Goal: Task Accomplishment & Management: Manage account settings

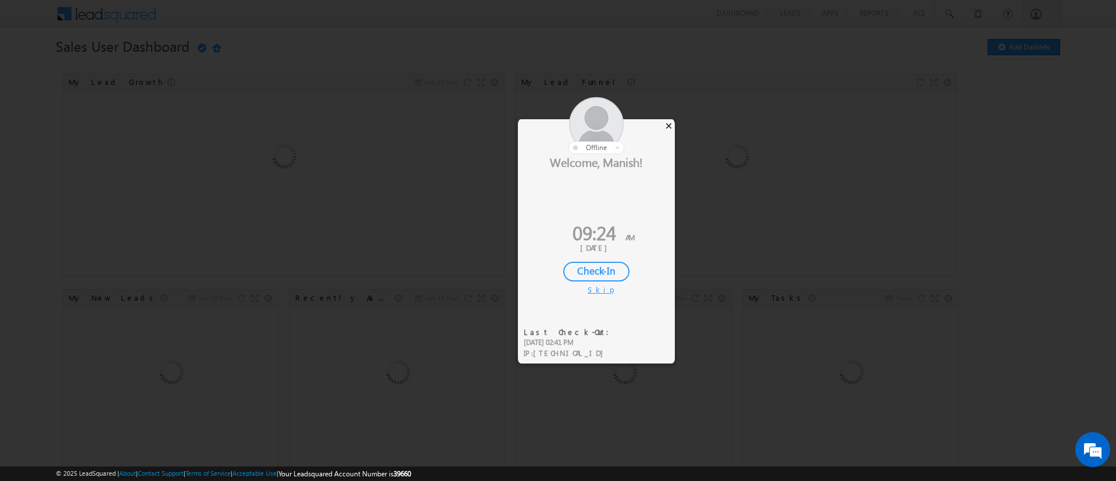
click at [670, 124] on div "×" at bounding box center [668, 125] width 12 height 13
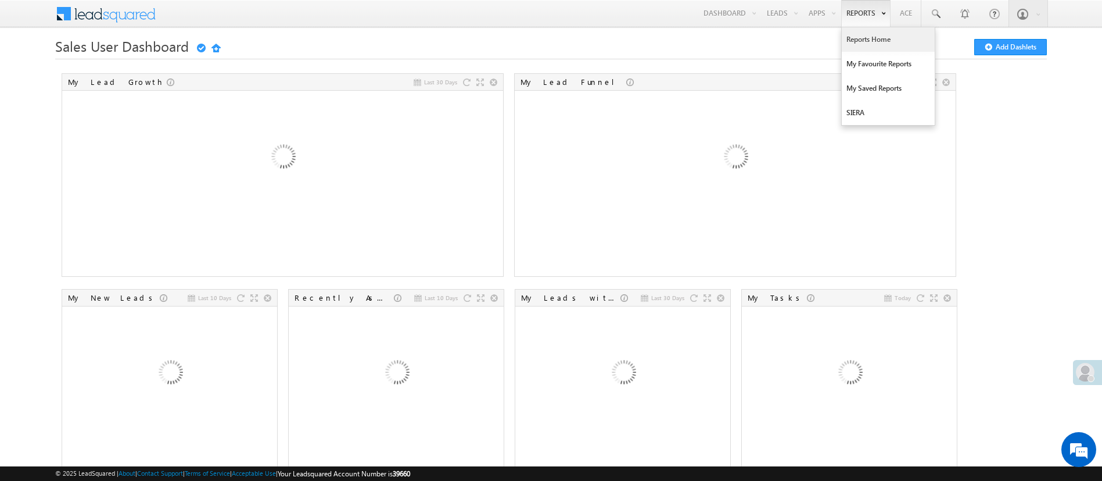
click at [862, 41] on link "Reports Home" at bounding box center [888, 39] width 93 height 24
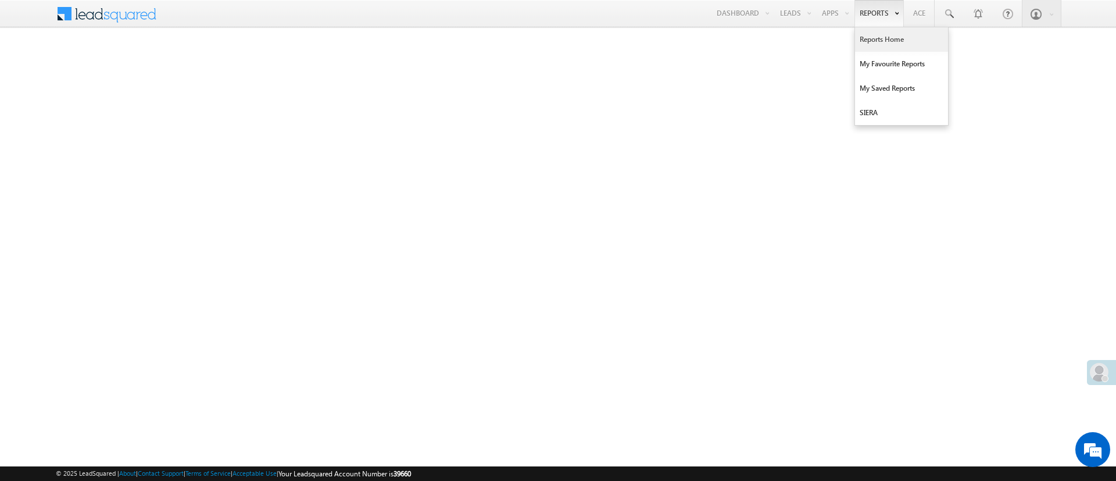
click at [872, 44] on link "Reports Home" at bounding box center [901, 39] width 93 height 24
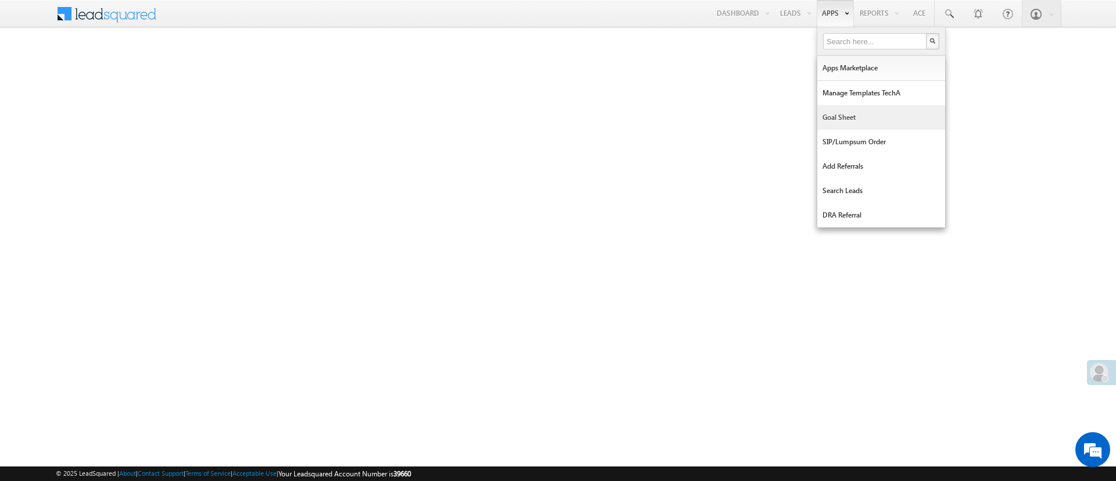
click at [862, 114] on link "Goal Sheet" at bounding box center [881, 117] width 128 height 24
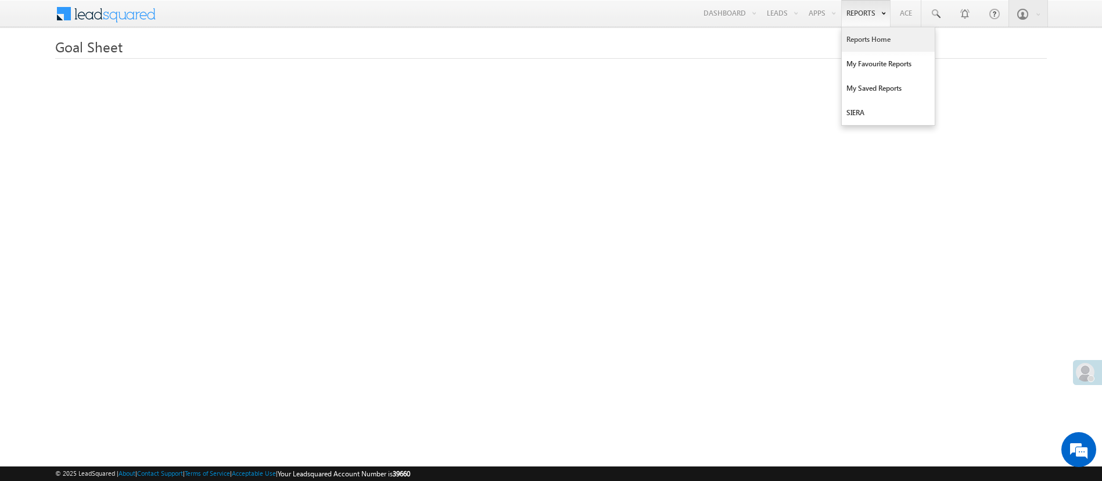
click at [868, 48] on link "Reports Home" at bounding box center [888, 39] width 93 height 24
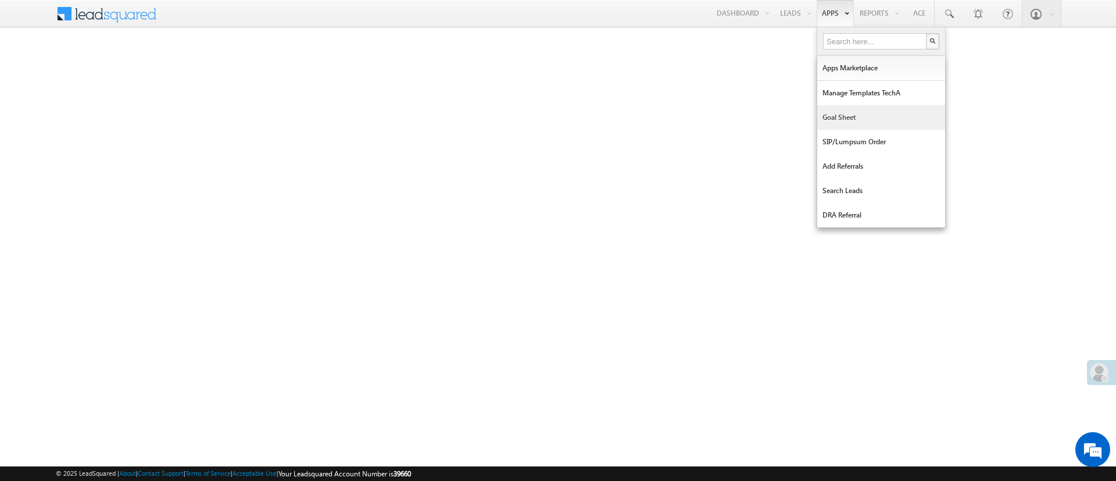
click at [856, 121] on link "Goal Sheet" at bounding box center [881, 117] width 128 height 24
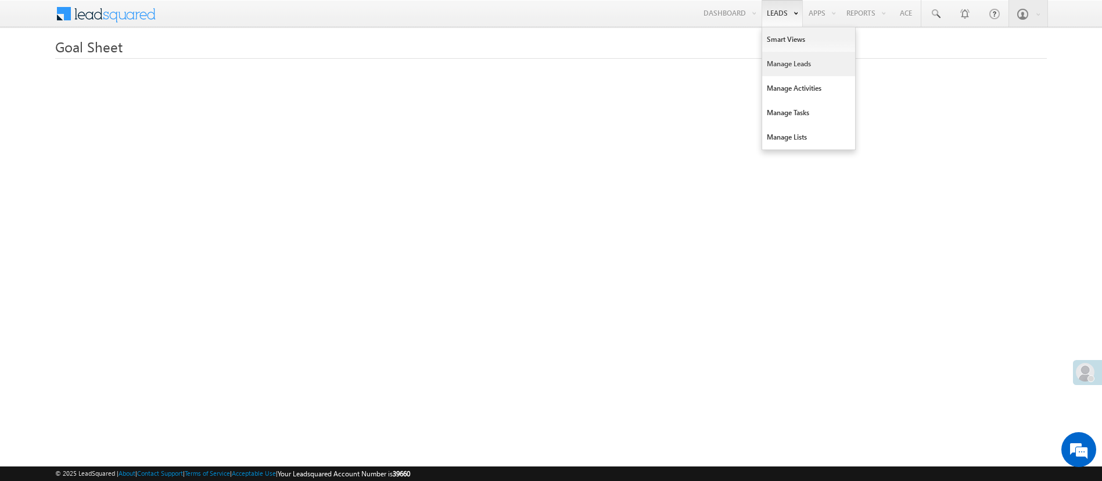
click at [804, 56] on link "Manage Leads" at bounding box center [808, 64] width 93 height 24
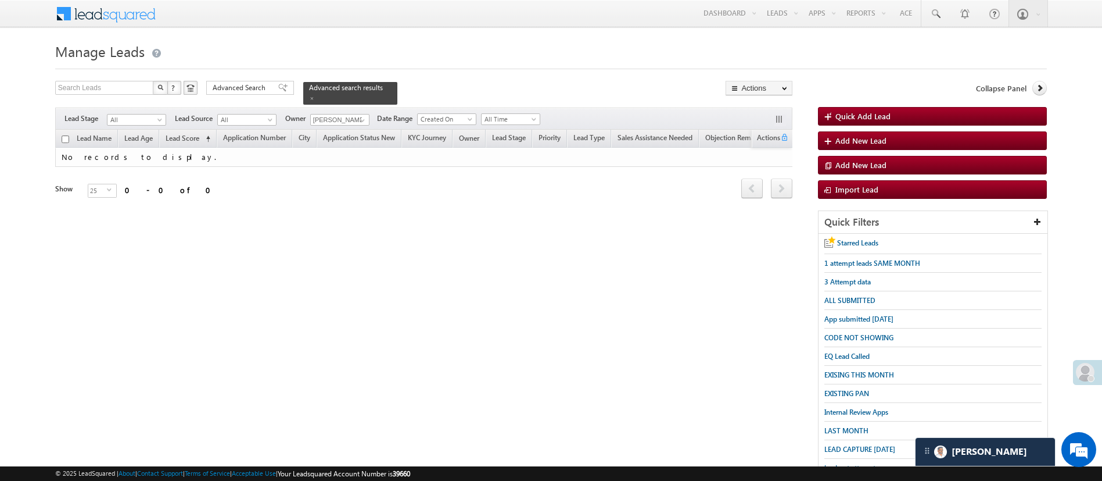
scroll to position [102, 0]
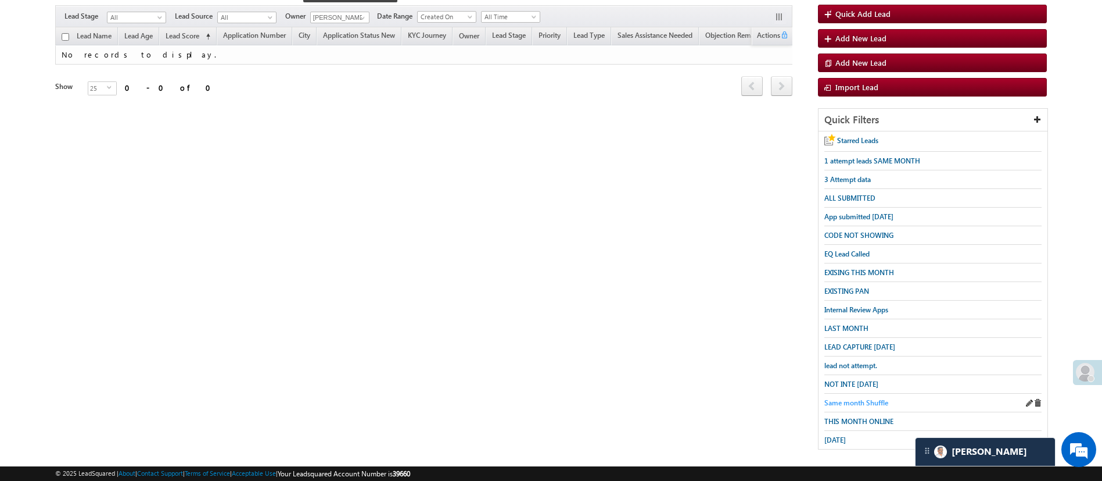
click at [883, 398] on span "Same month Shuffle" at bounding box center [856, 402] width 64 height 9
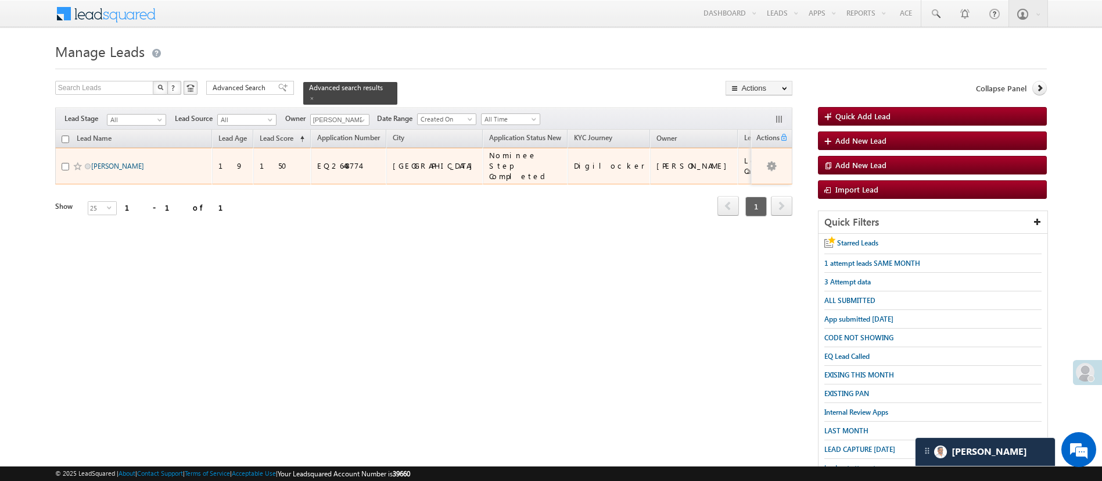
scroll to position [0, 0]
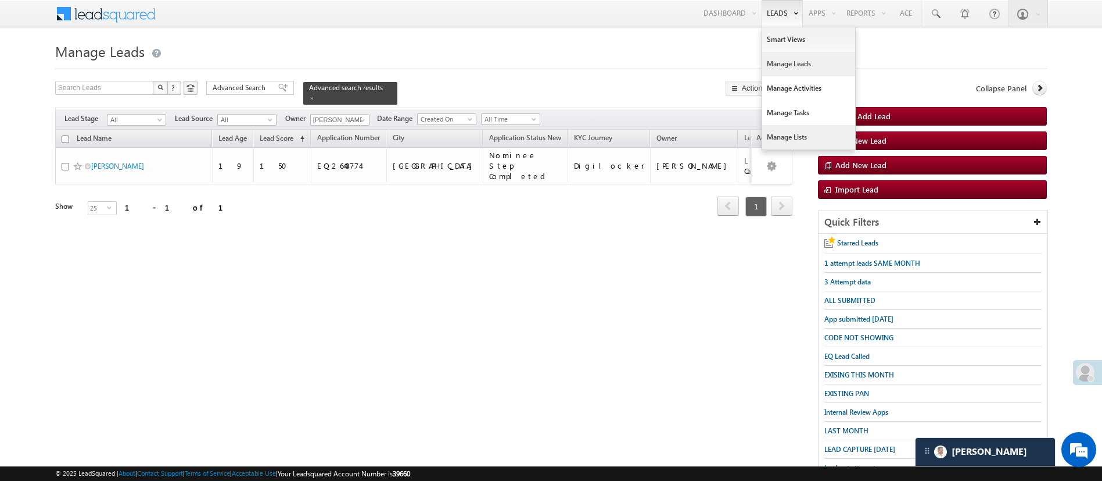
click at [802, 131] on link "Manage Lists" at bounding box center [808, 137] width 93 height 24
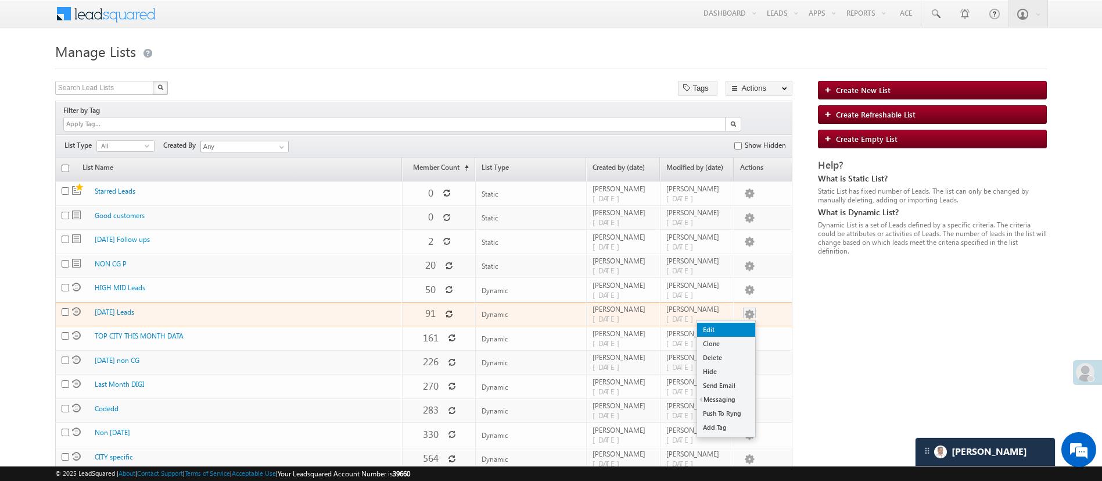
click at [730, 322] on link "Edit" at bounding box center [726, 329] width 58 height 14
checkbox input "true"
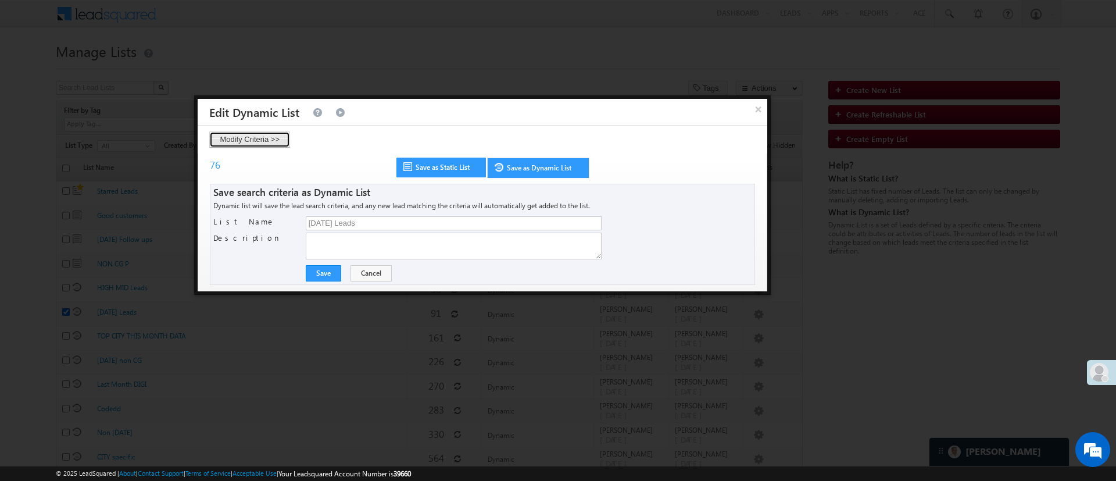
click at [248, 136] on button "Modify Criteria >>" at bounding box center [249, 139] width 81 height 16
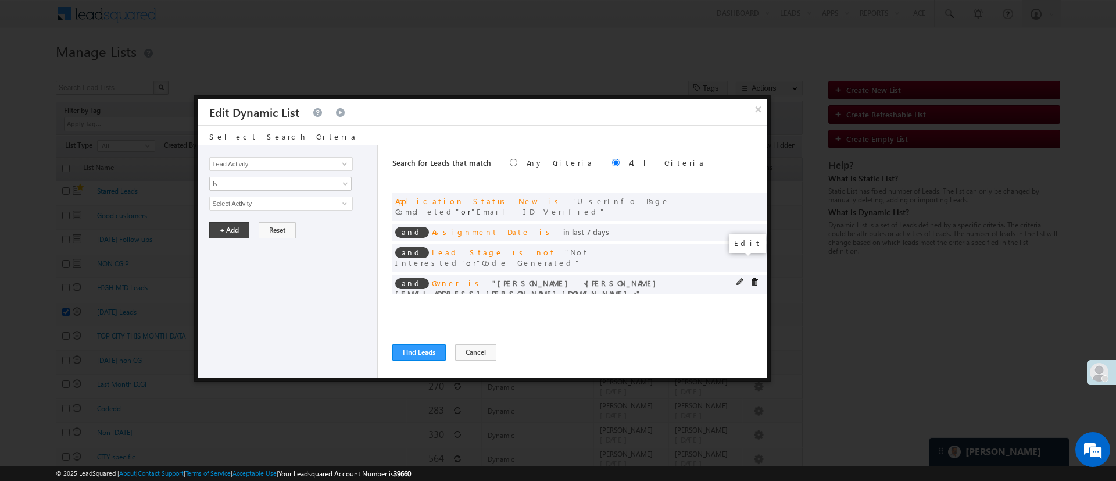
click at [739, 278] on span at bounding box center [740, 282] width 8 height 8
click at [321, 209] on span "Hemant Nandwana" at bounding box center [276, 203] width 132 height 13
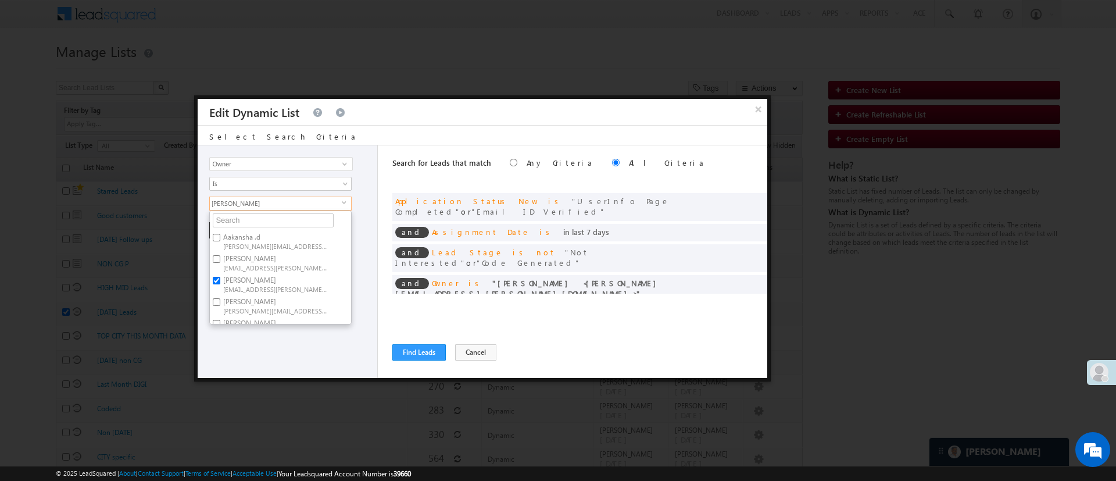
click at [253, 272] on label "Anuj Rajak Anuj.Rajak@angelbroking.com" at bounding box center [275, 262] width 130 height 21
click at [220, 263] on input "Anuj Rajak Anuj.Rajak@angelbroking.com" at bounding box center [217, 259] width 8 height 8
checkbox input "true"
click at [250, 291] on span "Hemant.Nandwana@angelbroking.com" at bounding box center [275, 288] width 105 height 9
click at [220, 284] on input "[PERSON_NAME] [PERSON_NAME][EMAIL_ADDRESS][PERSON_NAME][DOMAIN_NAME]" at bounding box center [217, 281] width 8 height 8
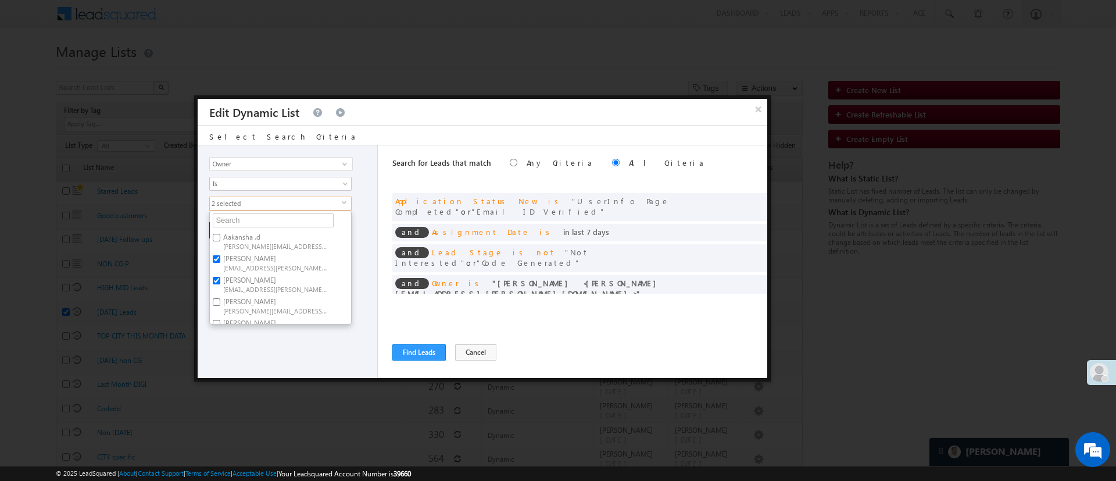
checkbox input "false"
click at [254, 337] on div "Lead Activity Task Sales Group Prospect Id WA Last Message Timestamp 4th Day Di…" at bounding box center [288, 261] width 180 height 232
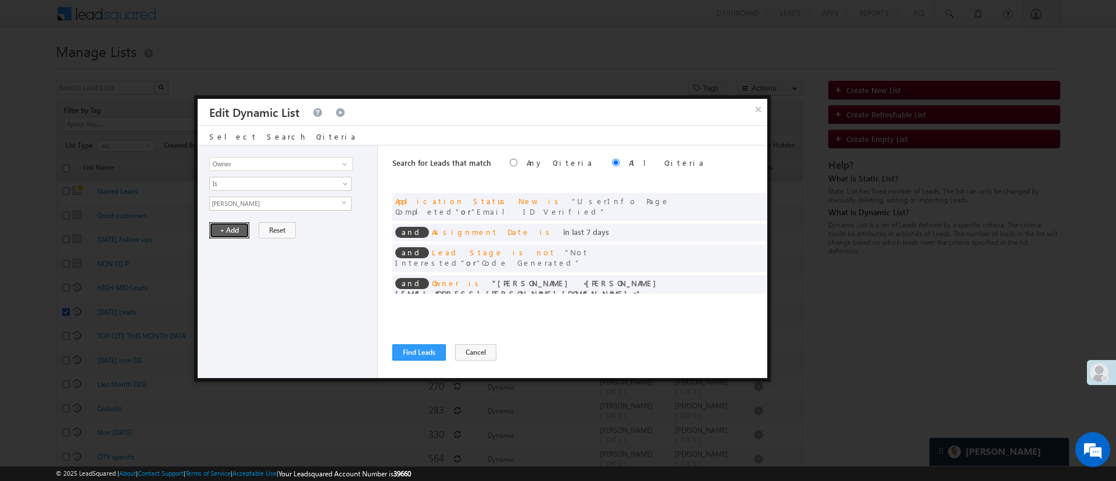
click at [233, 223] on button "+ Add" at bounding box center [229, 230] width 40 height 16
click at [431, 344] on button "Find Leads" at bounding box center [418, 352] width 53 height 16
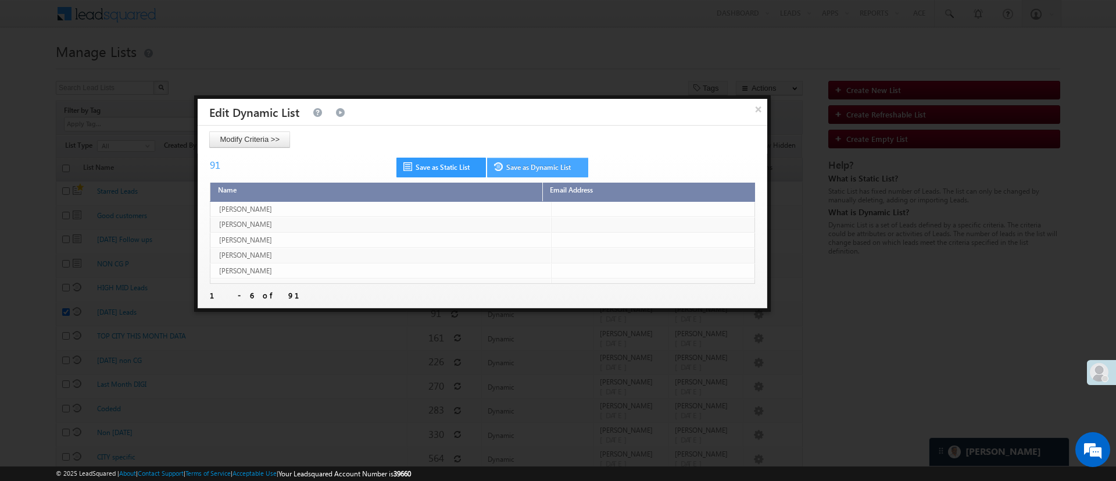
click at [555, 162] on link "Save as Dynamic List" at bounding box center [537, 167] width 101 height 20
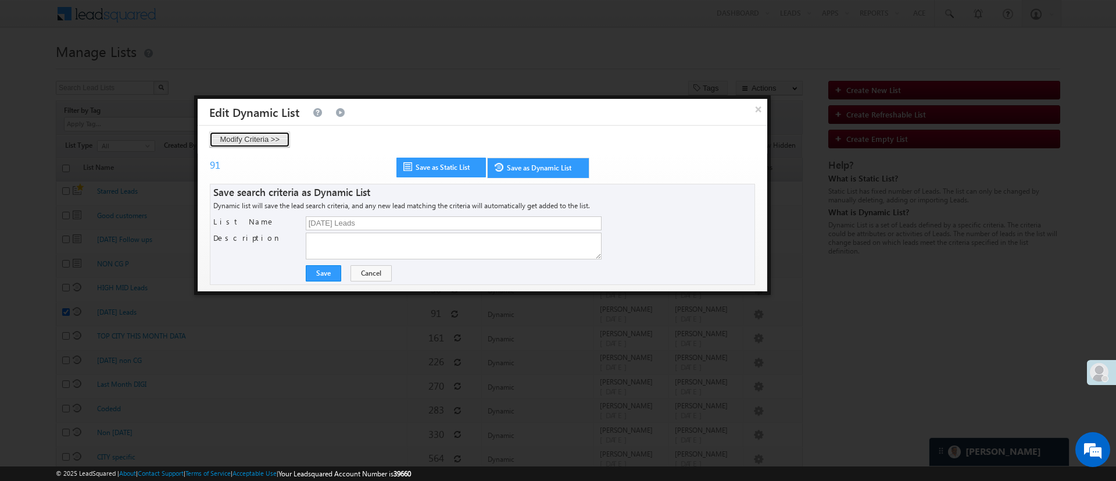
click at [268, 141] on button "Modify Criteria >>" at bounding box center [249, 139] width 81 height 16
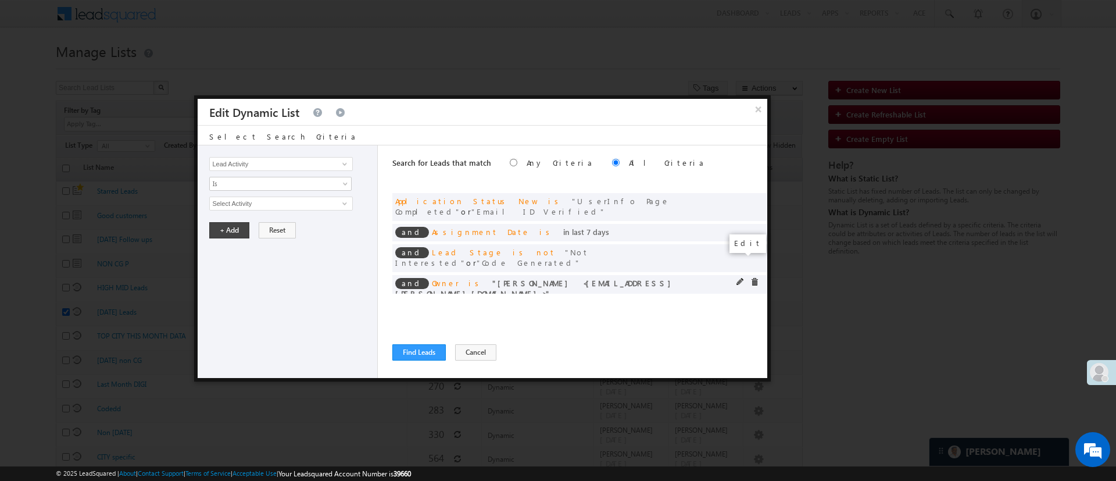
click at [741, 278] on span at bounding box center [740, 282] width 8 height 8
click at [314, 203] on span "Anuj Rajak" at bounding box center [276, 203] width 132 height 13
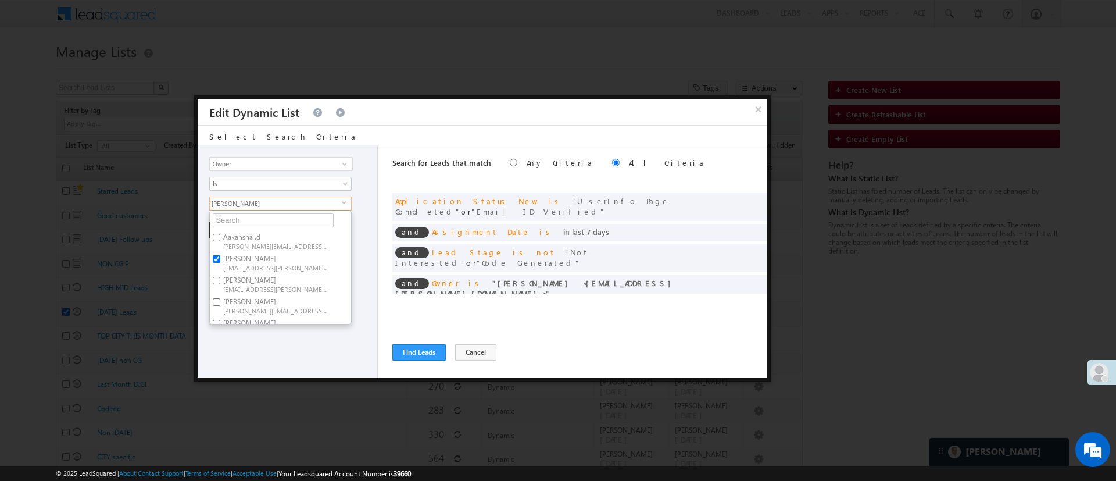
click at [270, 257] on label "Anuj Rajak Anuj.Rajak@angelbroking.com" at bounding box center [275, 262] width 130 height 21
click at [220, 257] on input "Anuj Rajak Anuj.Rajak@angelbroking.com" at bounding box center [217, 259] width 8 height 8
checkbox input "false"
click at [306, 215] on label "Himanshu Sharma HIMANSHU.SHARMA@ANGELBROKING.COM" at bounding box center [275, 217] width 130 height 21
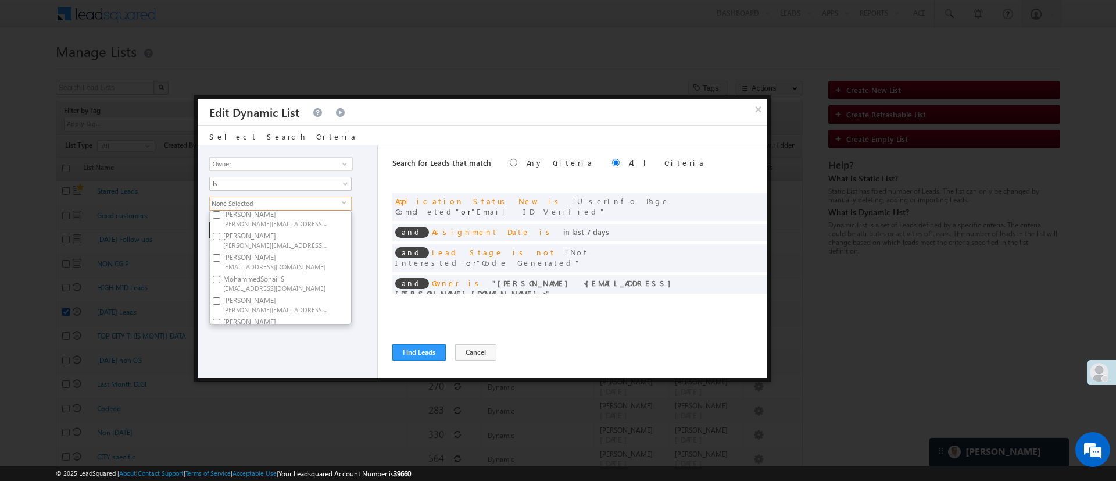
click at [220, 215] on input "Himanshu Sharma HIMANSHU.SHARMA@ANGELBROKING.COM" at bounding box center [217, 215] width 8 height 8
checkbox input "true"
click at [352, 298] on div "Lead Activity Task Sales Group Prospect Id WA Last Message Timestamp 4th Day Di…" at bounding box center [288, 261] width 180 height 232
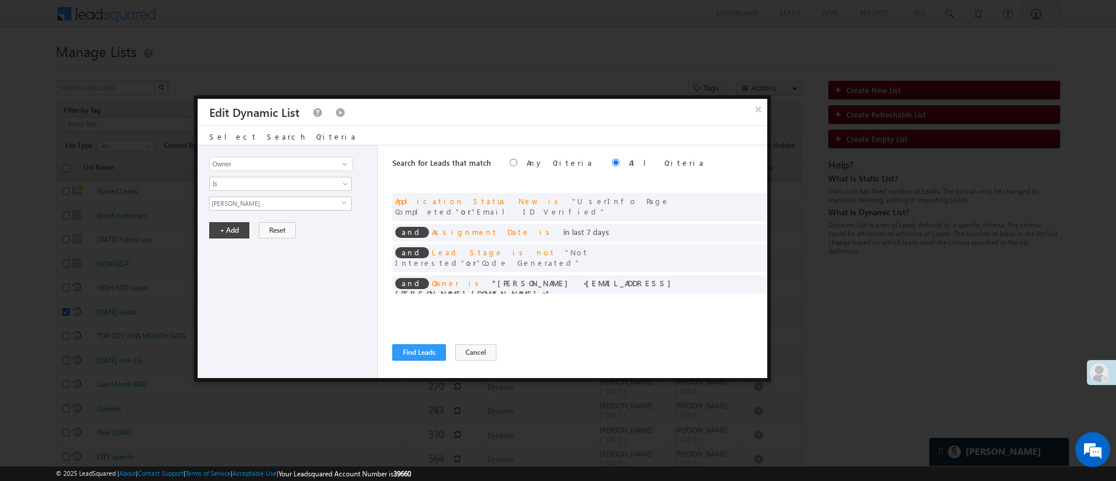
click at [311, 205] on span "[PERSON_NAME]" at bounding box center [276, 203] width 132 height 13
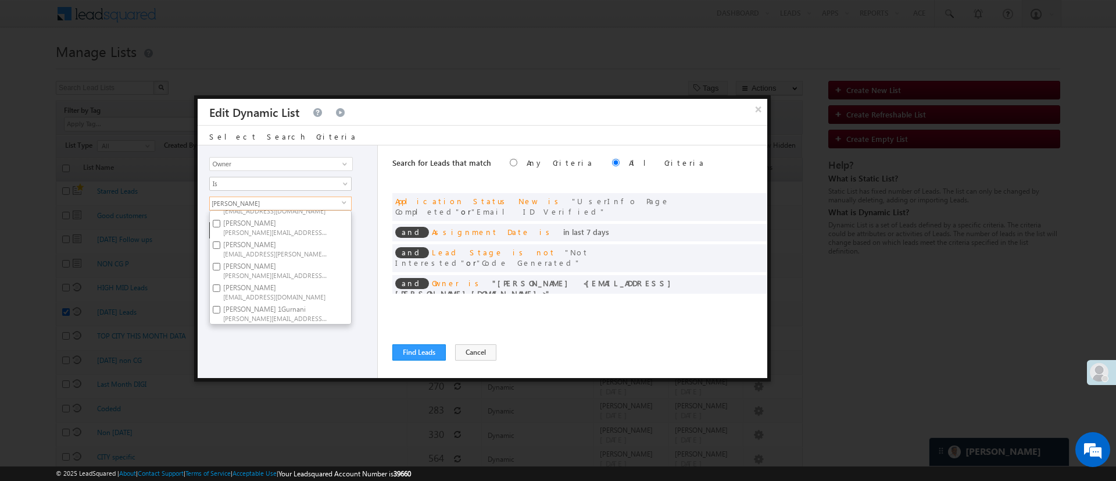
scroll to position [178, 0]
click at [306, 302] on label "[PERSON_NAME] 1Gurnani [PERSON_NAME][EMAIL_ADDRESS][DOMAIN_NAME]" at bounding box center [275, 312] width 130 height 21
click at [220, 306] on input "[PERSON_NAME] 1Gurnani [PERSON_NAME][EMAIL_ADDRESS][DOMAIN_NAME]" at bounding box center [217, 310] width 8 height 8
click at [299, 302] on label "[PERSON_NAME] 1Gurnani [PERSON_NAME][EMAIL_ADDRESS][DOMAIN_NAME]" at bounding box center [275, 312] width 130 height 21
click at [220, 306] on input "[PERSON_NAME] 1Gurnani [PERSON_NAME][EMAIL_ADDRESS][DOMAIN_NAME]" at bounding box center [217, 310] width 8 height 8
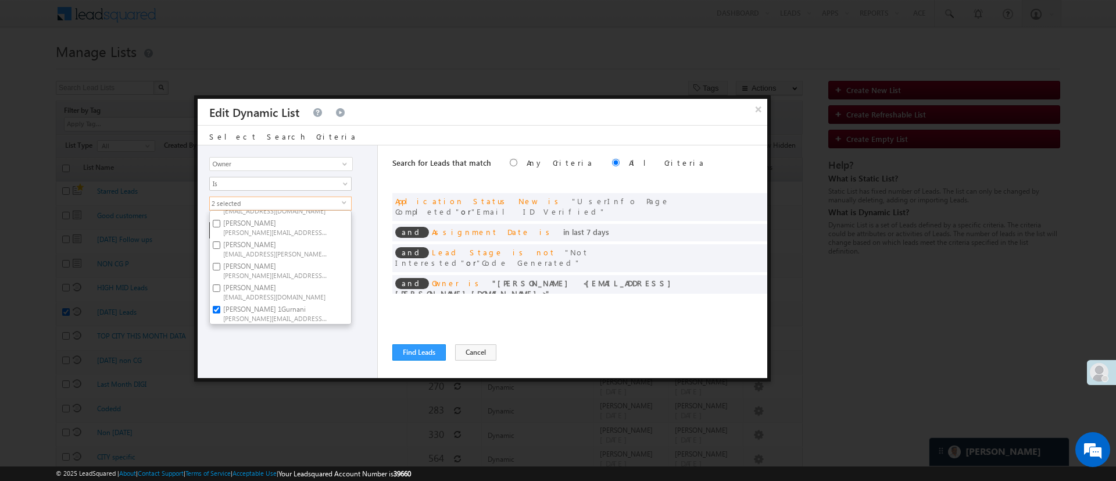
checkbox input "false"
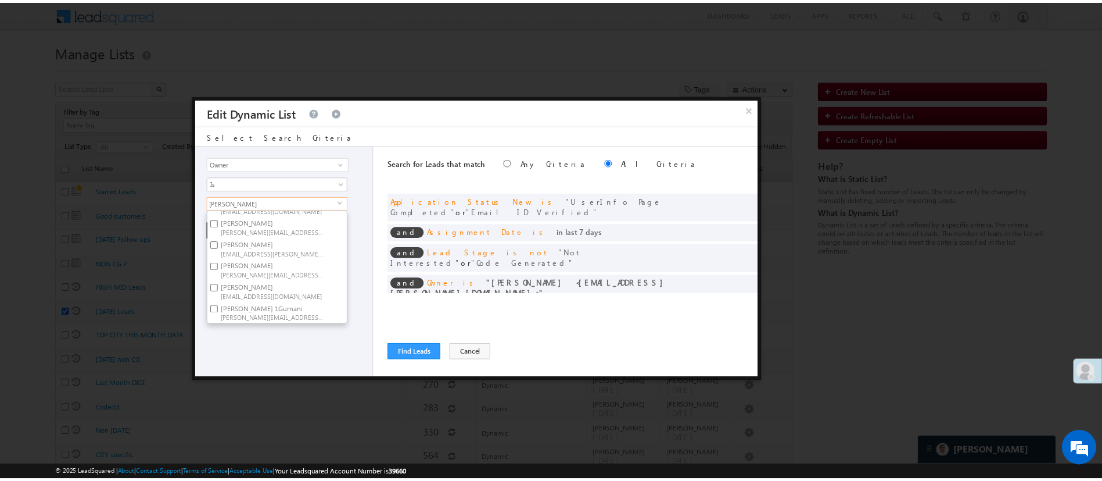
scroll to position [91, 0]
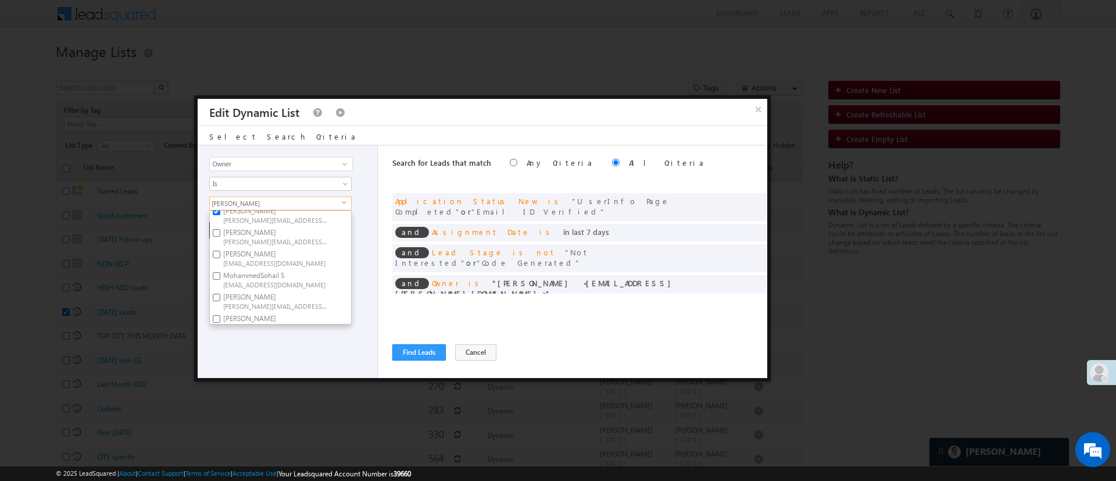
click at [313, 235] on label "Lavisha Gautam Lavisha.Gautam@angelbroking.com" at bounding box center [275, 235] width 130 height 21
click at [220, 235] on input "Lavisha Gautam Lavisha.Gautam@angelbroking.com" at bounding box center [217, 233] width 8 height 8
checkbox input "true"
click at [283, 340] on div "Lead Activity Task Sales Group Prospect Id WA Last Message Timestamp 4th Day Di…" at bounding box center [288, 261] width 180 height 232
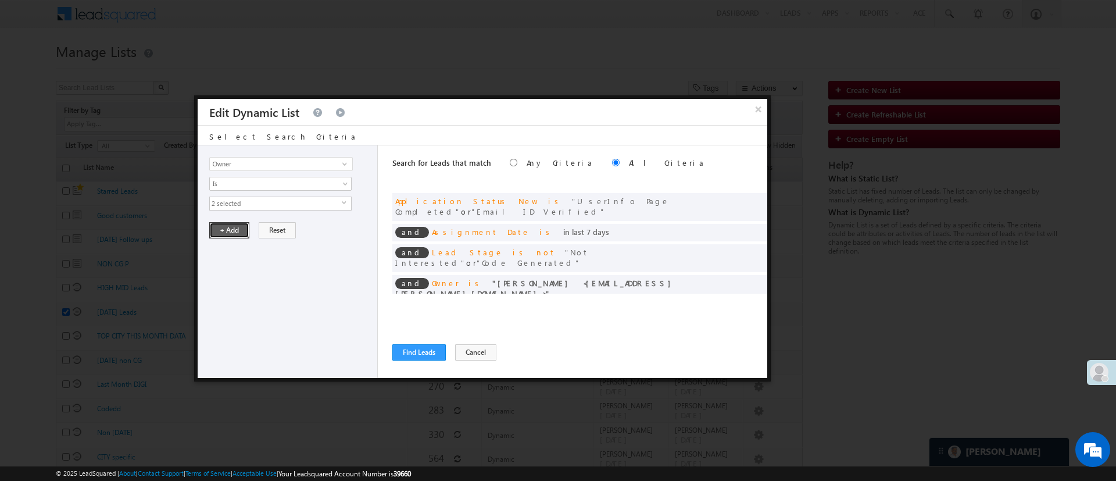
click at [232, 224] on button "+ Add" at bounding box center [229, 230] width 40 height 16
click at [400, 342] on div "Search for Leads that match Any Criteria All Criteria Note that the current tri…" at bounding box center [579, 261] width 375 height 232
click at [411, 348] on button "Find Leads" at bounding box center [418, 352] width 53 height 16
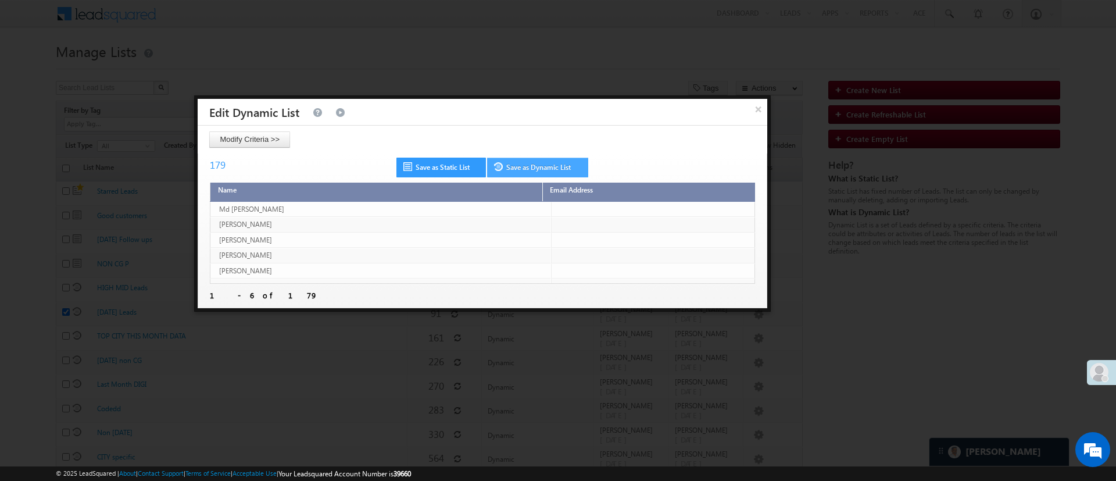
click at [534, 174] on link "Save as Dynamic List" at bounding box center [537, 167] width 101 height 20
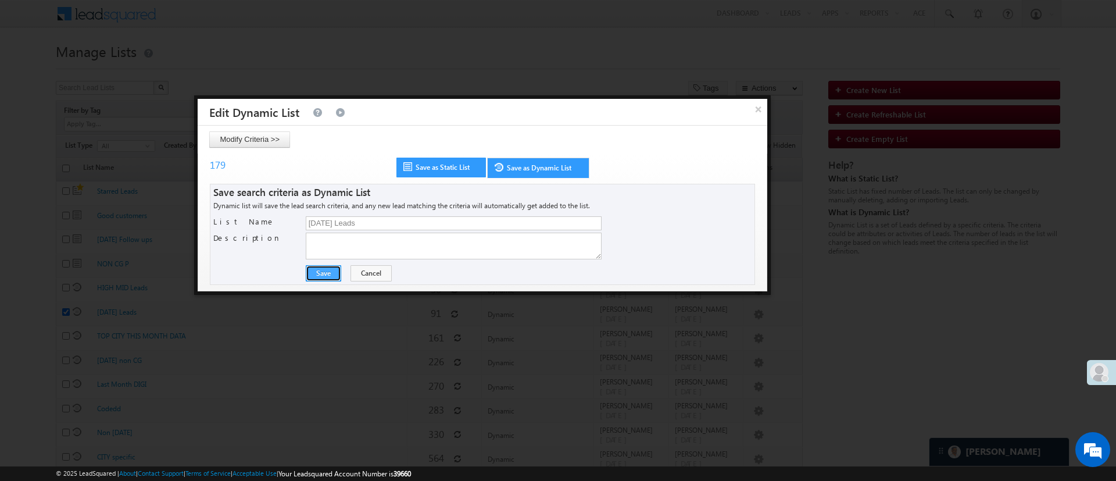
click at [329, 267] on button "Save" at bounding box center [323, 273] width 35 height 16
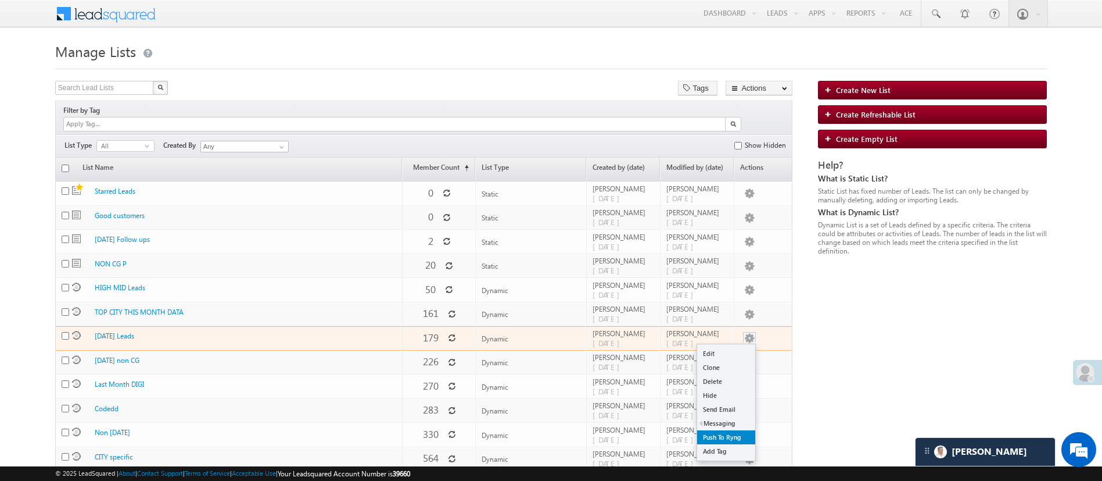
click at [727, 430] on link "Push To Ryng" at bounding box center [726, 437] width 58 height 14
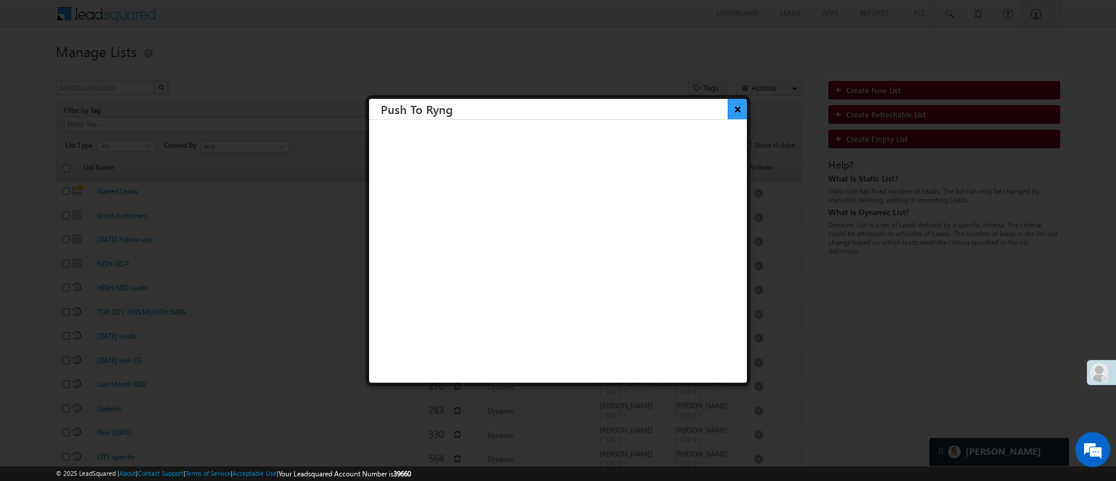
click at [727, 105] on button "×" at bounding box center [736, 109] width 19 height 20
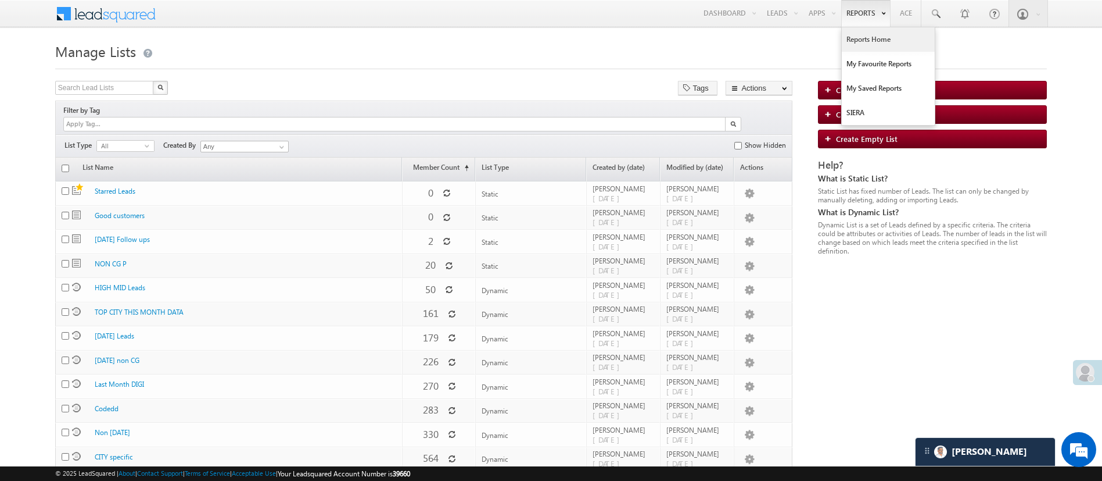
click at [863, 44] on link "Reports Home" at bounding box center [888, 39] width 93 height 24
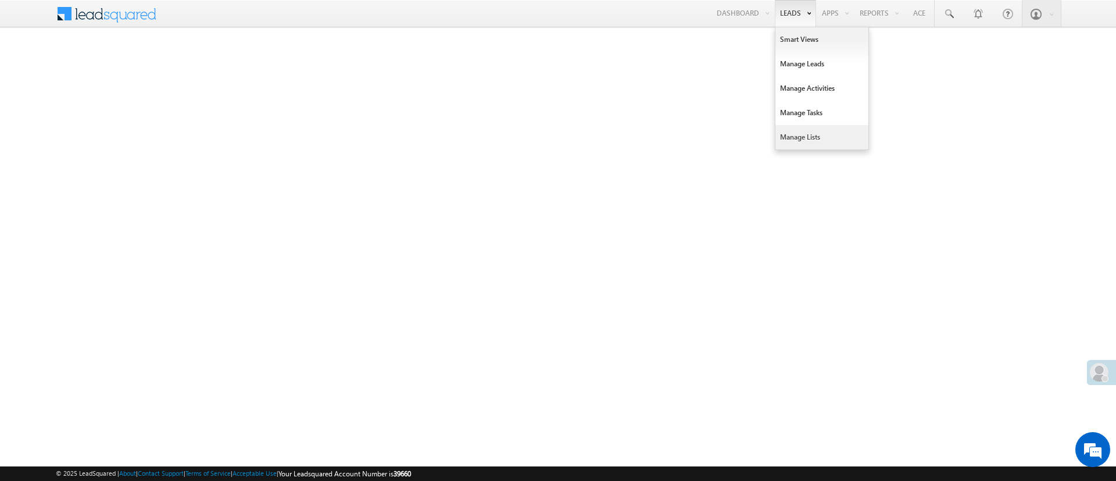
click at [826, 133] on link "Manage Lists" at bounding box center [821, 137] width 93 height 24
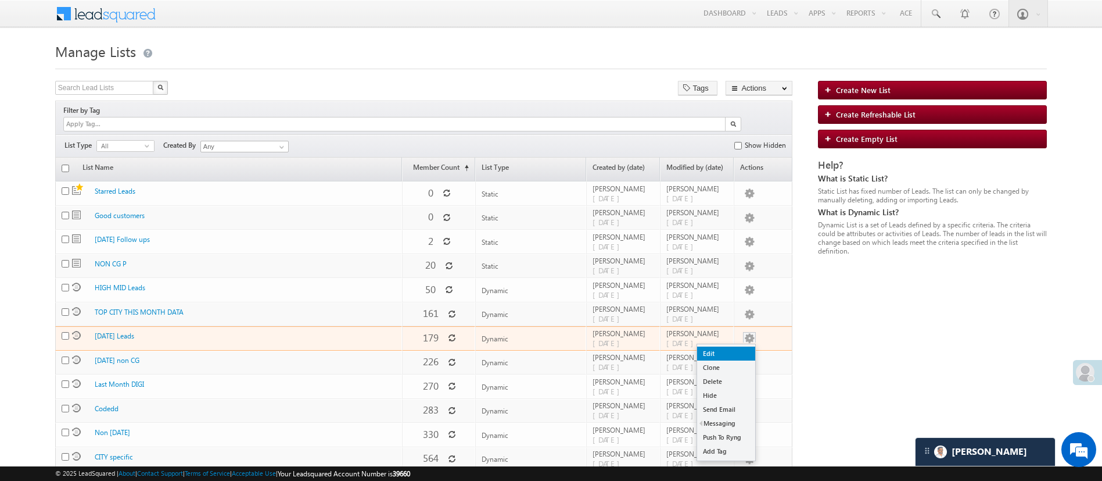
click at [737, 346] on link "Edit" at bounding box center [726, 353] width 58 height 14
checkbox input "true"
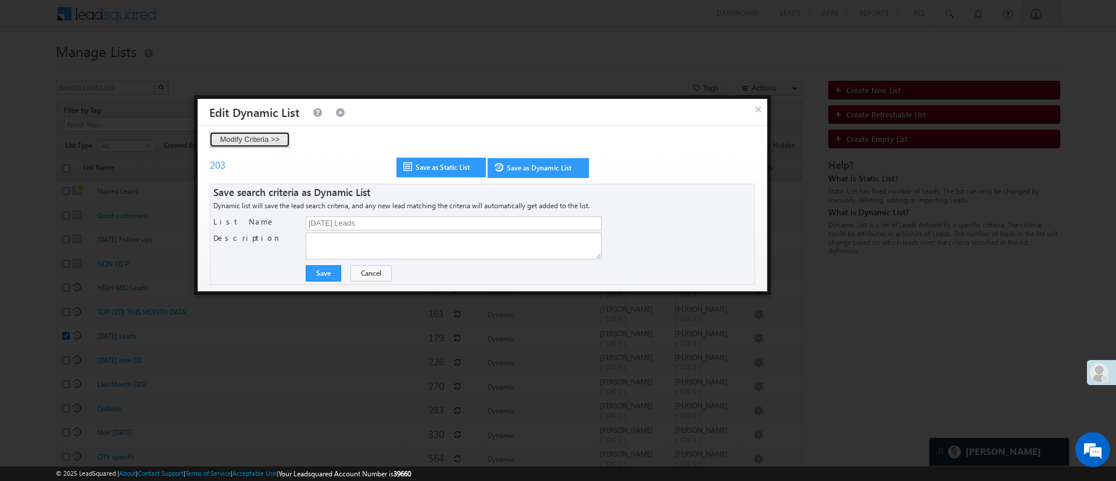
click at [271, 135] on button "Modify Criteria >>" at bounding box center [249, 139] width 81 height 16
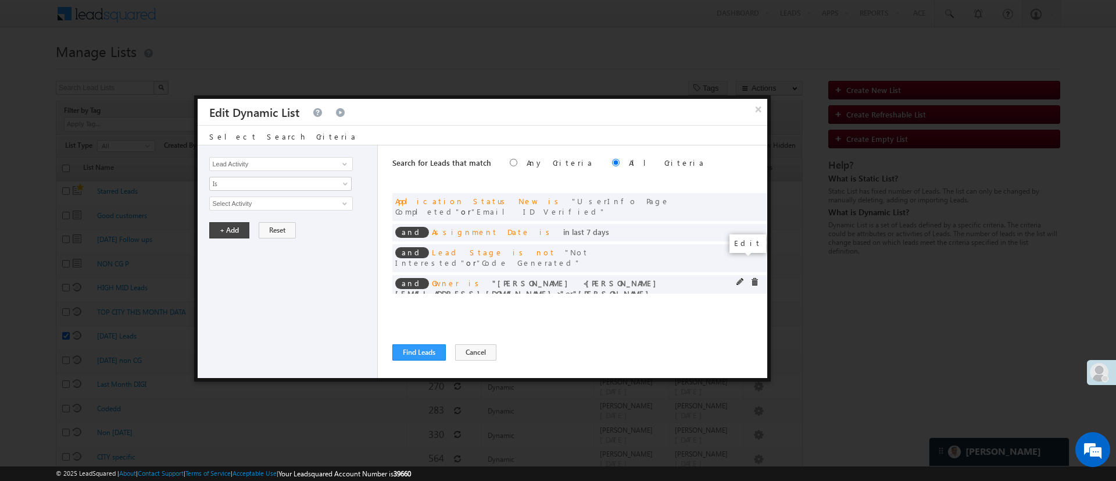
click at [740, 278] on span at bounding box center [740, 282] width 8 height 8
click at [302, 202] on span "None Selected" at bounding box center [276, 203] width 132 height 13
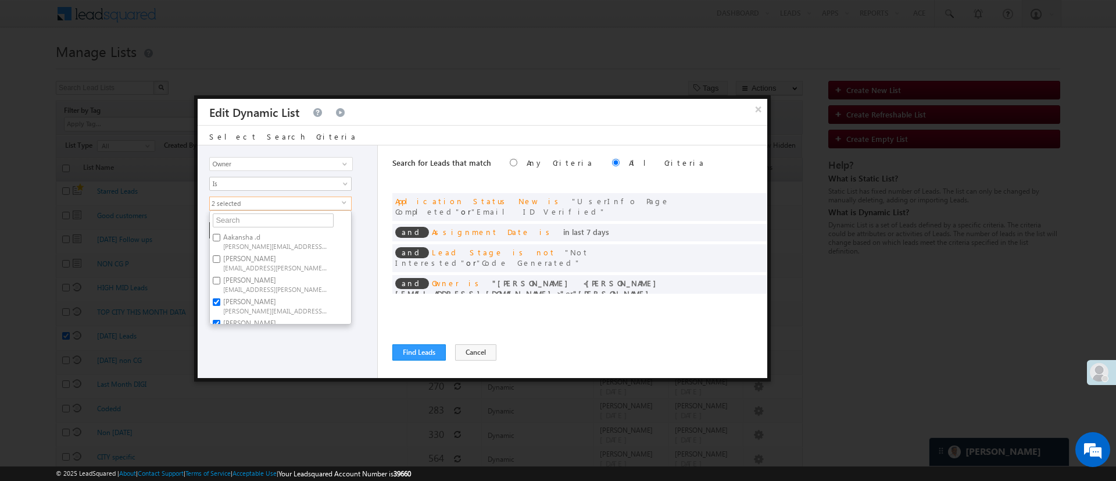
click at [250, 277] on label "Hemant Nandwana Hemant.Nandwana@angelbroking.com" at bounding box center [275, 283] width 130 height 21
click at [220, 277] on input "Hemant Nandwana Hemant.Nandwana@angelbroking.com" at bounding box center [217, 281] width 8 height 8
checkbox input "true"
click at [263, 299] on label "Himanshu Sharma HIMANSHU.SHARMA@ANGELBROKING.COM" at bounding box center [275, 305] width 130 height 21
click at [220, 299] on input "Himanshu Sharma HIMANSHU.SHARMA@ANGELBROKING.COM" at bounding box center [217, 302] width 8 height 8
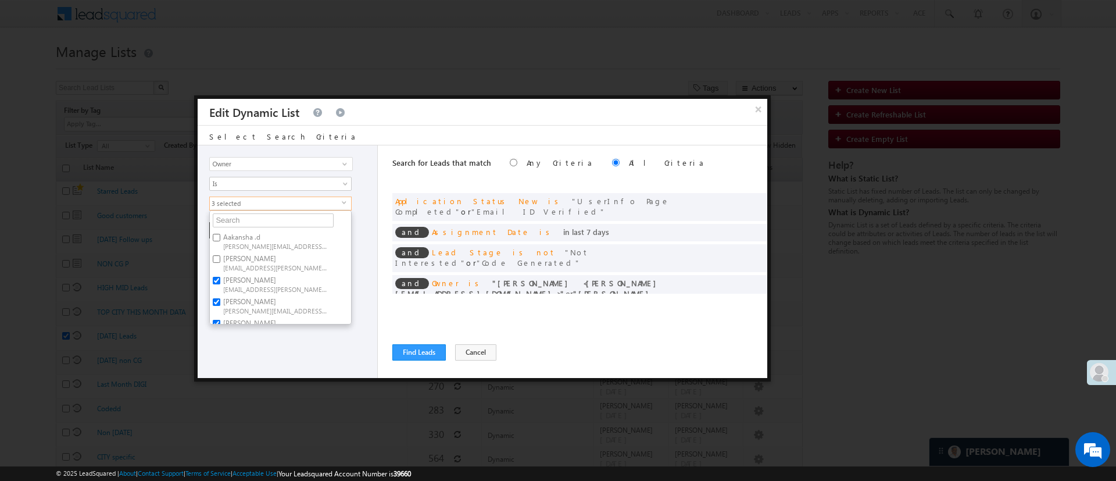
checkbox input "false"
click at [302, 242] on span "[PERSON_NAME][EMAIL_ADDRESS][DOMAIN_NAME]" at bounding box center [275, 244] width 105 height 9
click at [220, 240] on input "Lavisha Gautam Lavisha.Gautam@angelbroking.com" at bounding box center [217, 236] width 8 height 8
checkbox input "false"
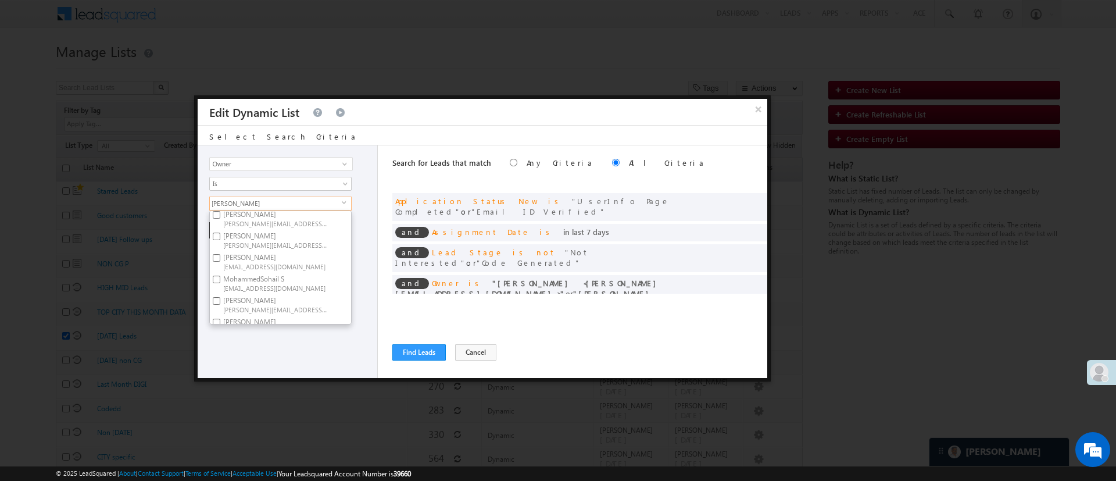
scroll to position [0, 0]
click at [268, 356] on div "Lead Activity Task Sales Group Prospect Id WA Last Message Timestamp 4th Day Di…" at bounding box center [288, 261] width 180 height 232
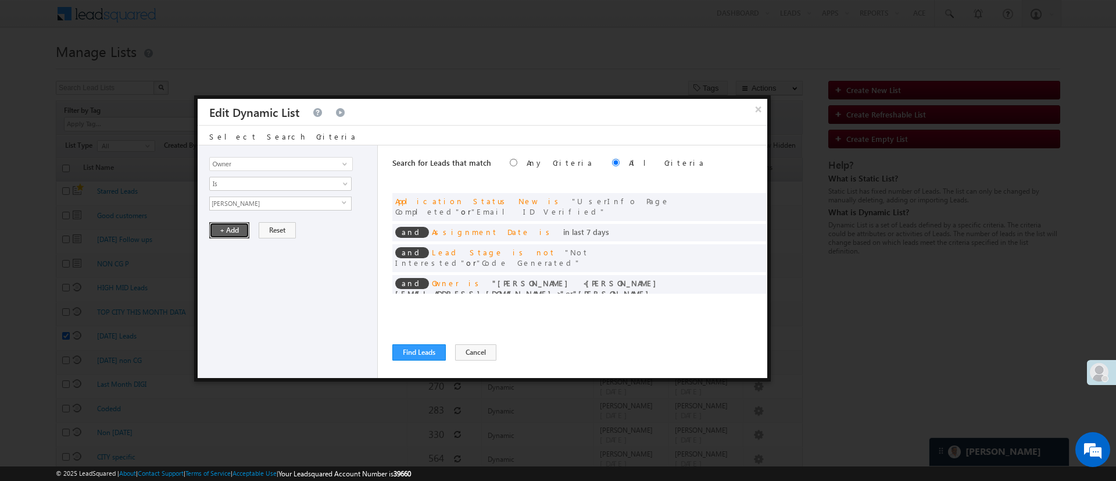
click at [220, 228] on button "+ Add" at bounding box center [229, 230] width 40 height 16
click at [737, 227] on span at bounding box center [740, 231] width 8 height 8
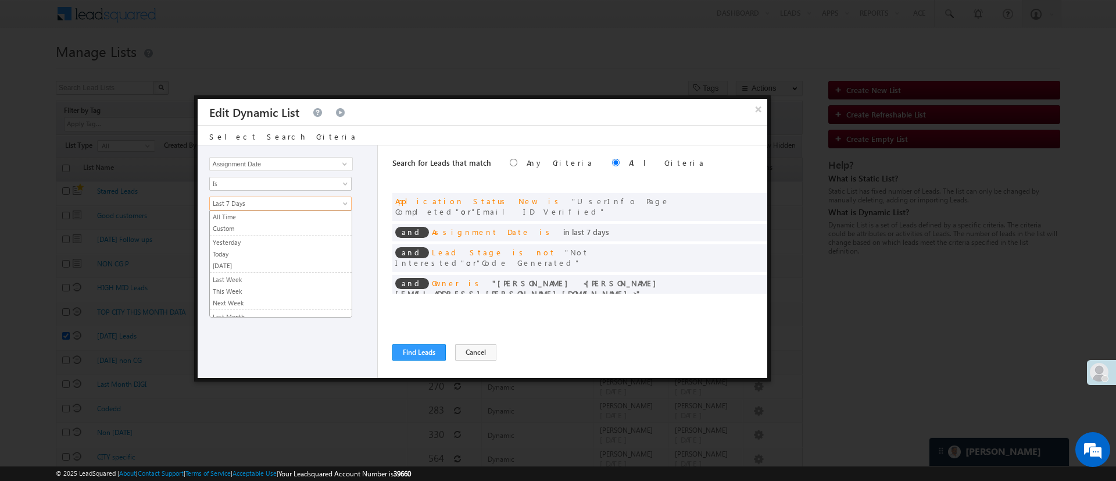
scroll to position [78, 0]
click at [304, 207] on span "Last 7 Days" at bounding box center [273, 203] width 126 height 10
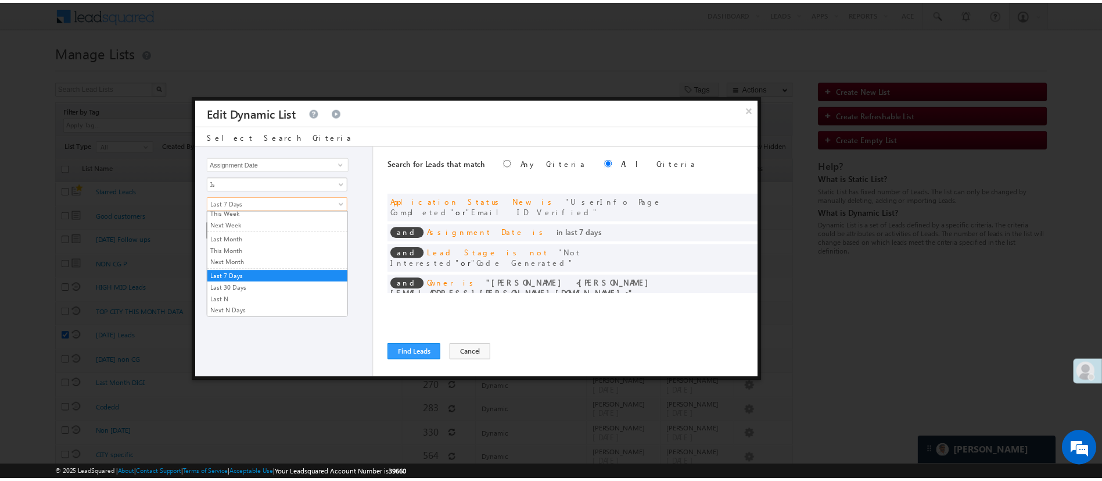
scroll to position [0, 0]
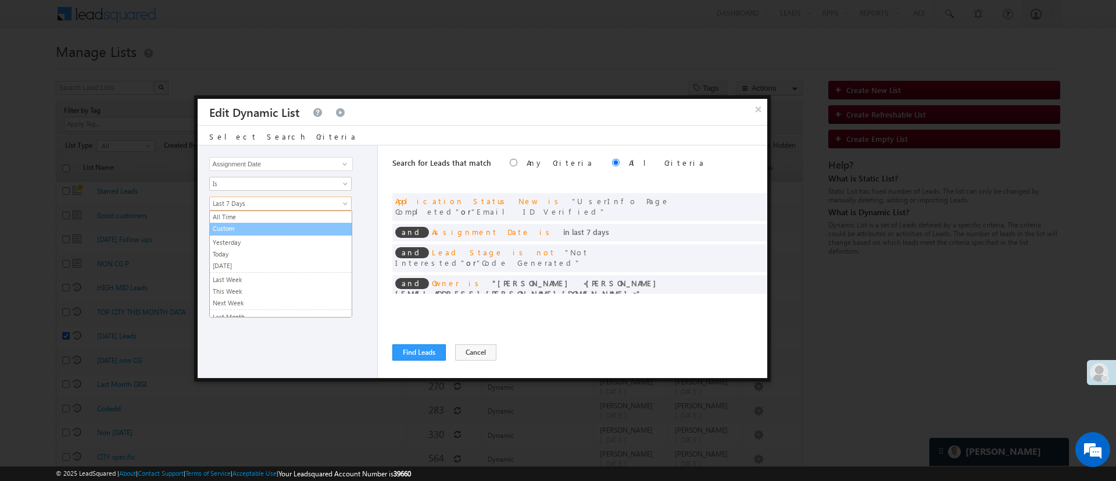
click at [291, 229] on link "Custom" at bounding box center [281, 228] width 142 height 10
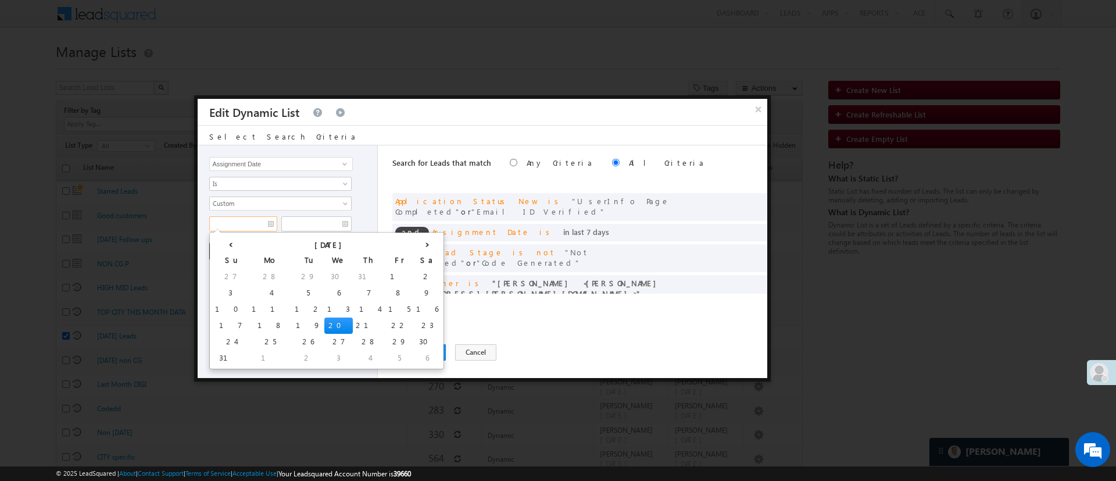
click at [247, 223] on input "text" at bounding box center [243, 223] width 68 height 15
click at [249, 320] on td "18" at bounding box center [270, 325] width 43 height 16
type input "08/18/25"
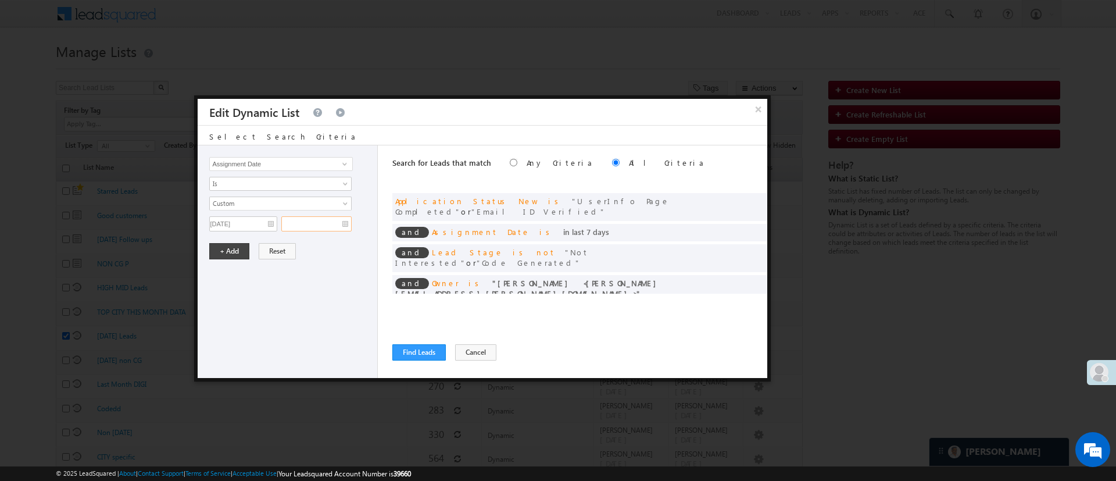
click at [315, 223] on input "text" at bounding box center [316, 223] width 70 height 15
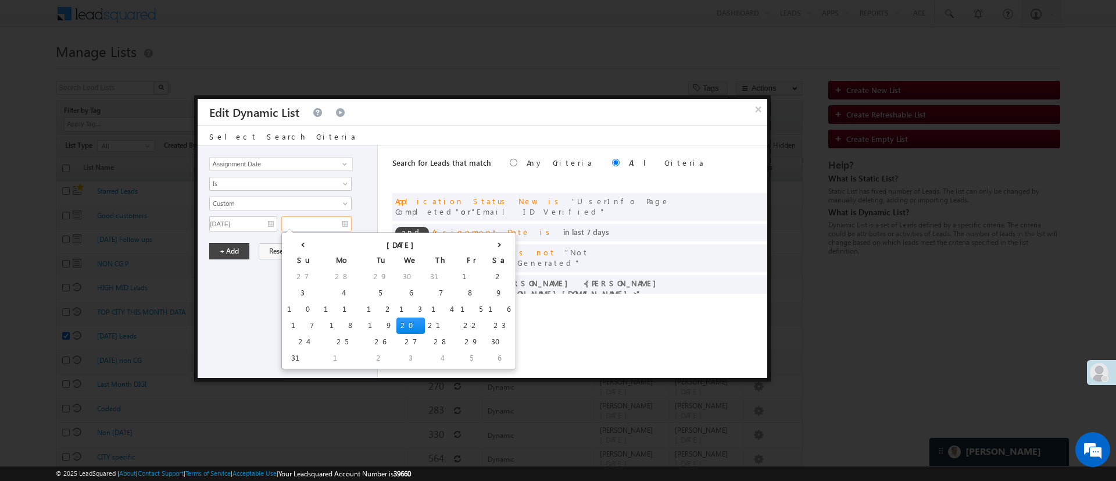
click at [396, 324] on td "20" at bounding box center [410, 325] width 28 height 16
type input "08/20/25"
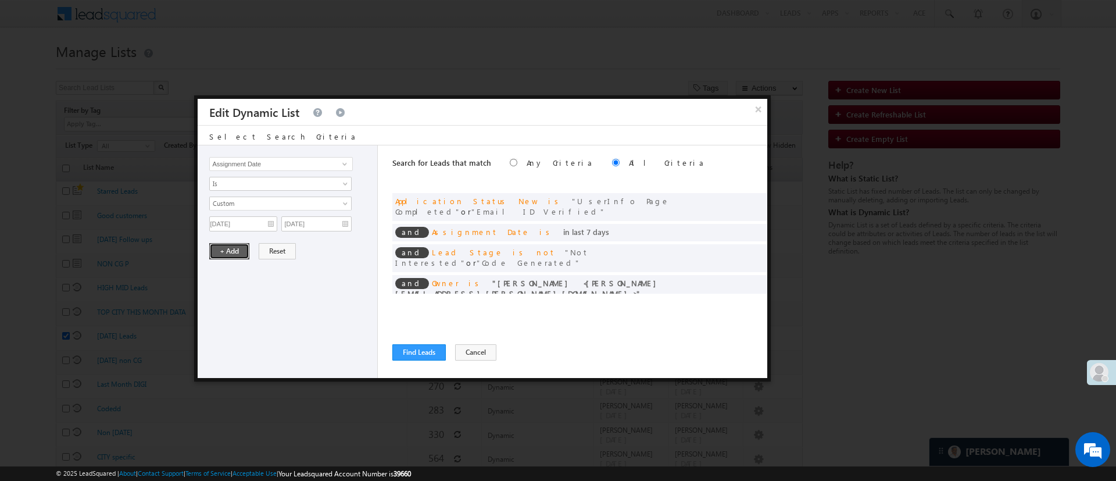
click at [234, 252] on button "+ Add" at bounding box center [229, 251] width 40 height 16
click at [752, 198] on span at bounding box center [754, 200] width 8 height 8
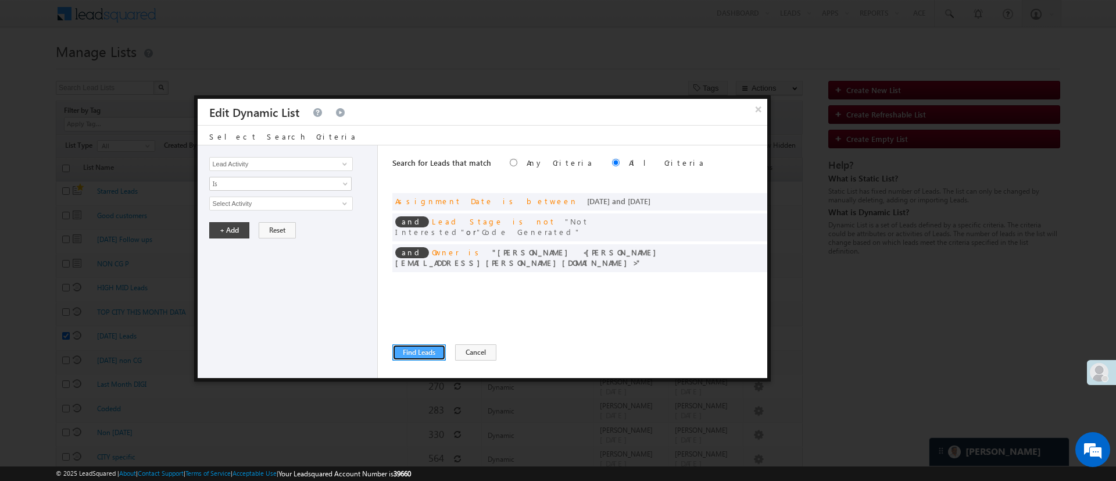
click at [419, 349] on button "Find Leads" at bounding box center [418, 352] width 53 height 16
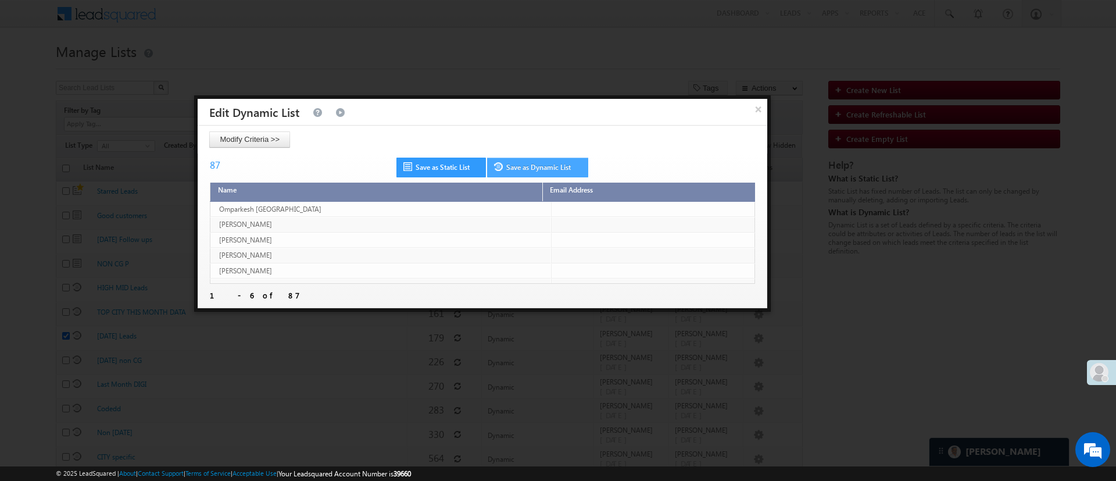
click at [549, 171] on link "Save as Dynamic List" at bounding box center [537, 167] width 101 height 20
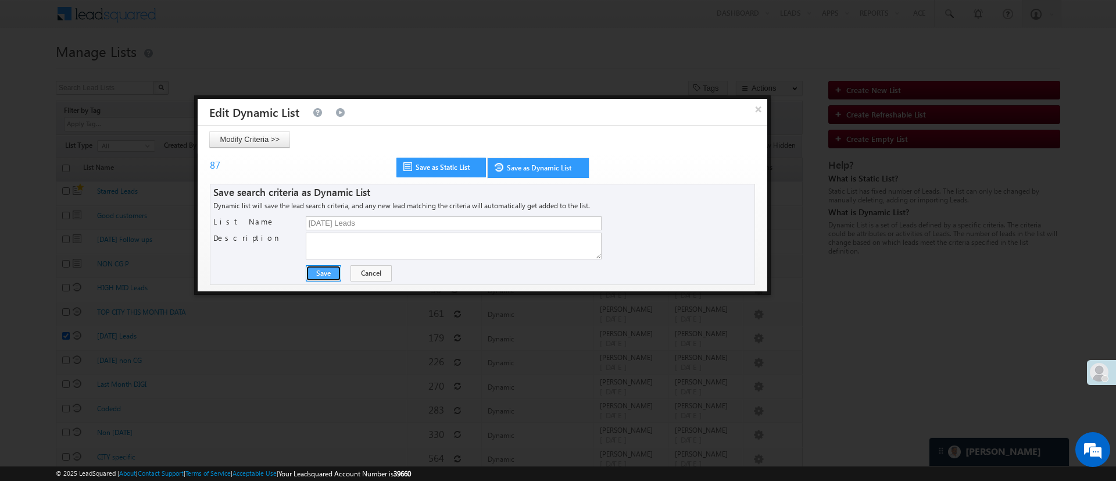
click at [325, 270] on button "Save" at bounding box center [323, 273] width 35 height 16
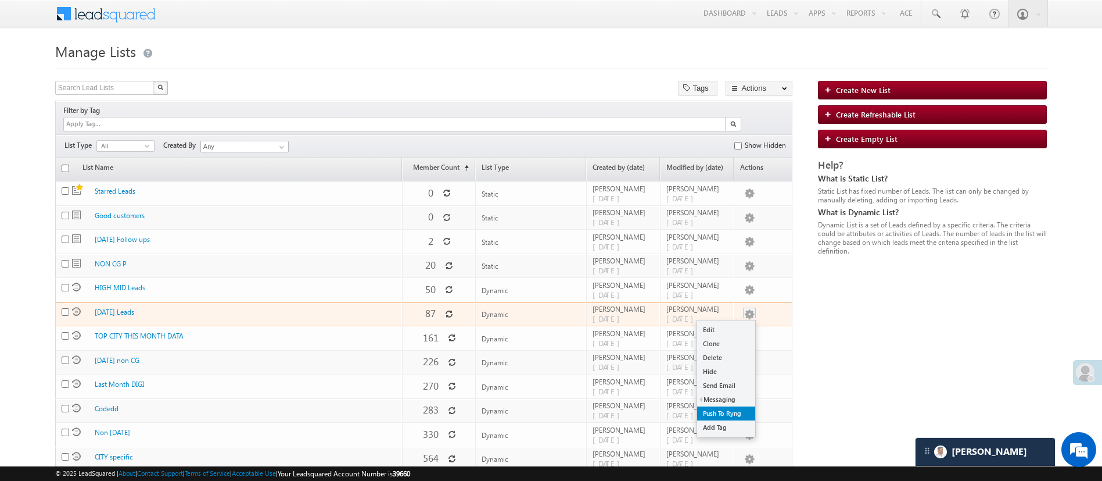
click at [732, 406] on link "Push To Ryng" at bounding box center [726, 413] width 58 height 14
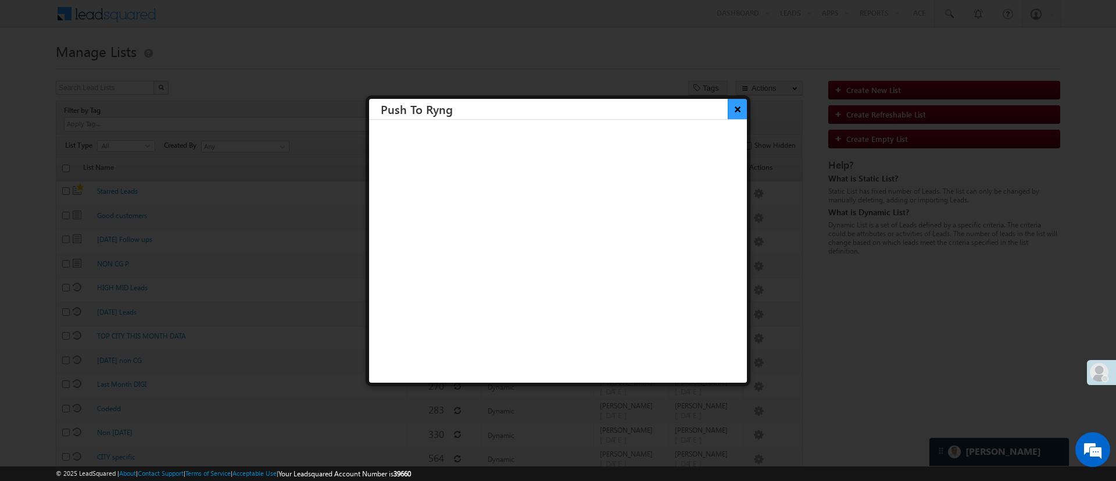
click at [727, 112] on button "×" at bounding box center [736, 109] width 19 height 20
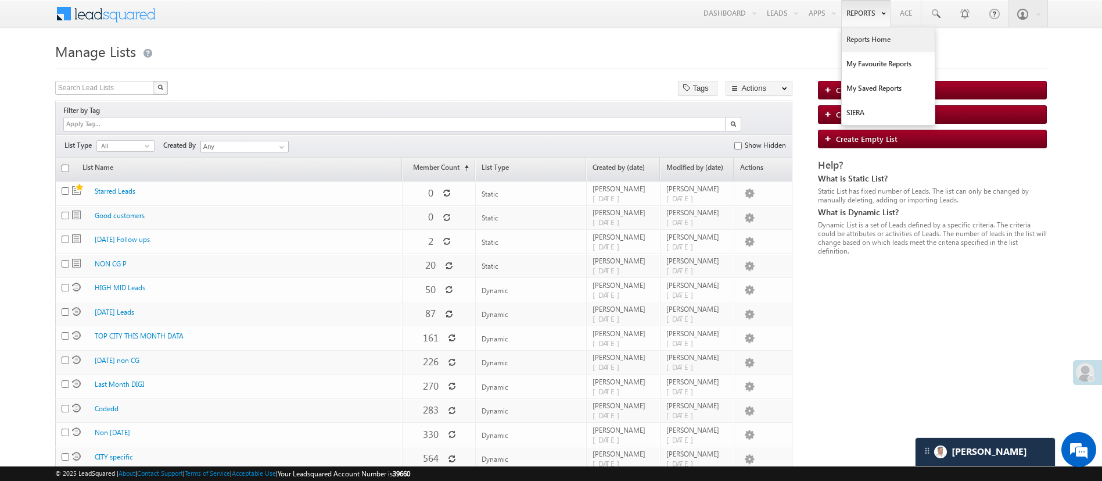
click at [861, 33] on link "Reports Home" at bounding box center [888, 39] width 93 height 24
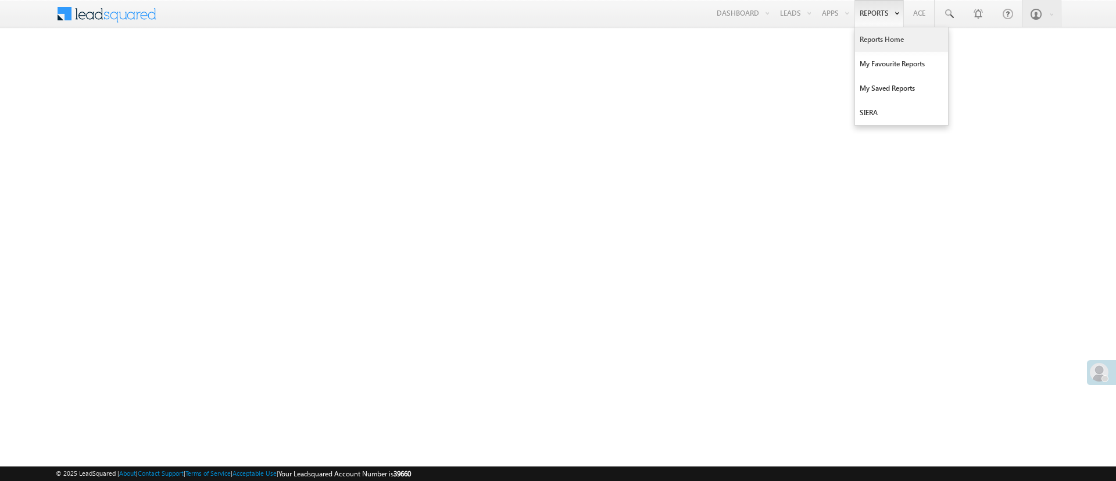
click at [876, 42] on link "Reports Home" at bounding box center [901, 39] width 93 height 24
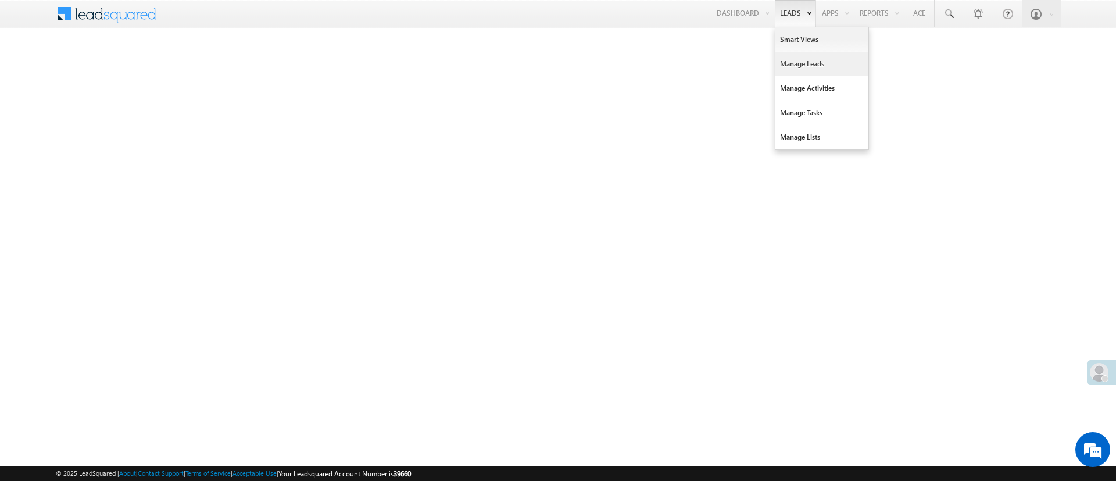
click at [804, 56] on link "Manage Leads" at bounding box center [821, 64] width 93 height 24
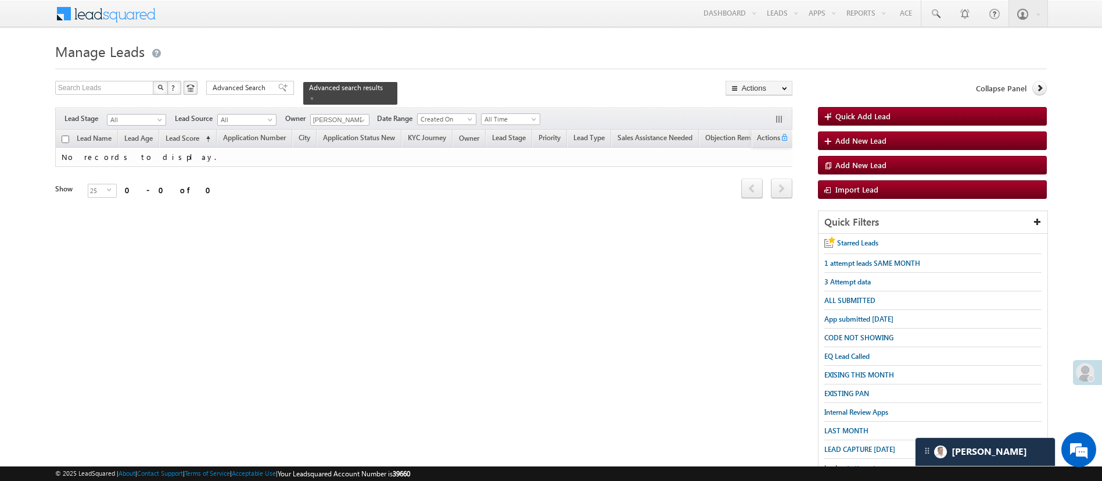
scroll to position [102, 0]
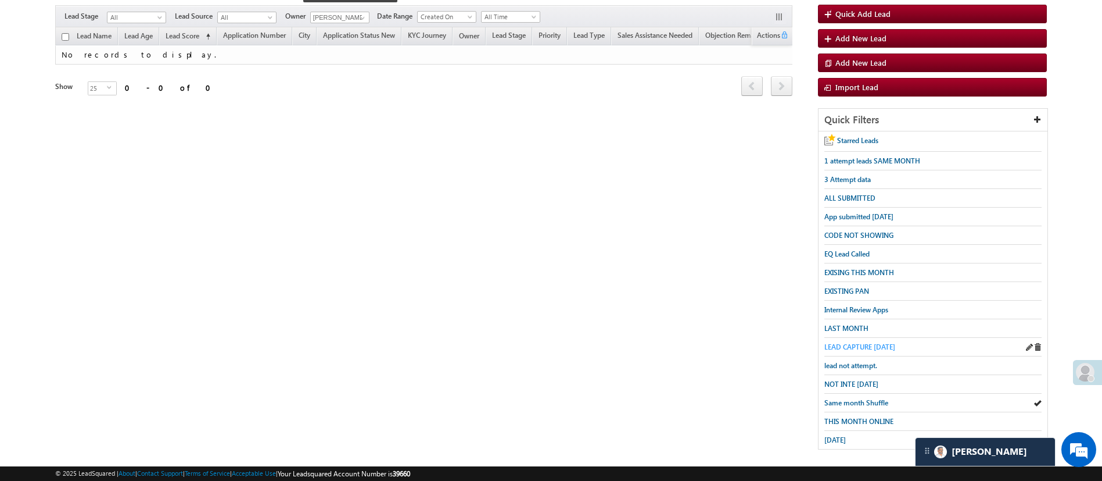
click at [889, 342] on span "LEAD CAPTURE TODAY" at bounding box center [859, 346] width 71 height 9
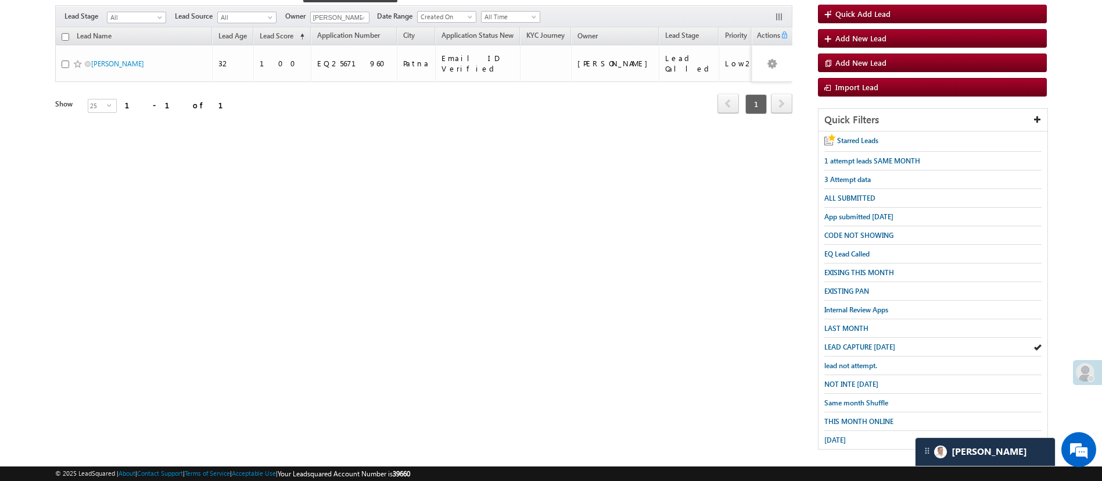
click at [495, 131] on div "Tags × Select at-least one lead to tag... × Close Lead Name Lead Age City" at bounding box center [424, 86] width 738 height 119
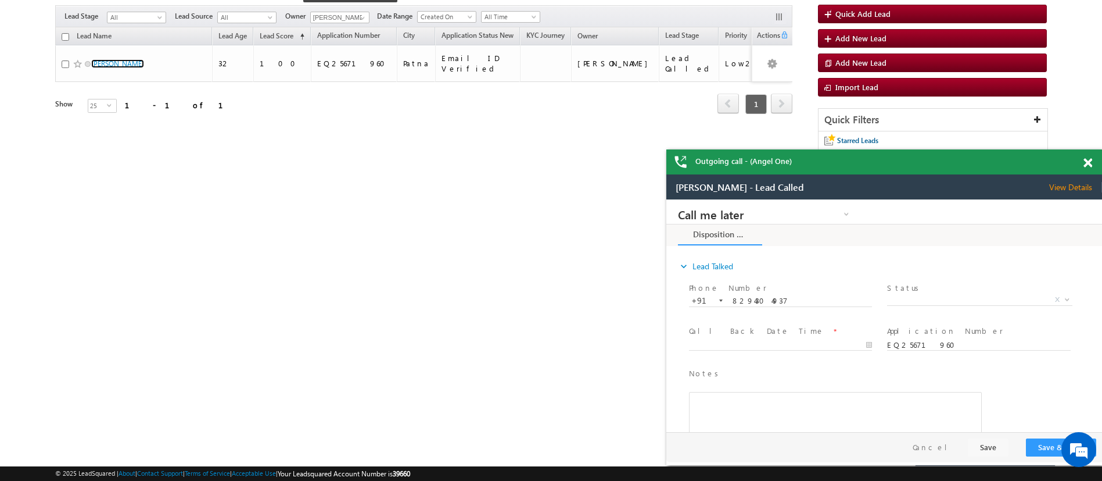
scroll to position [0, 0]
click at [1091, 163] on span at bounding box center [1088, 163] width 9 height 10
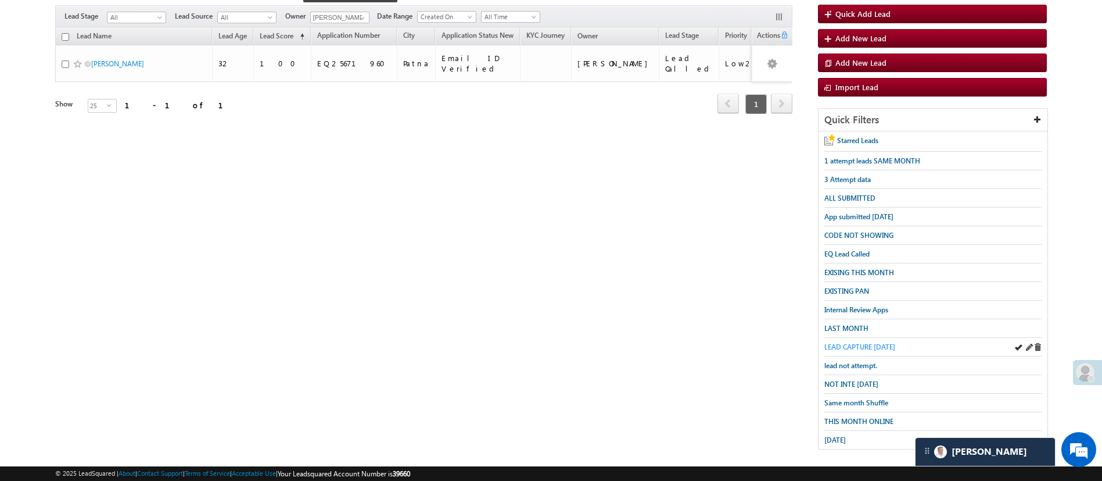
click at [858, 342] on span "LEAD CAPTURE TODAY" at bounding box center [859, 346] width 71 height 9
click at [365, 13] on span at bounding box center [362, 17] width 9 height 9
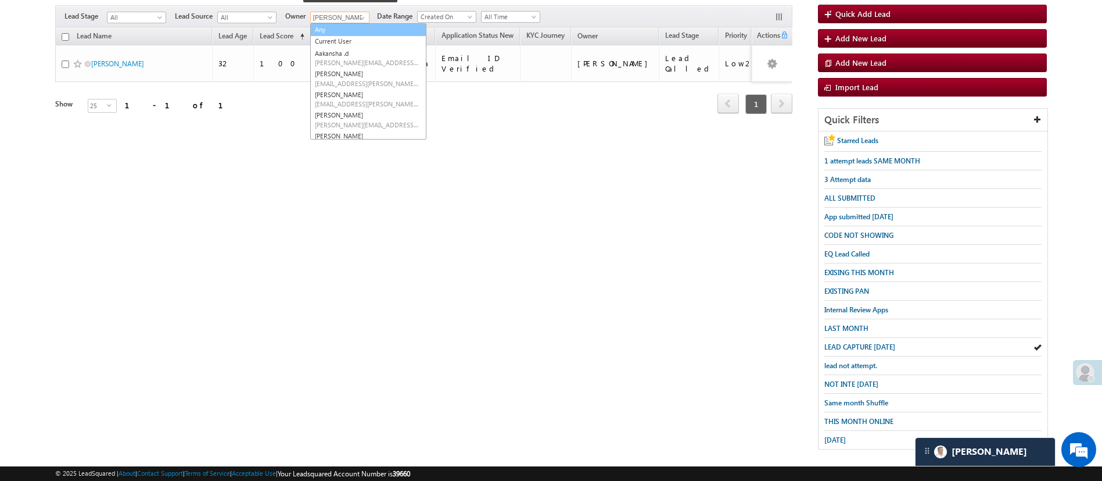
click at [359, 23] on link "Any" at bounding box center [368, 29] width 116 height 13
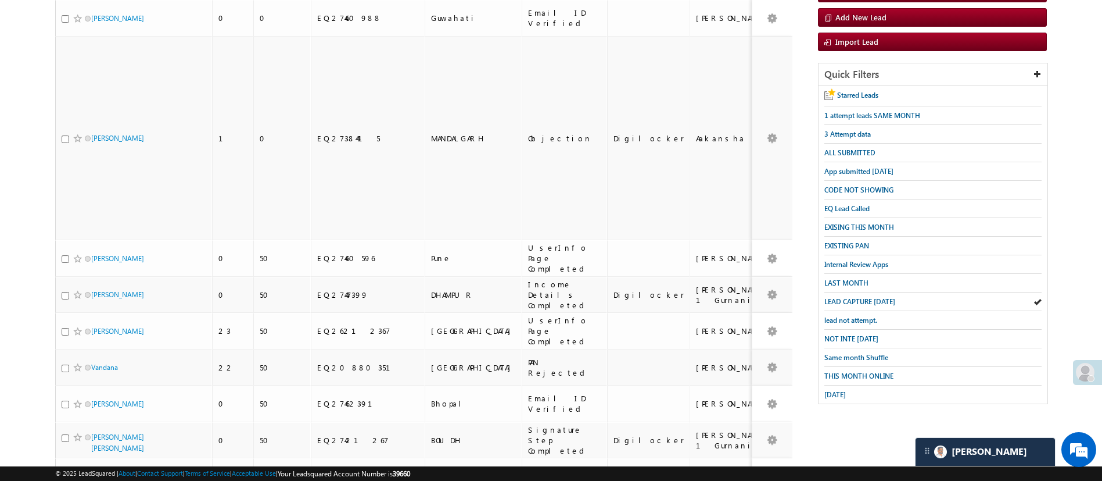
scroll to position [160, 0]
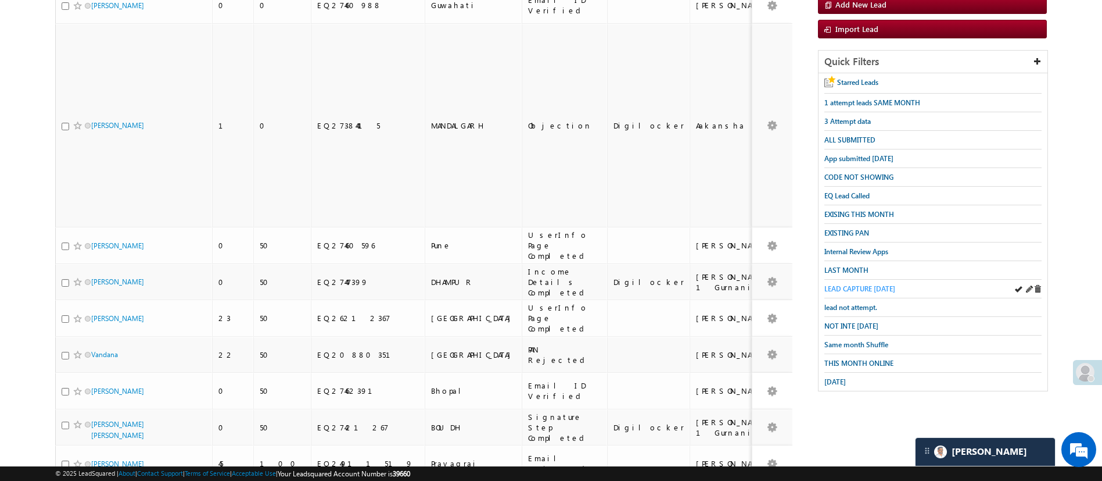
click at [870, 284] on span "LEAD CAPTURE [DATE]" at bounding box center [859, 288] width 71 height 9
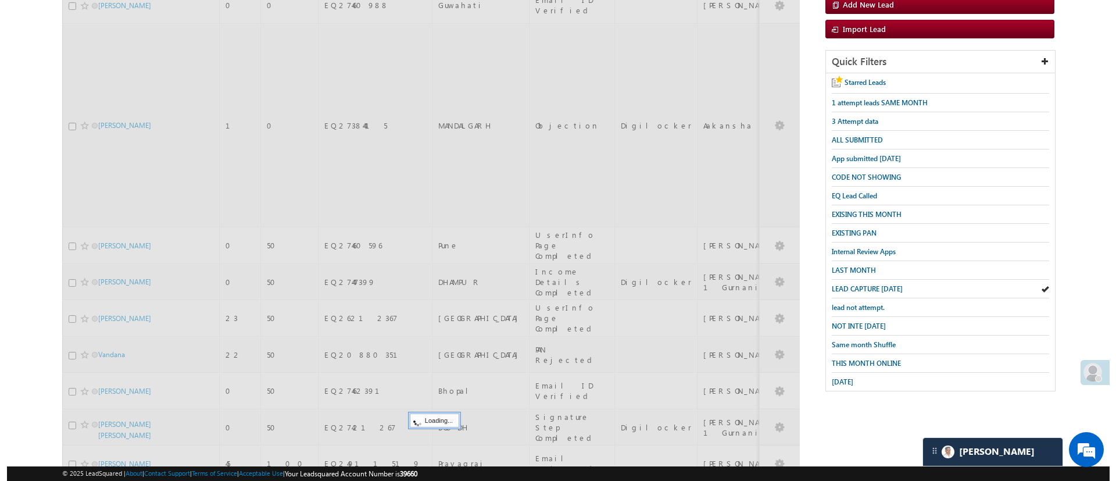
scroll to position [0, 0]
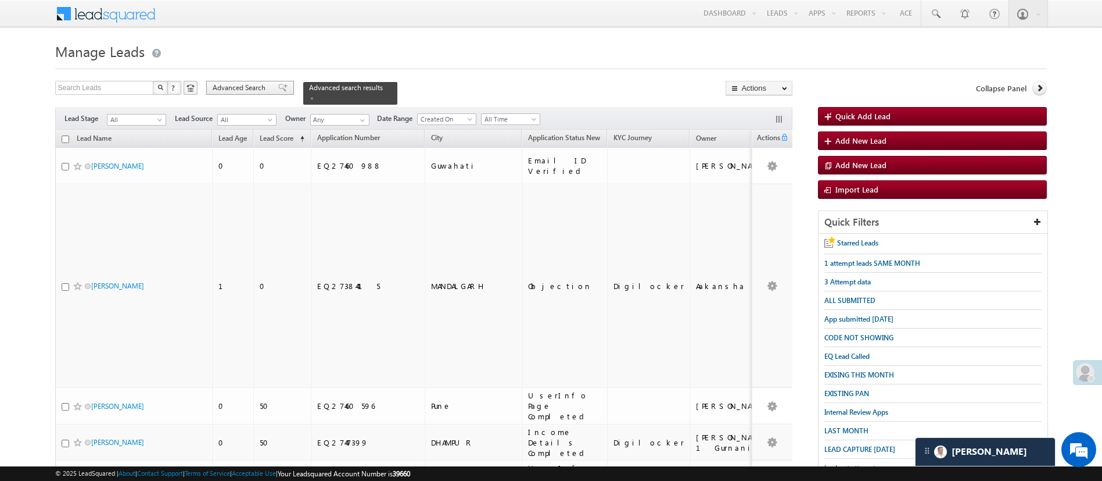
click at [245, 87] on span "Advanced Search" at bounding box center [241, 88] width 56 height 10
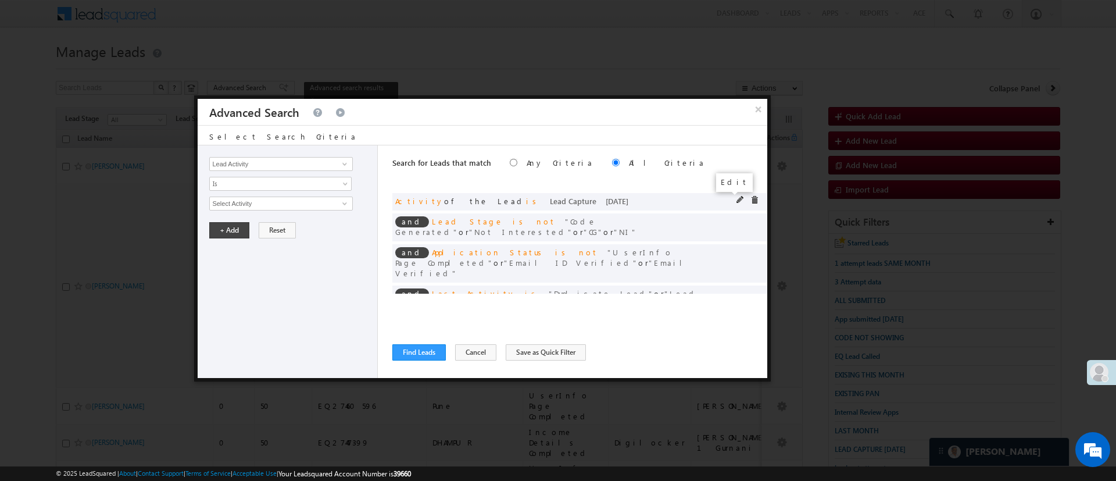
click at [736, 199] on span at bounding box center [740, 200] width 8 height 8
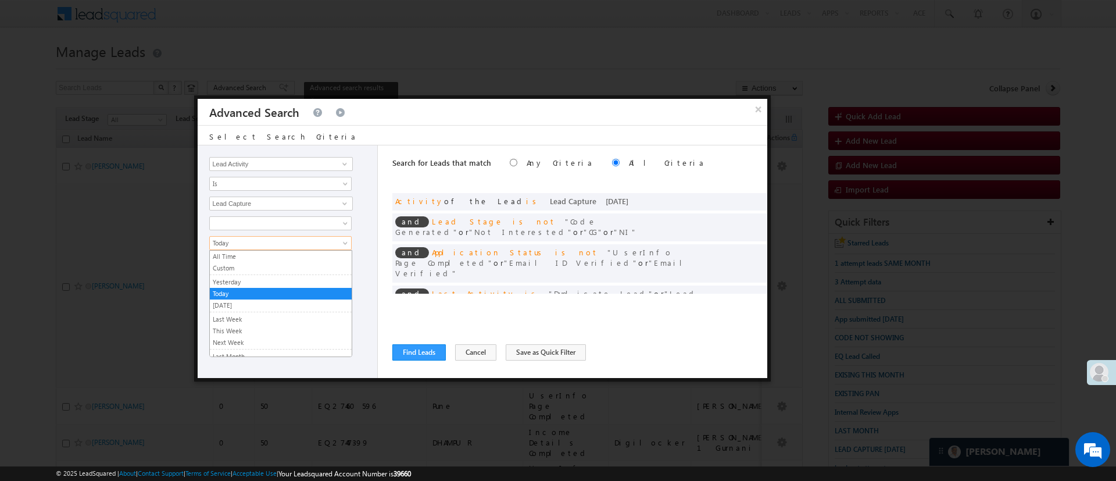
click at [293, 245] on span "Today" at bounding box center [273, 243] width 126 height 10
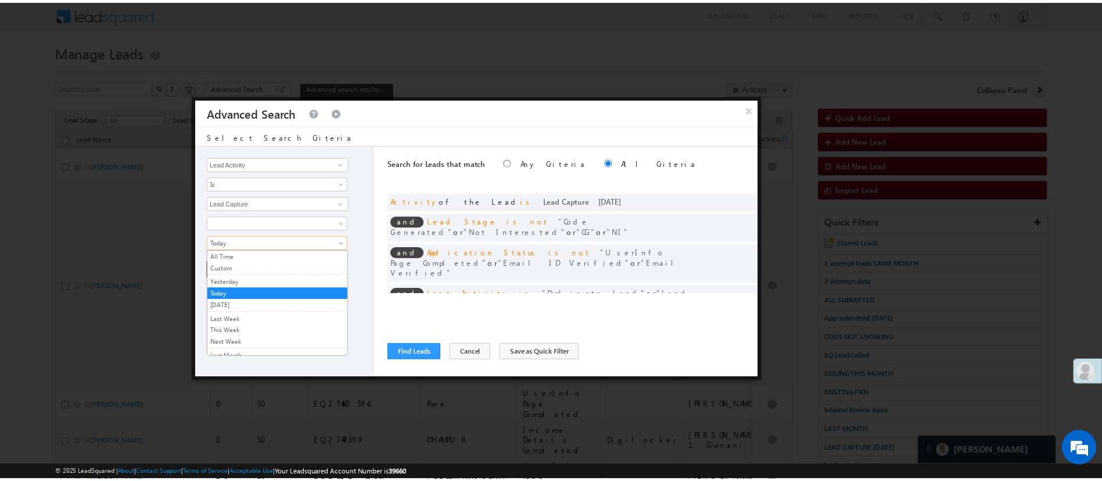
scroll to position [78, 0]
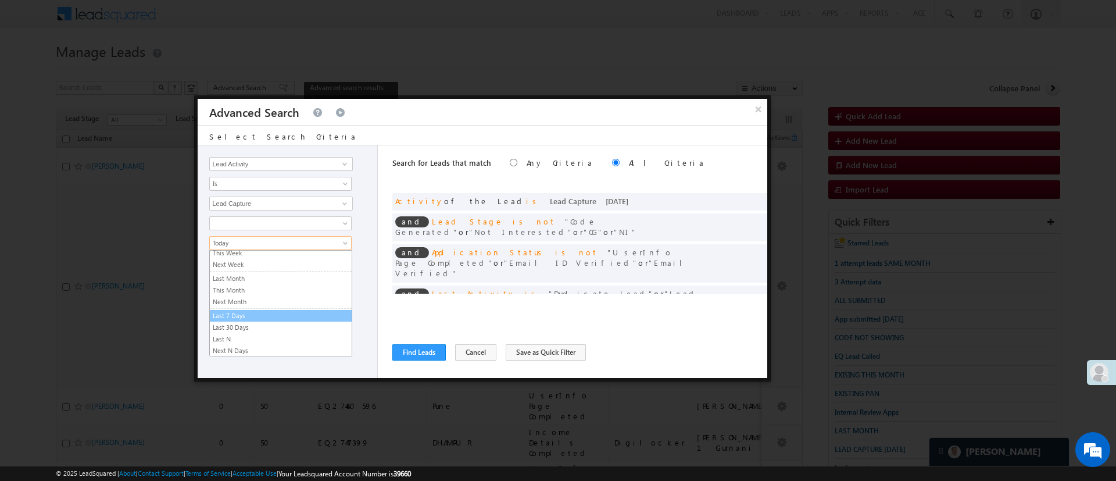
click at [313, 310] on li "Last 7 Days" at bounding box center [281, 316] width 142 height 12
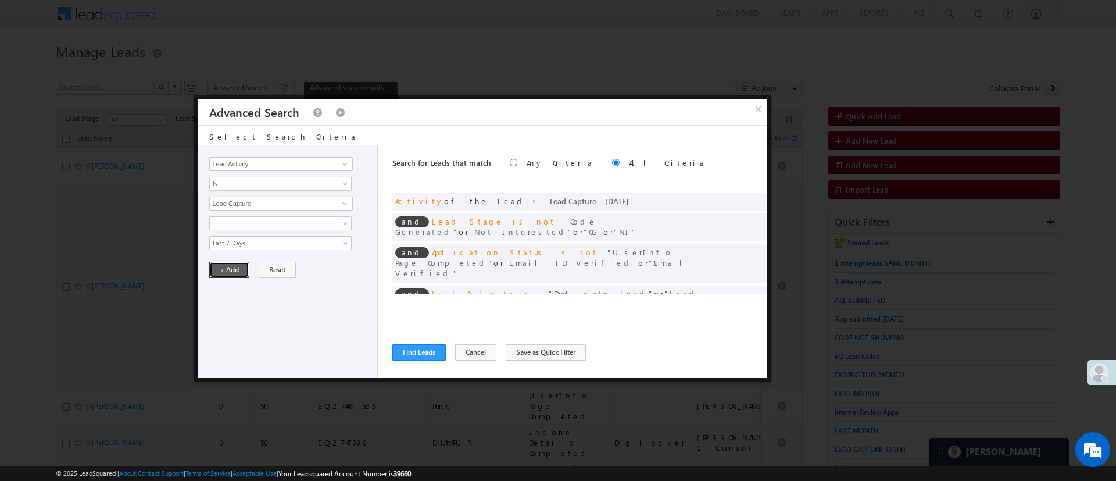
click at [214, 266] on button "+ Add" at bounding box center [229, 269] width 40 height 16
click at [417, 353] on button "Find Leads" at bounding box center [418, 352] width 53 height 16
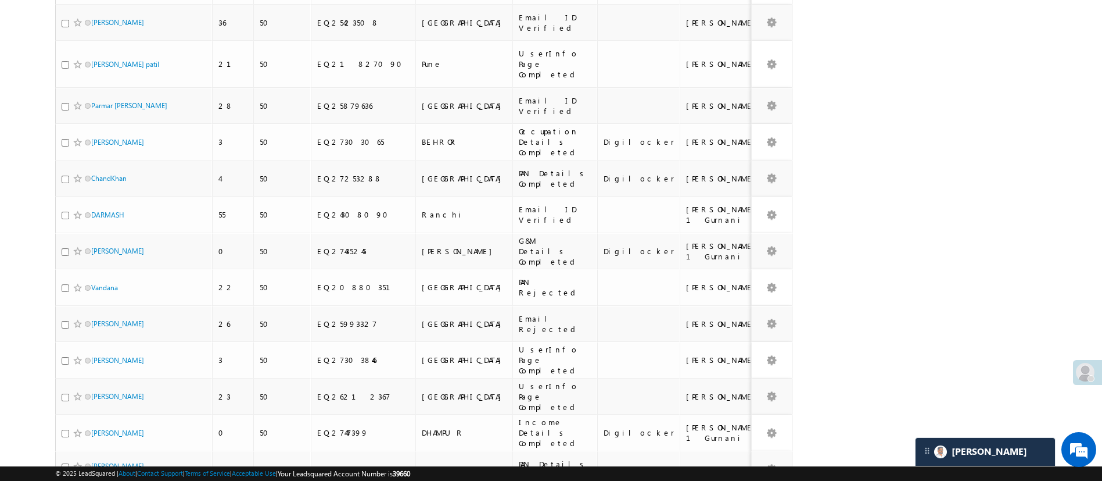
scroll to position [0, 0]
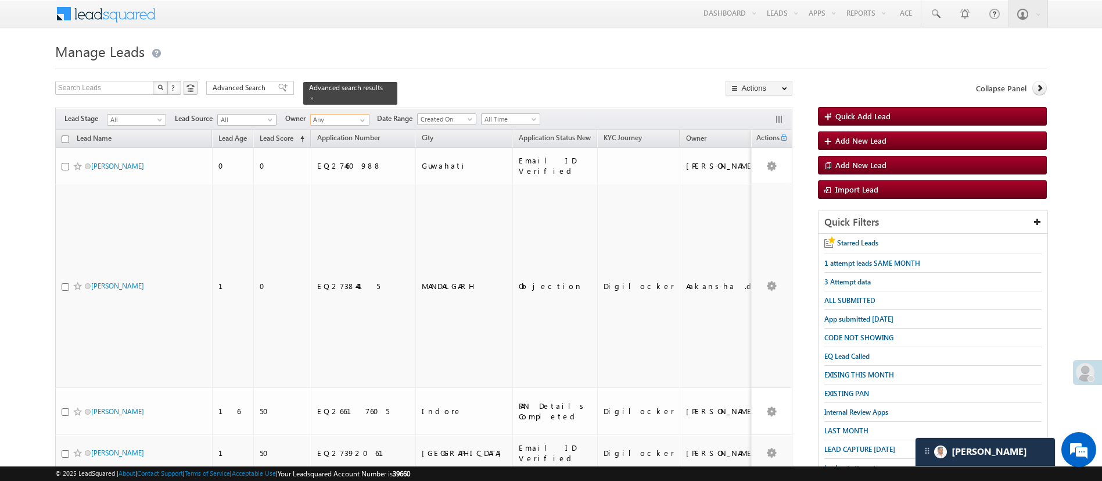
click at [353, 114] on input "Any" at bounding box center [339, 120] width 59 height 12
click at [370, 167] on link "Manish Panchal Manish.1Panchal@angelbroking.com" at bounding box center [368, 178] width 116 height 22
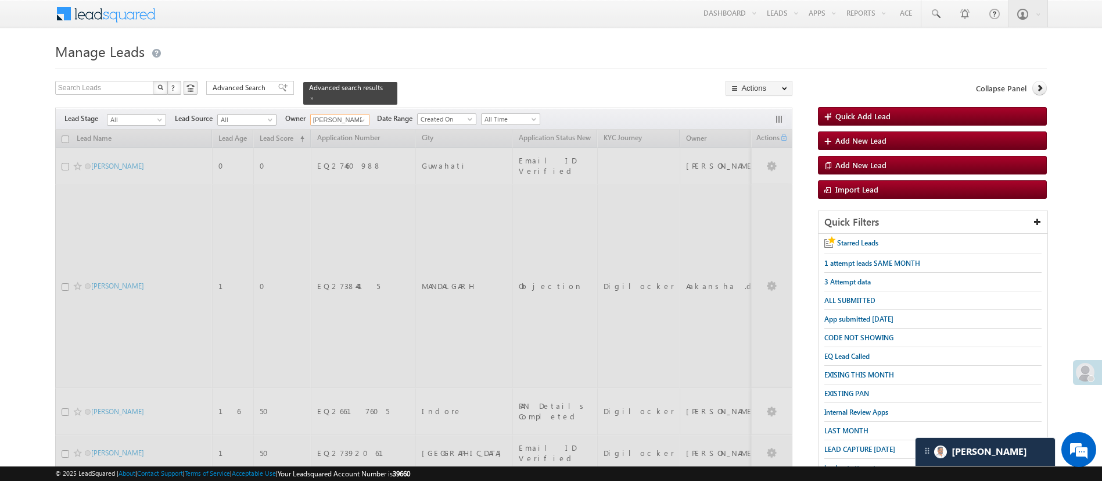
type input "[PERSON_NAME]"
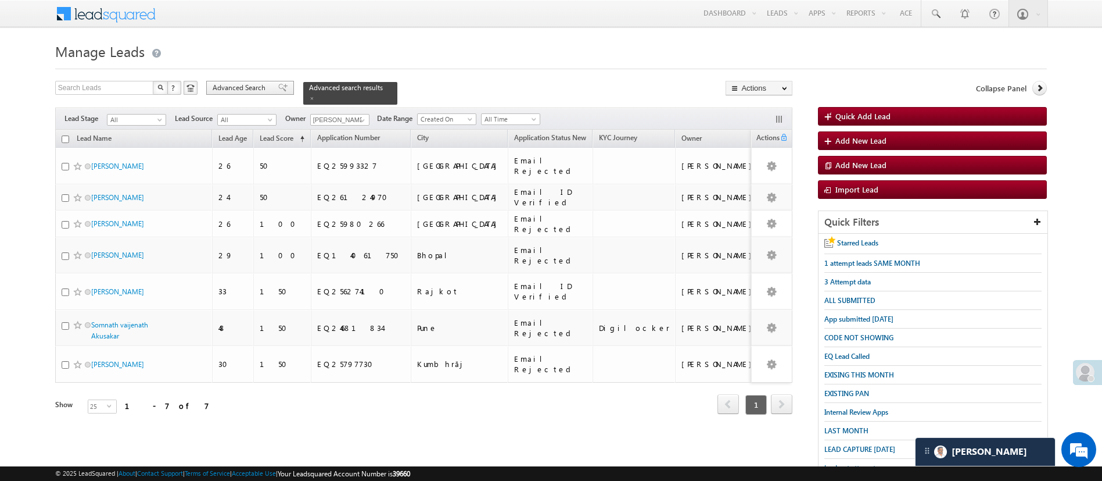
click at [230, 89] on span "Advanced Search" at bounding box center [241, 88] width 56 height 10
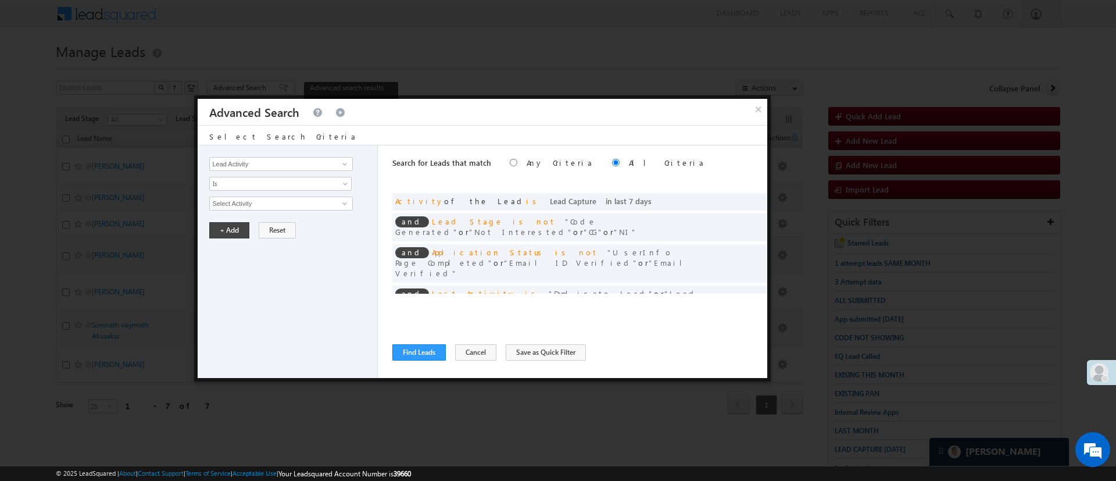
scroll to position [2, 0]
click at [736, 198] on span at bounding box center [740, 198] width 8 height 8
click at [563, 310] on div "Search for Leads that match Any Criteria All Criteria Note that the current tri…" at bounding box center [579, 261] width 375 height 232
click at [349, 164] on span at bounding box center [344, 163] width 9 height 9
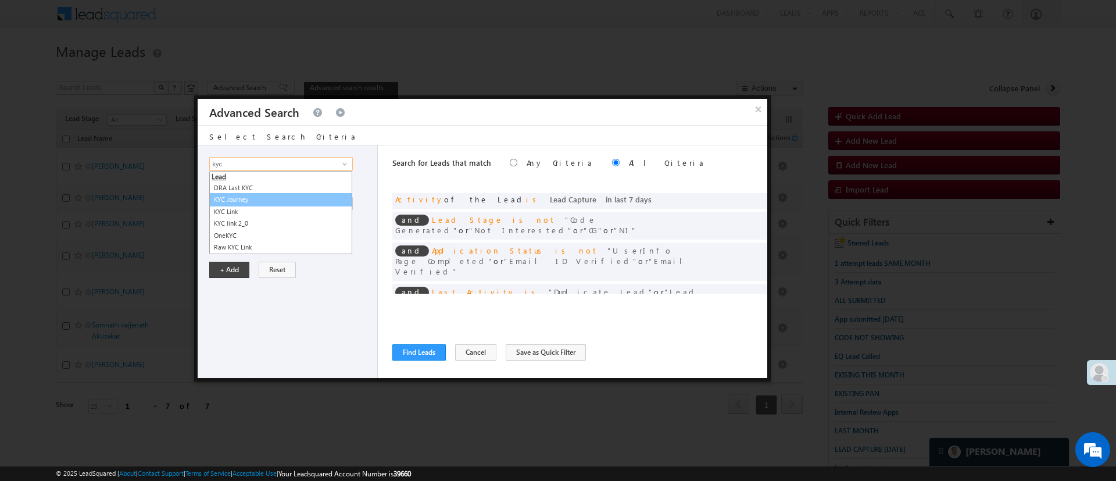
click at [285, 198] on link "KYC Journey" at bounding box center [280, 199] width 143 height 13
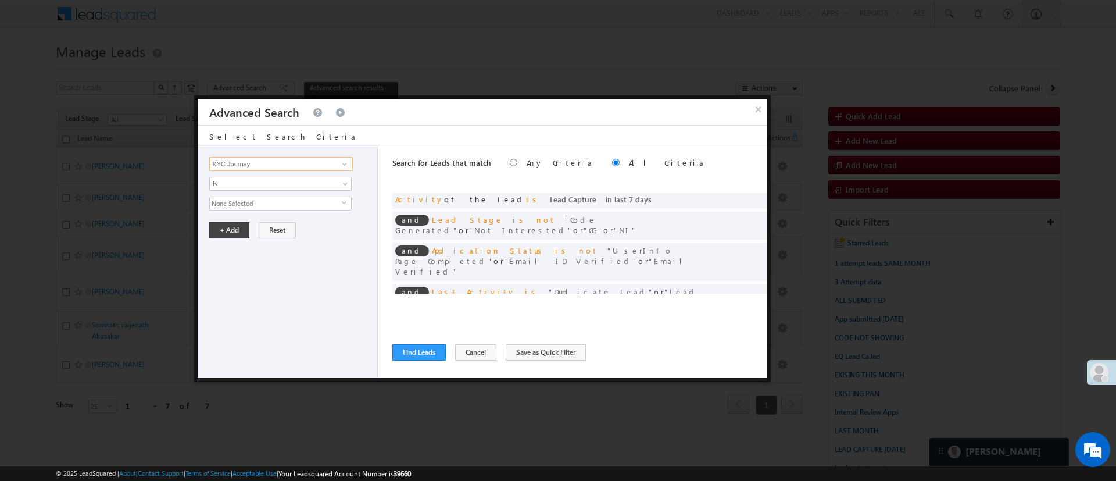
type input "KYC Journey"
click at [285, 198] on span "None Selected" at bounding box center [276, 203] width 132 height 13
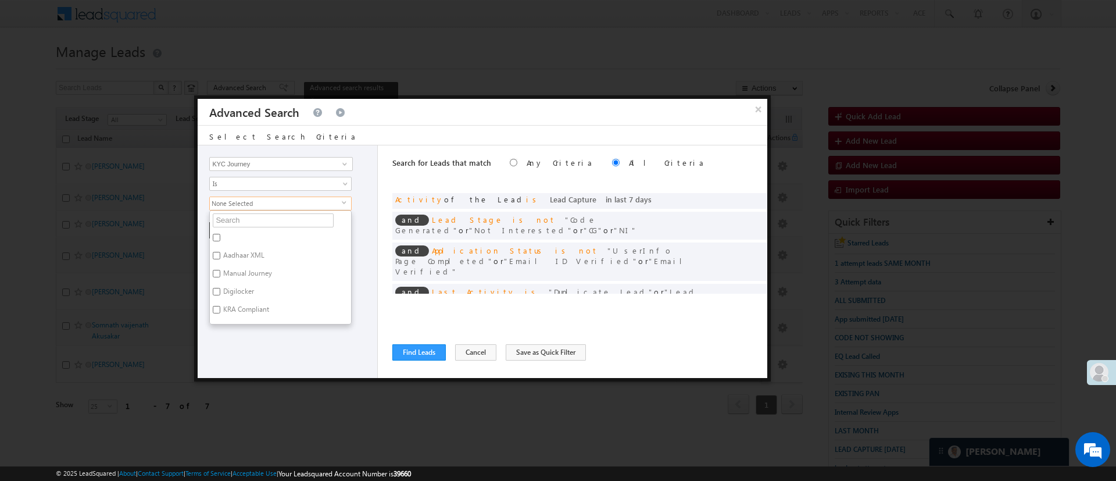
click at [231, 288] on label "Digilocker" at bounding box center [238, 293] width 56 height 18
click at [220, 288] on input "Digilocker" at bounding box center [217, 292] width 8 height 8
checkbox input "true"
click at [246, 357] on div "Lead Activity Task Sales Group Prospect Id WA Last Message Timestamp 4th Day Di…" at bounding box center [288, 261] width 180 height 232
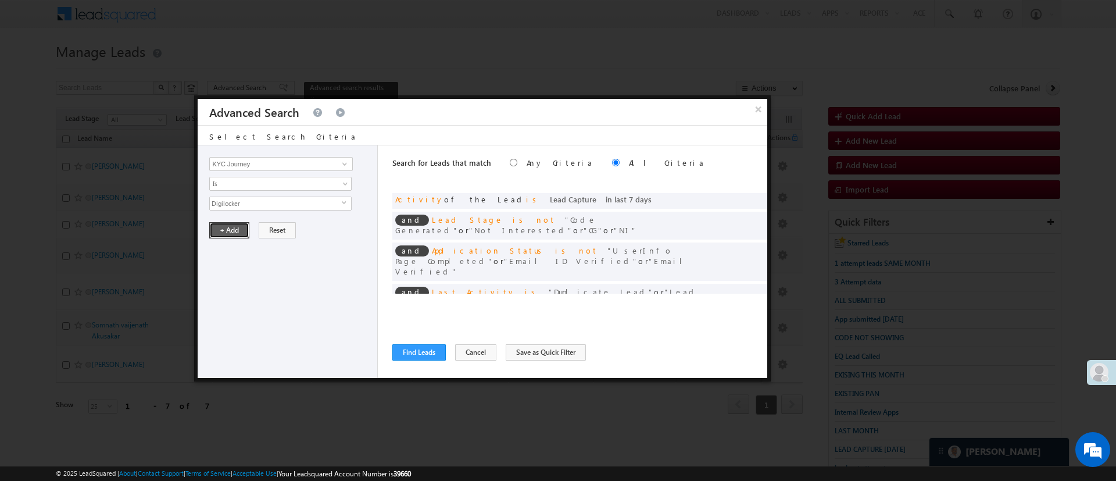
click at [233, 227] on button "+ Add" at bounding box center [229, 230] width 40 height 16
click at [750, 245] on span at bounding box center [754, 249] width 8 height 8
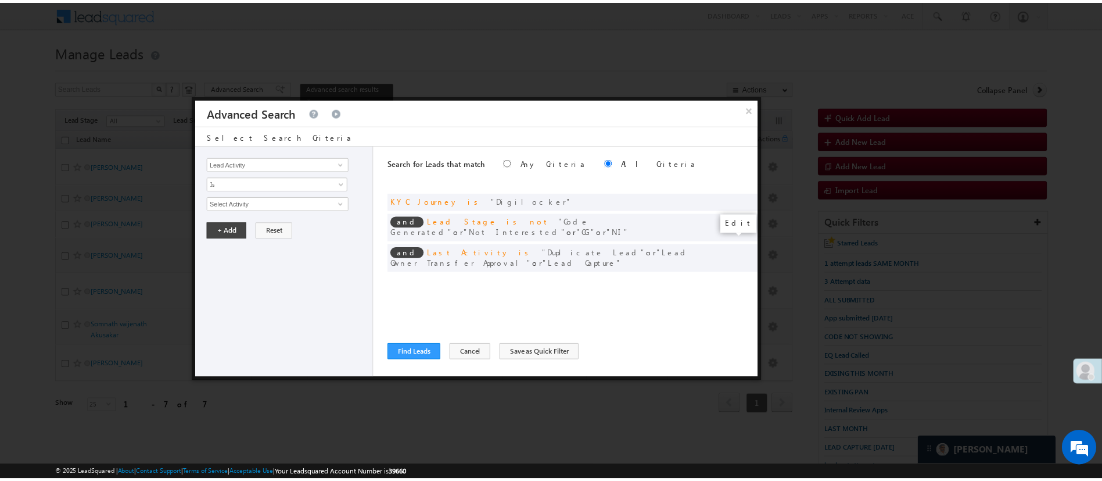
scroll to position [0, 0]
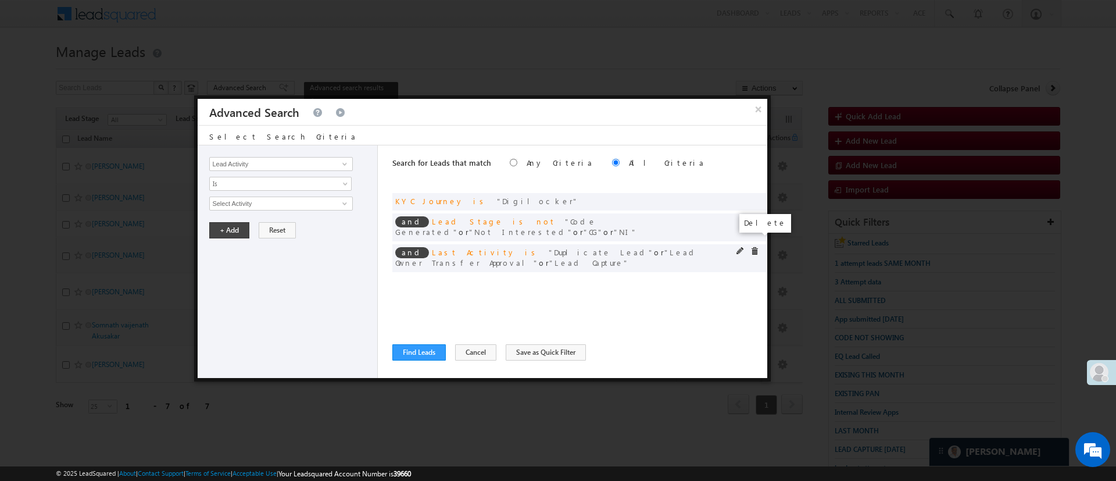
click at [755, 247] on span at bounding box center [754, 251] width 8 height 8
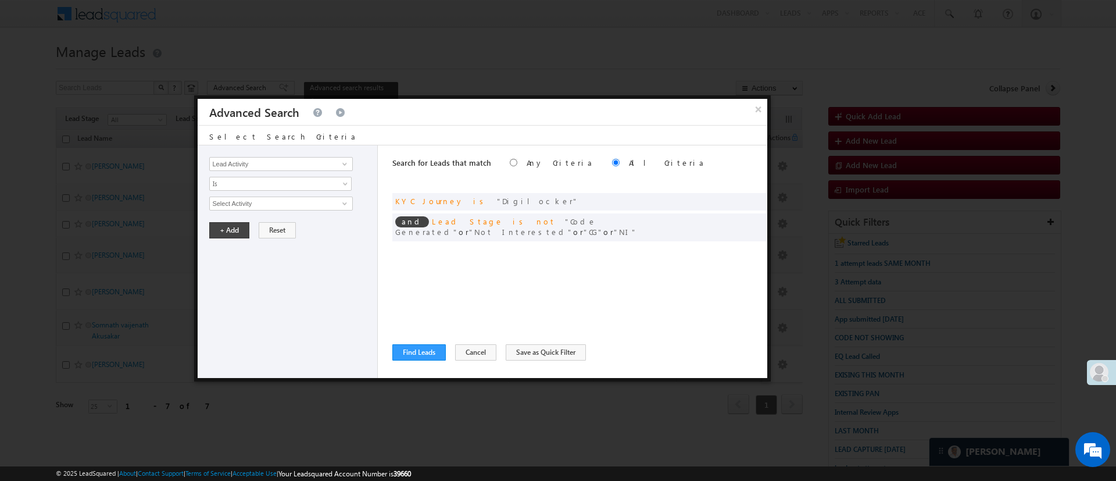
click at [416, 342] on div "Search for Leads that match Any Criteria All Criteria Note that the current tri…" at bounding box center [579, 261] width 375 height 232
click at [342, 163] on span at bounding box center [344, 163] width 9 height 9
click at [288, 184] on link "Selfie Timestamp" at bounding box center [280, 187] width 143 height 13
type input "Selfie Timestamp"
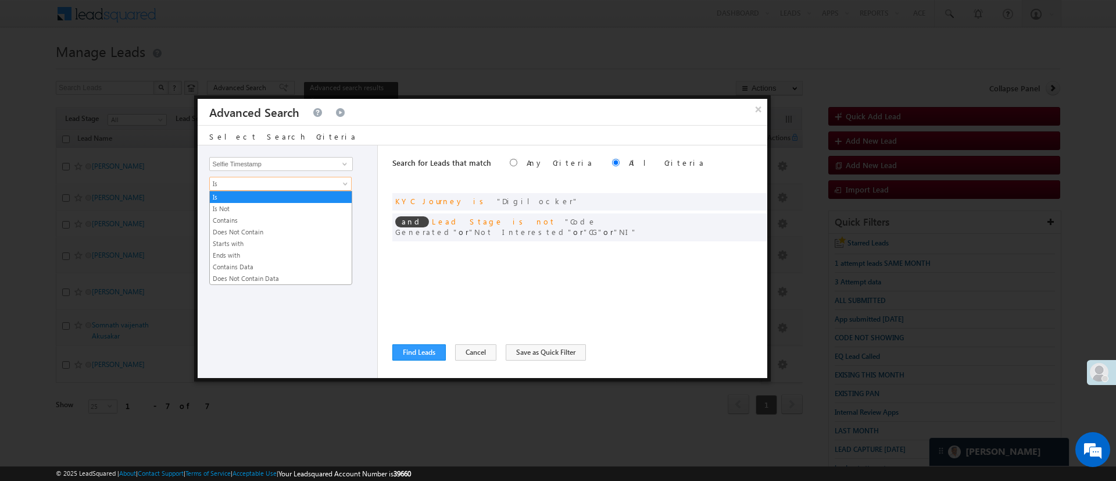
click at [288, 184] on span "Is" at bounding box center [273, 183] width 126 height 10
click at [261, 263] on link "Contains Data" at bounding box center [281, 266] width 142 height 10
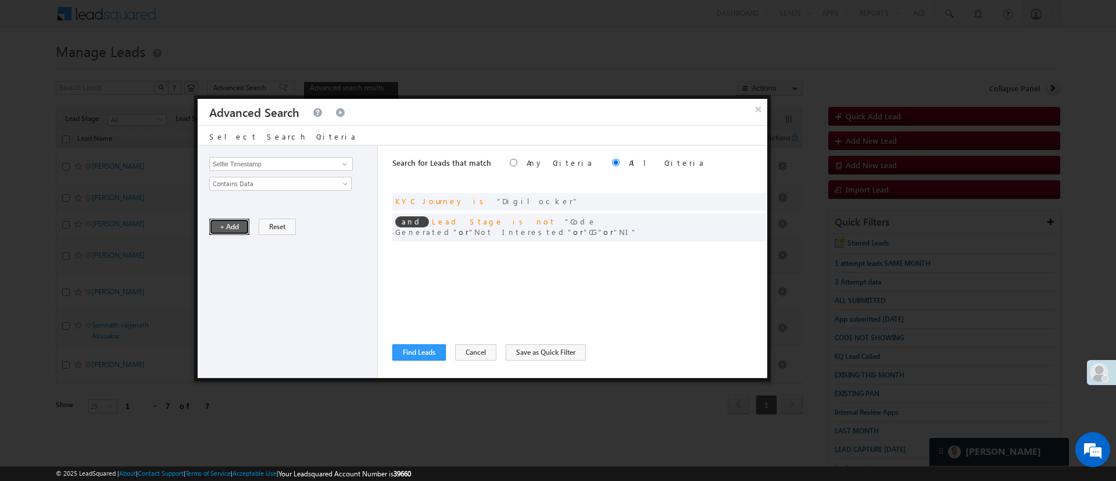
click at [240, 221] on button "+ Add" at bounding box center [229, 226] width 40 height 16
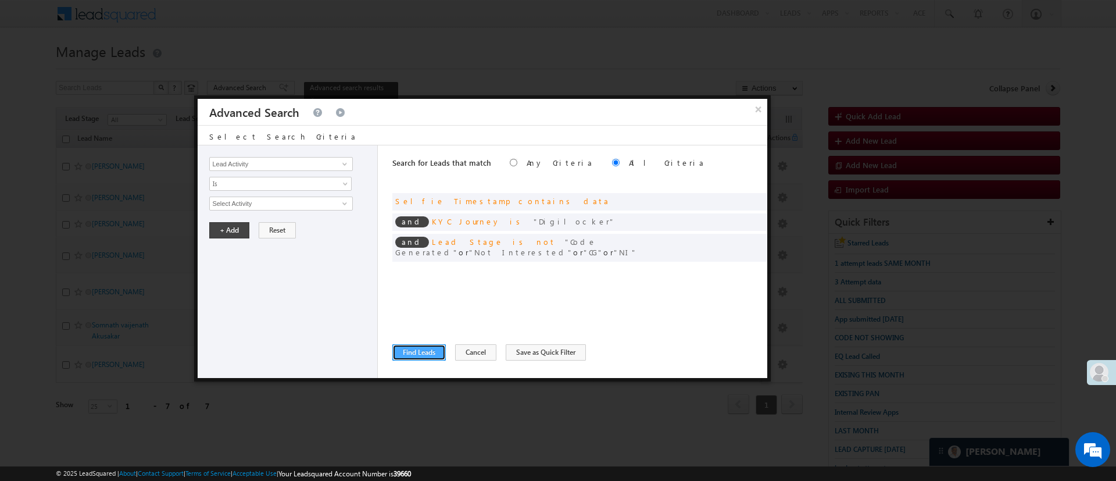
click at [400, 346] on button "Find Leads" at bounding box center [418, 352] width 53 height 16
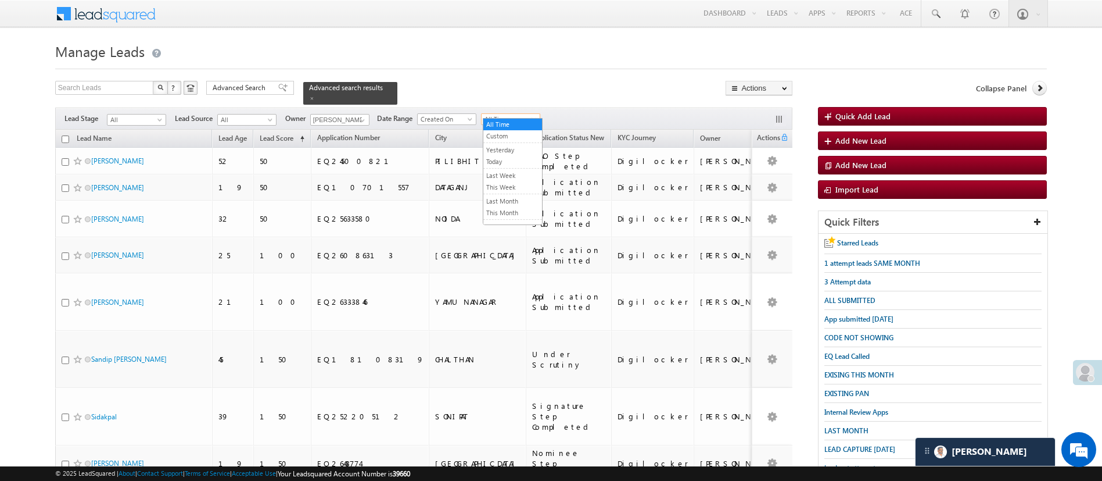
click at [514, 114] on span "All Time" at bounding box center [509, 119] width 55 height 10
click at [519, 199] on link "Last Month" at bounding box center [512, 201] width 59 height 10
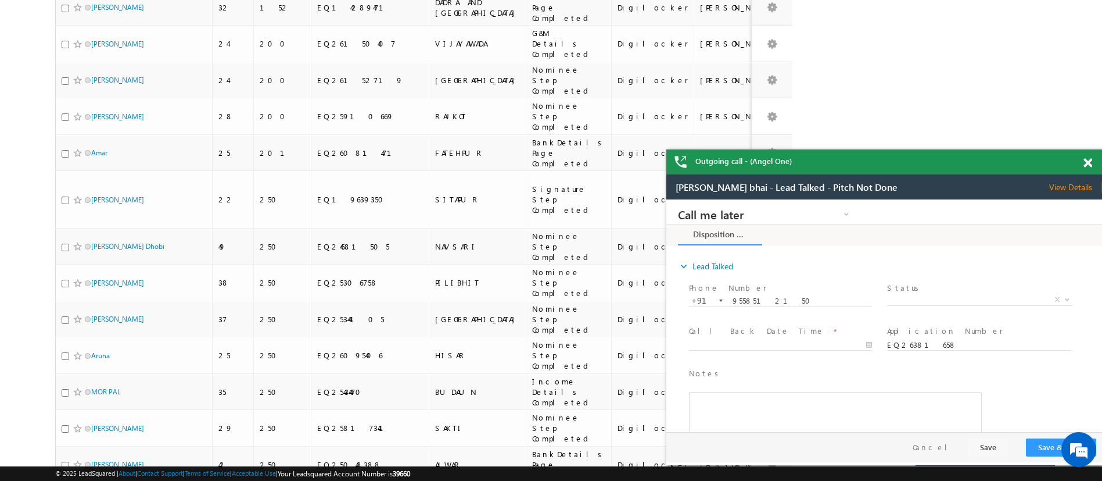
click at [1089, 167] on span at bounding box center [1088, 163] width 9 height 10
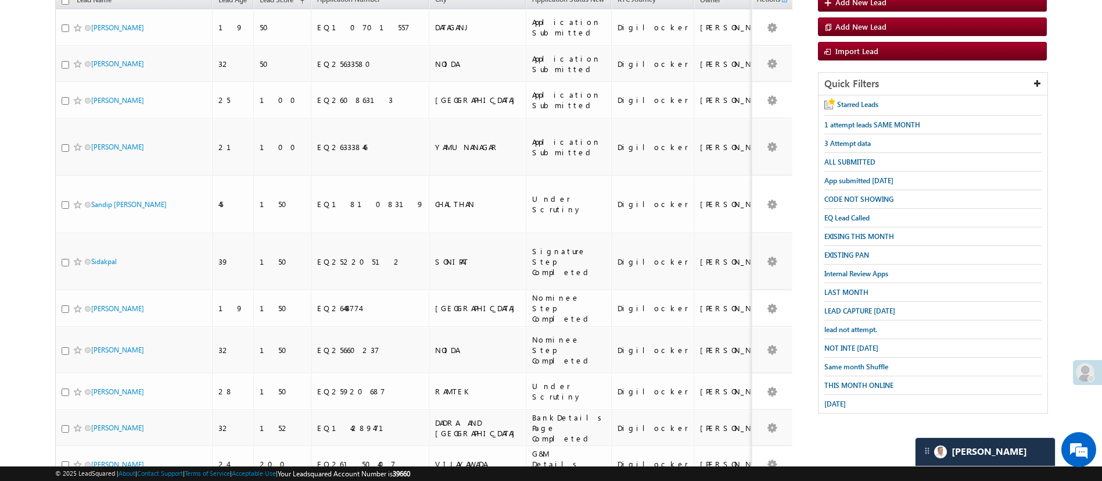
scroll to position [558, 0]
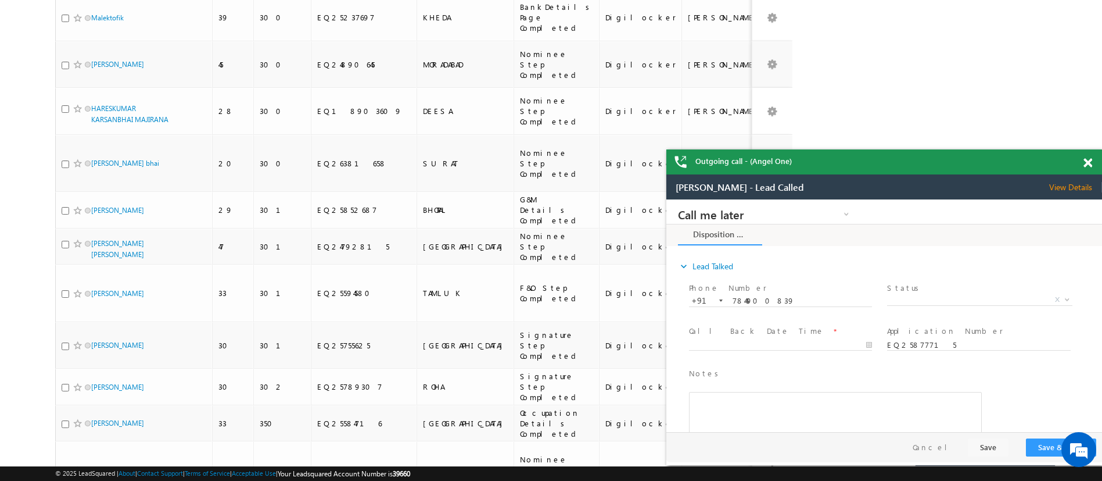
scroll to position [0, 0]
click at [1087, 166] on span at bounding box center [1088, 163] width 9 height 10
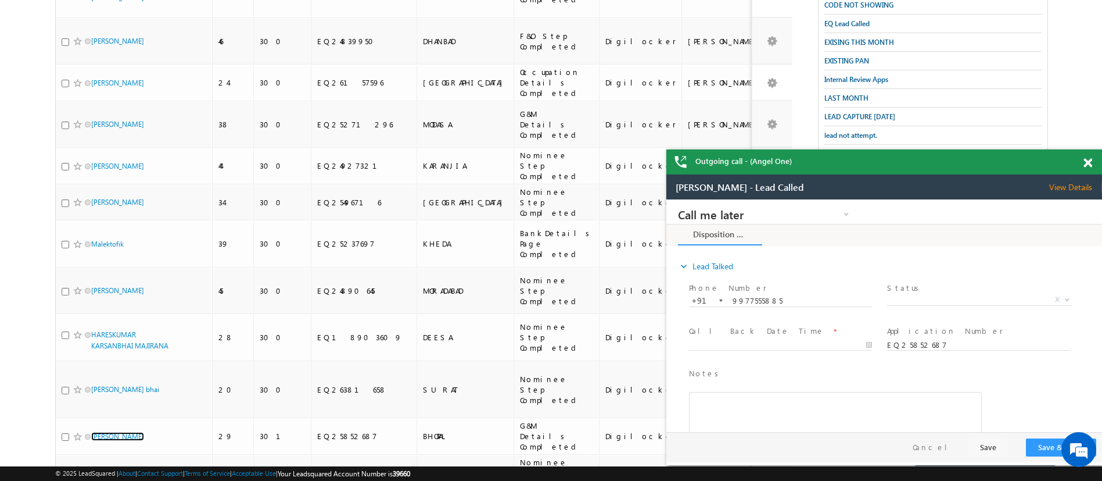
click at [1088, 161] on span at bounding box center [1088, 163] width 9 height 10
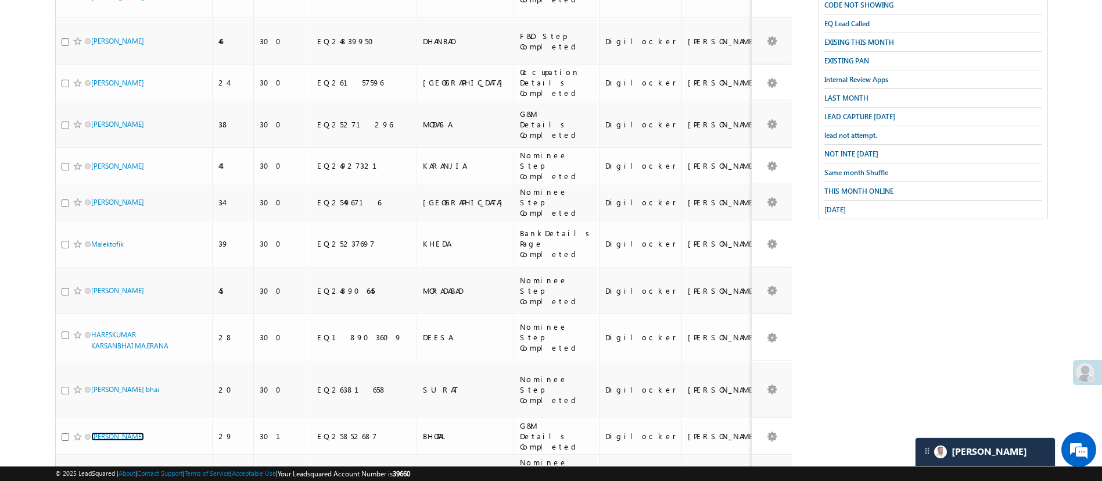
scroll to position [608, 0]
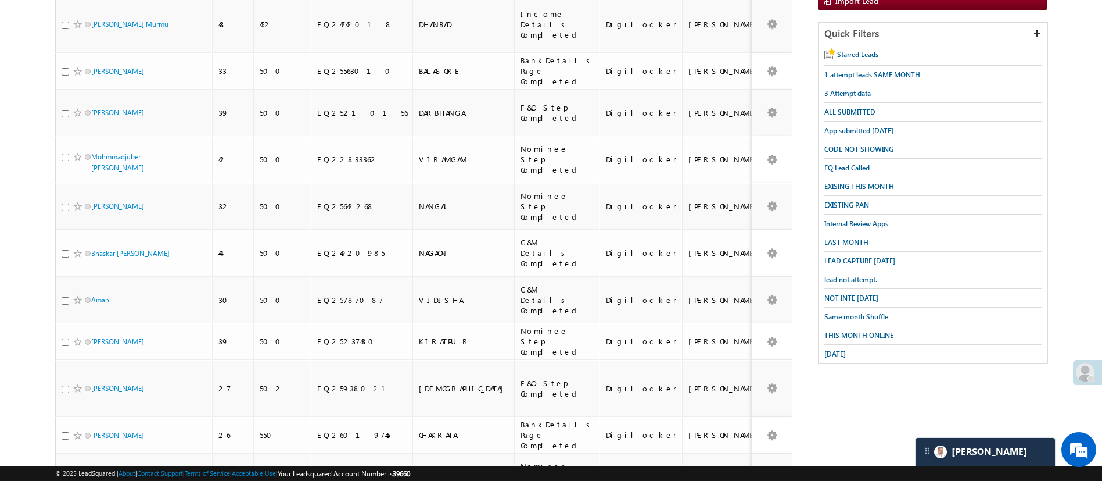
scroll to position [0, 0]
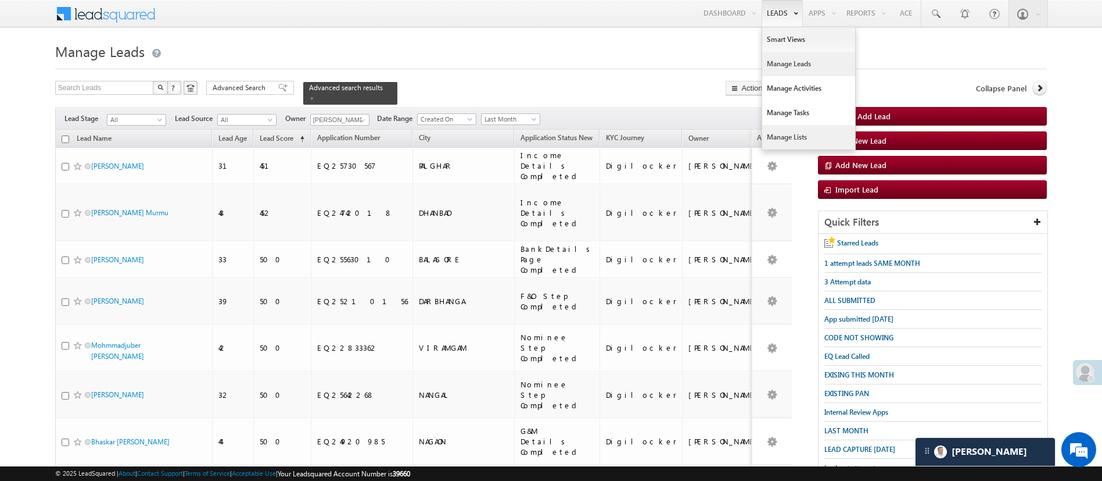
click at [814, 134] on link "Manage Lists" at bounding box center [808, 137] width 93 height 24
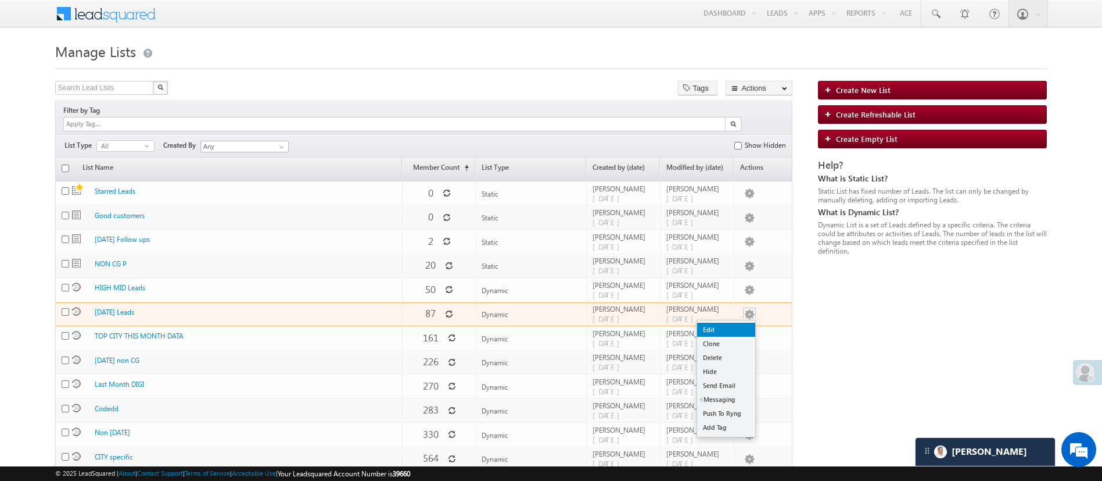
click at [733, 322] on link "Edit" at bounding box center [726, 329] width 58 height 14
checkbox input "true"
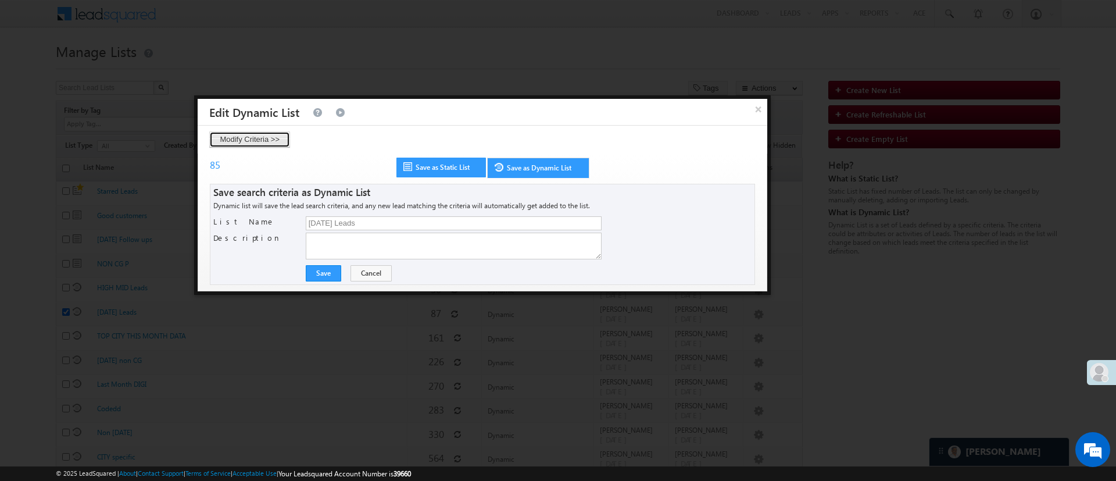
click at [261, 131] on button "Modify Criteria >>" at bounding box center [249, 139] width 81 height 16
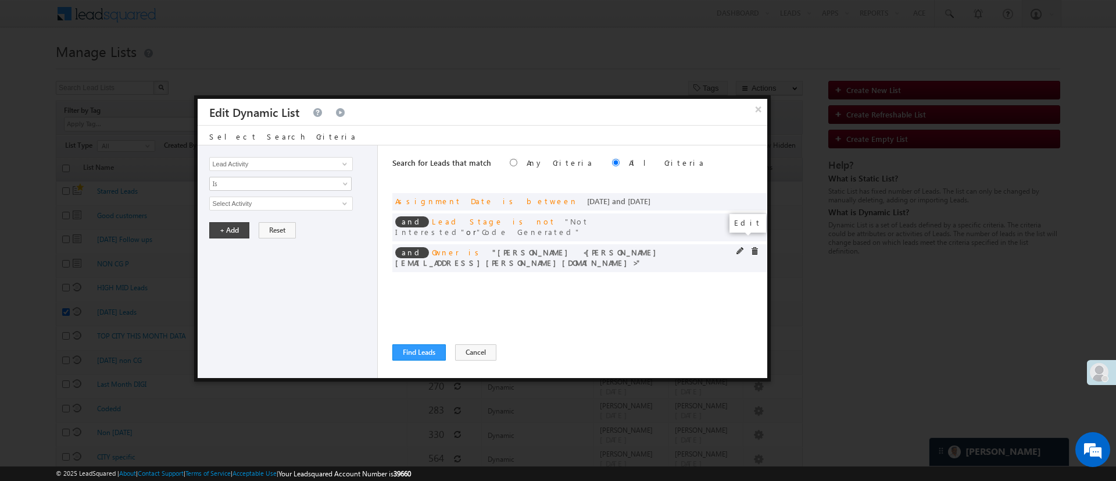
click at [741, 247] on span at bounding box center [740, 251] width 8 height 8
click at [306, 205] on span "[PERSON_NAME]" at bounding box center [276, 203] width 132 height 13
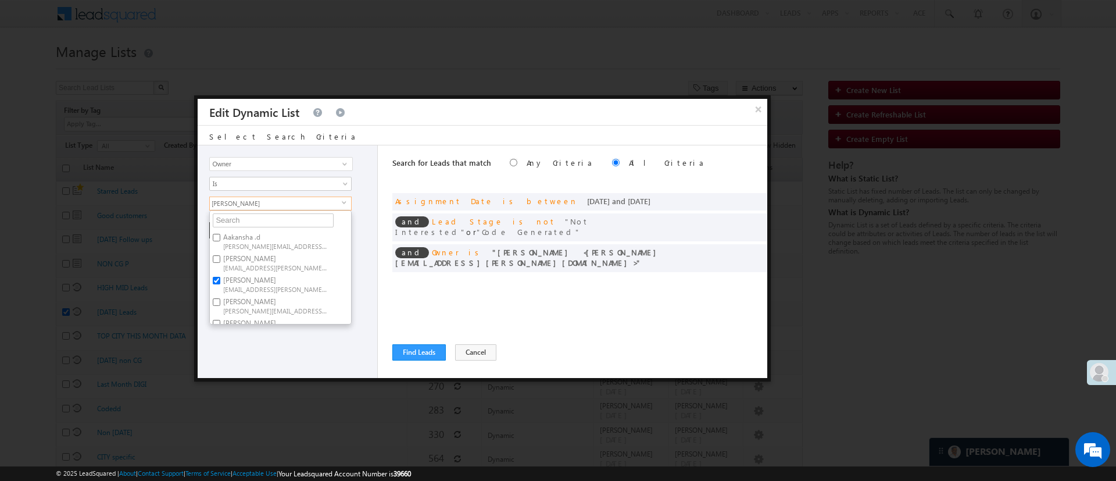
click at [257, 276] on label "[PERSON_NAME] [PERSON_NAME][EMAIL_ADDRESS][PERSON_NAME][DOMAIN_NAME]" at bounding box center [275, 283] width 130 height 21
click at [220, 277] on input "[PERSON_NAME] [PERSON_NAME][EMAIL_ADDRESS][PERSON_NAME][DOMAIN_NAME]" at bounding box center [217, 281] width 8 height 8
checkbox input "false"
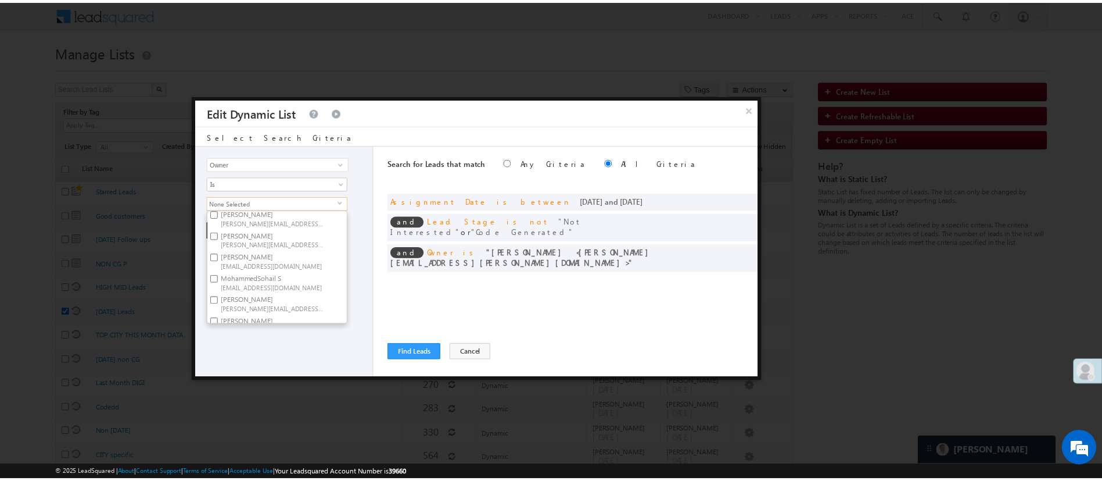
scroll to position [174, 0]
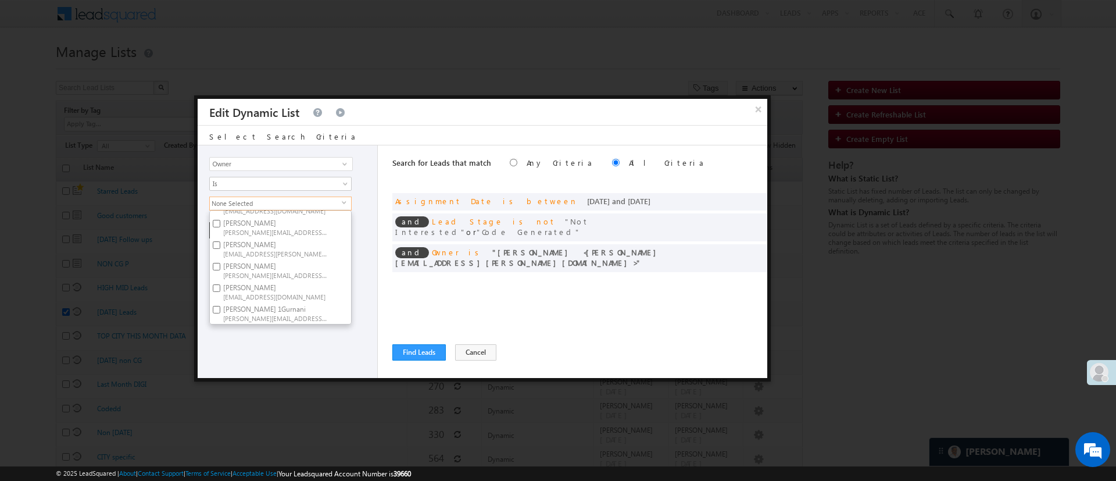
click at [291, 302] on label "Ujjwal 1Gurnani Ujjwal.1Gurnani@angelbroking.com" at bounding box center [275, 312] width 130 height 21
click at [220, 306] on input "Ujjwal 1Gurnani Ujjwal.1Gurnani@angelbroking.com" at bounding box center [217, 310] width 8 height 8
checkbox input "true"
click at [296, 343] on div "Lead Activity Task Sales Group Prospect Id WA Last Message Timestamp 4th Day Di…" at bounding box center [288, 261] width 180 height 232
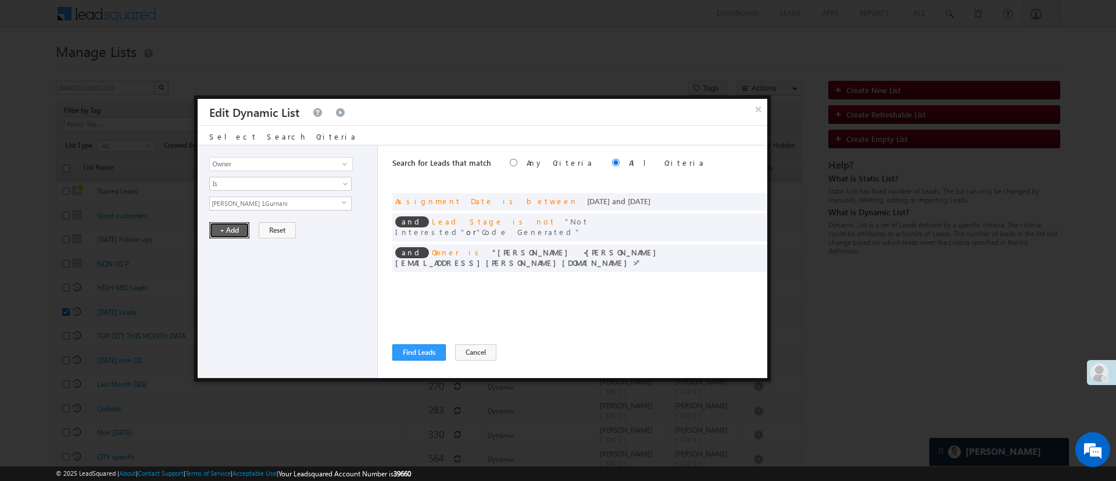
click at [236, 227] on button "+ Add" at bounding box center [229, 230] width 40 height 16
click at [426, 348] on button "Find Leads" at bounding box center [418, 352] width 53 height 16
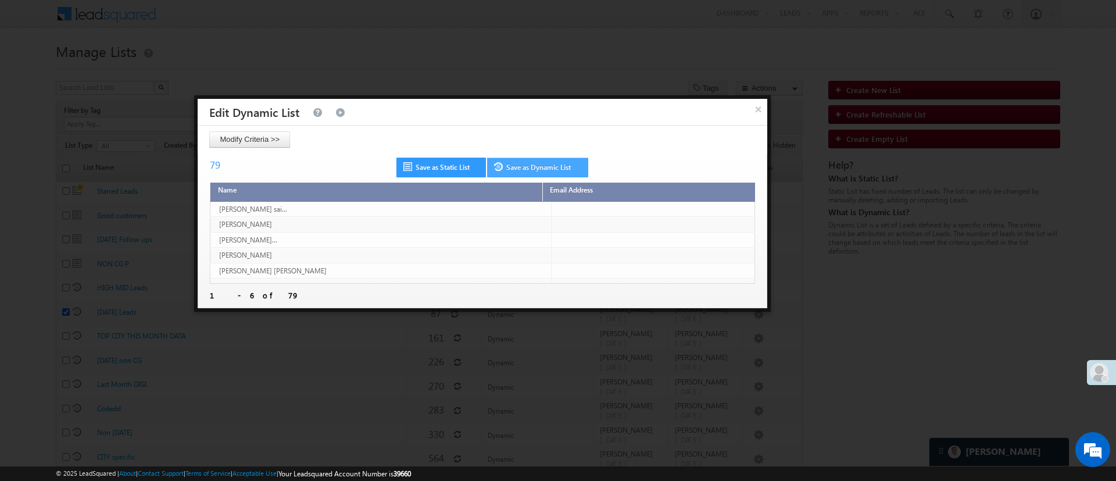
click at [535, 160] on link "Save as Dynamic List" at bounding box center [537, 167] width 101 height 20
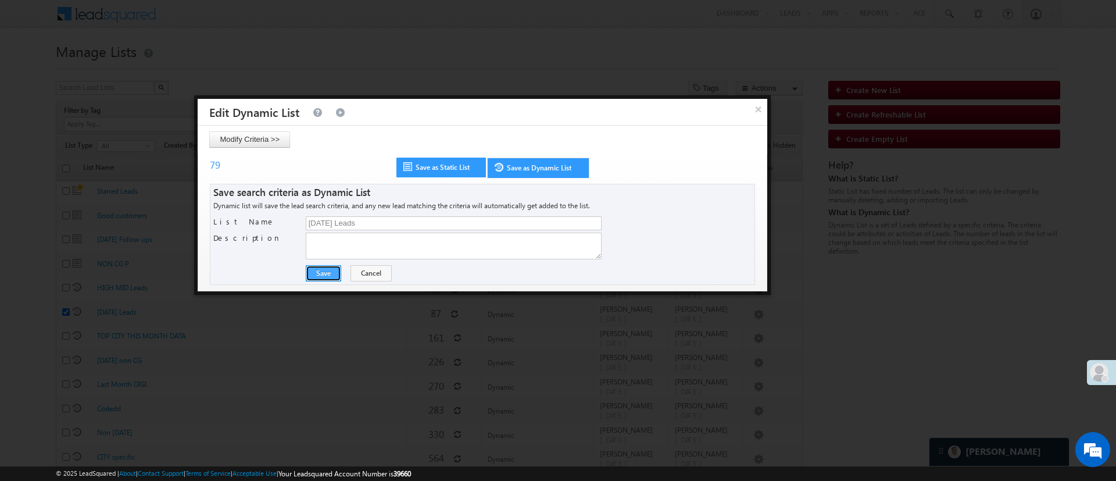
click at [330, 271] on button "Save" at bounding box center [323, 273] width 35 height 16
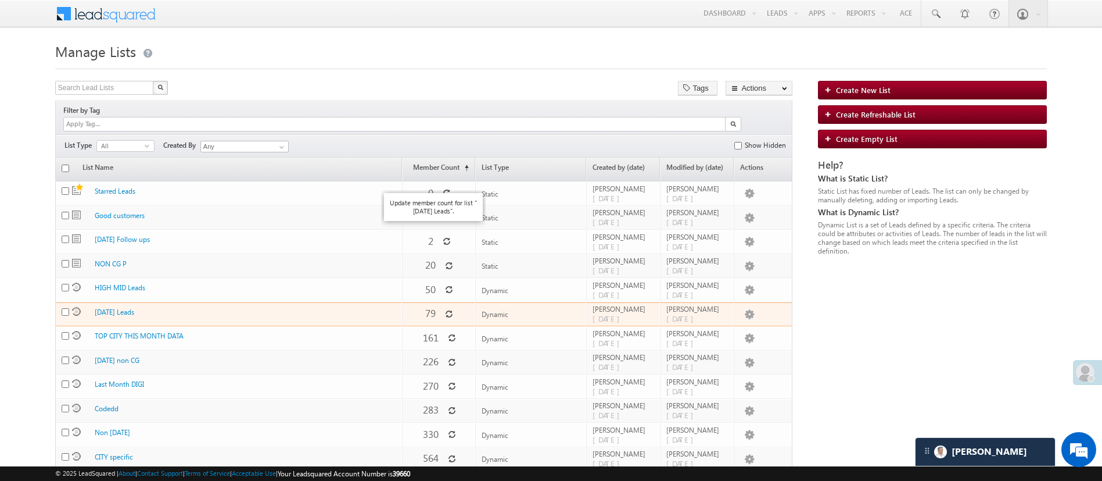
click at [447, 310] on icon at bounding box center [449, 314] width 8 height 8
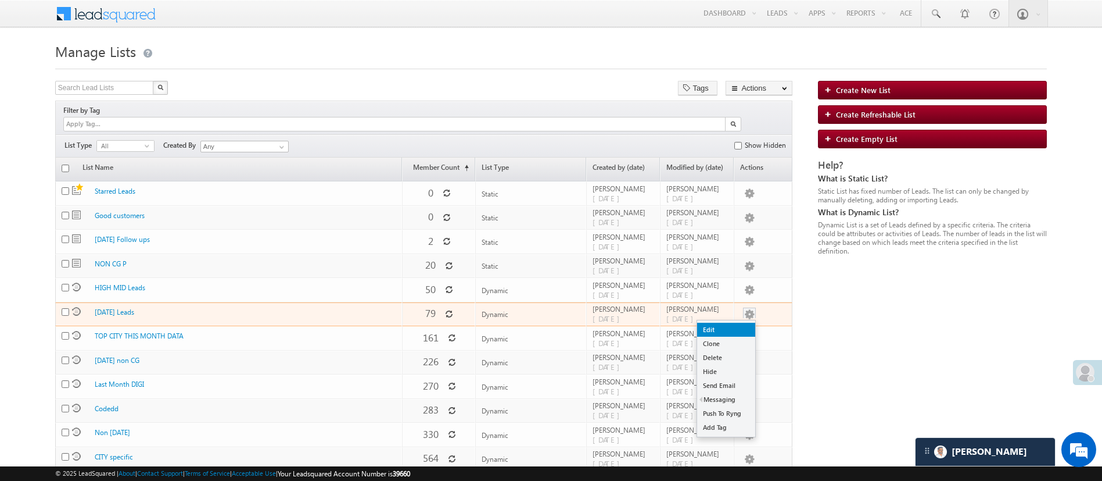
click at [736, 322] on link "Edit" at bounding box center [726, 329] width 58 height 14
checkbox input "true"
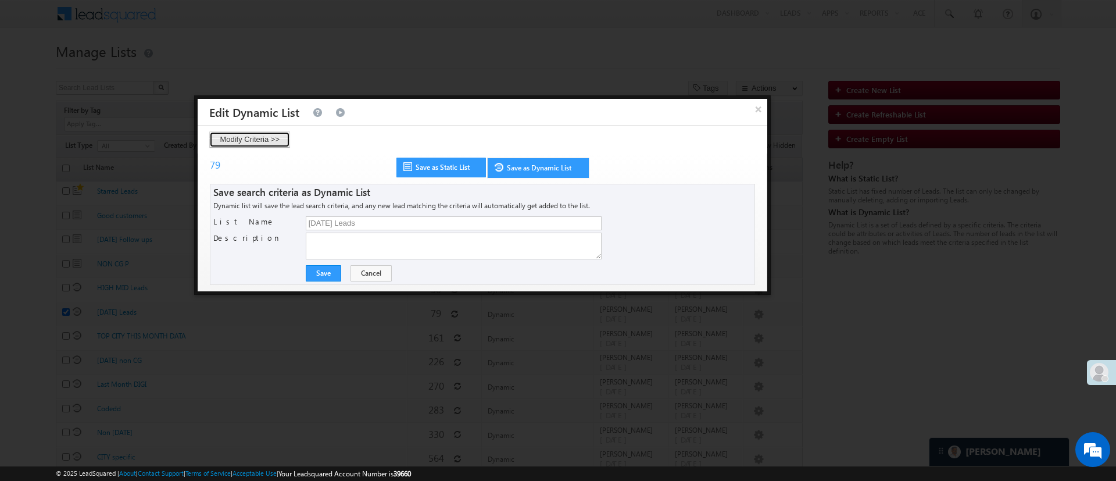
click at [275, 141] on button "Modify Criteria >>" at bounding box center [249, 139] width 81 height 16
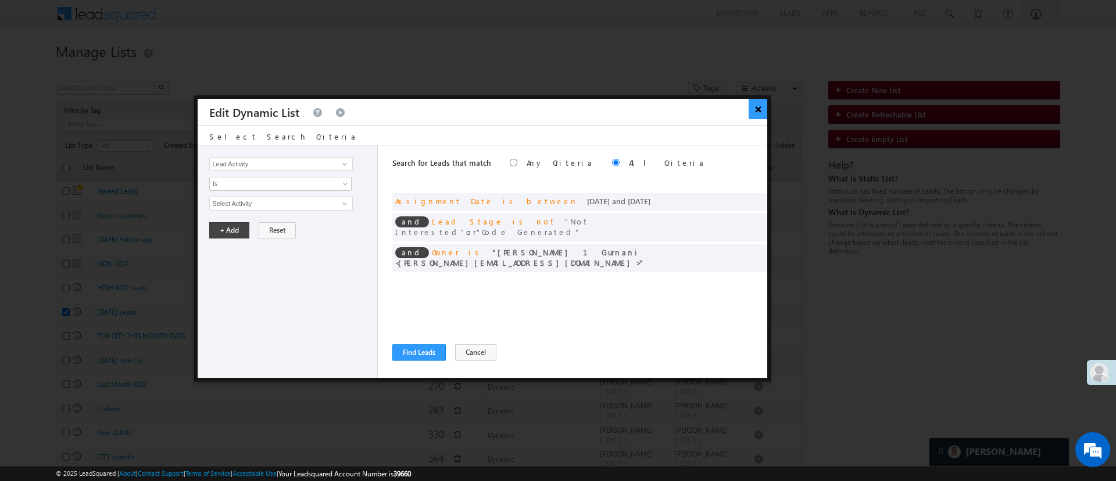
click at [762, 112] on button "×" at bounding box center [757, 109] width 19 height 20
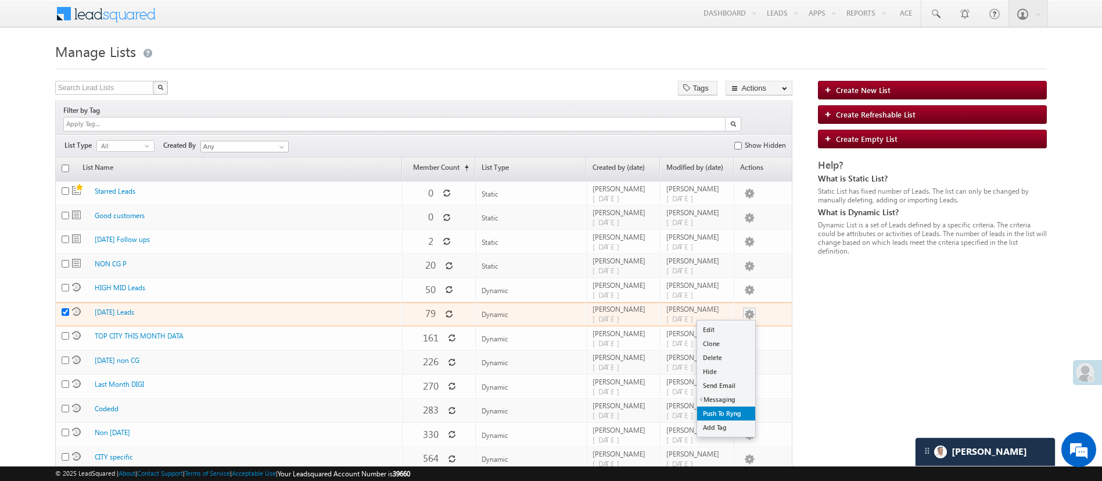
click at [717, 406] on link "Push To Ryng" at bounding box center [726, 413] width 58 height 14
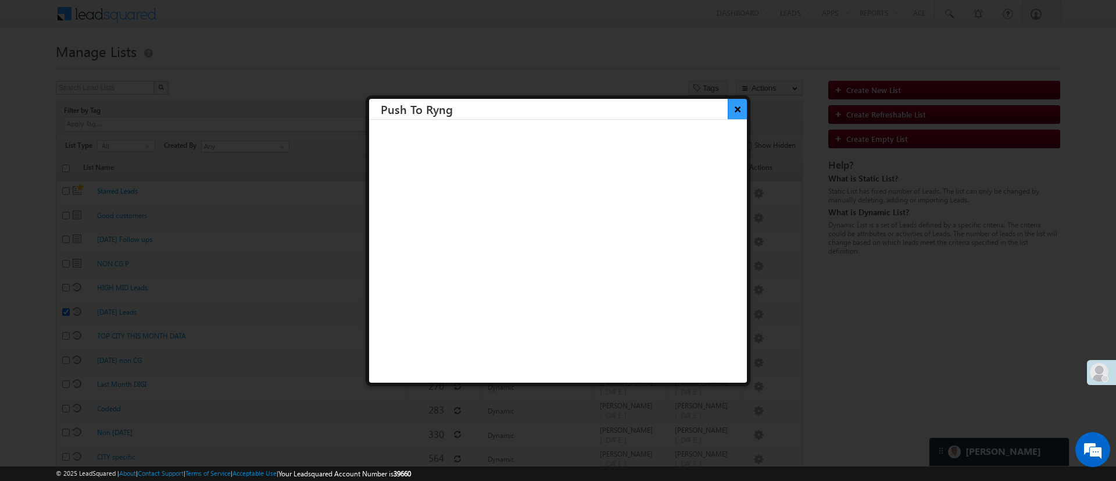
click at [727, 106] on button "×" at bounding box center [736, 109] width 19 height 20
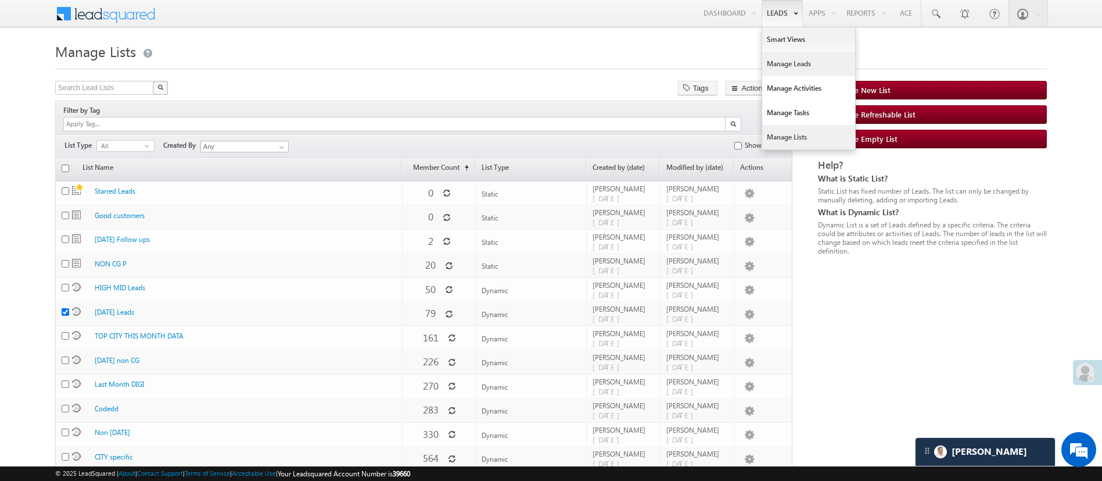
click at [794, 61] on link "Manage Leads" at bounding box center [808, 64] width 93 height 24
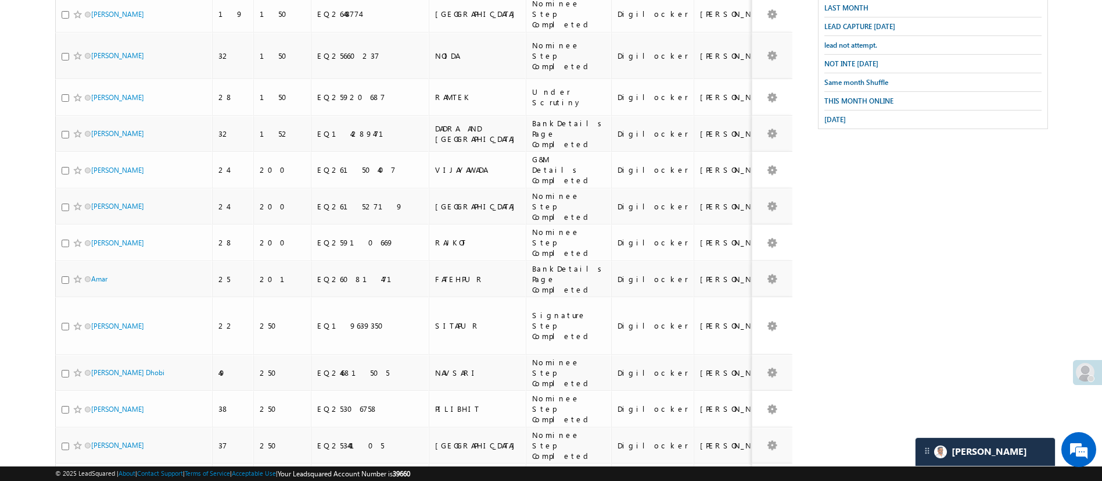
scroll to position [538, 0]
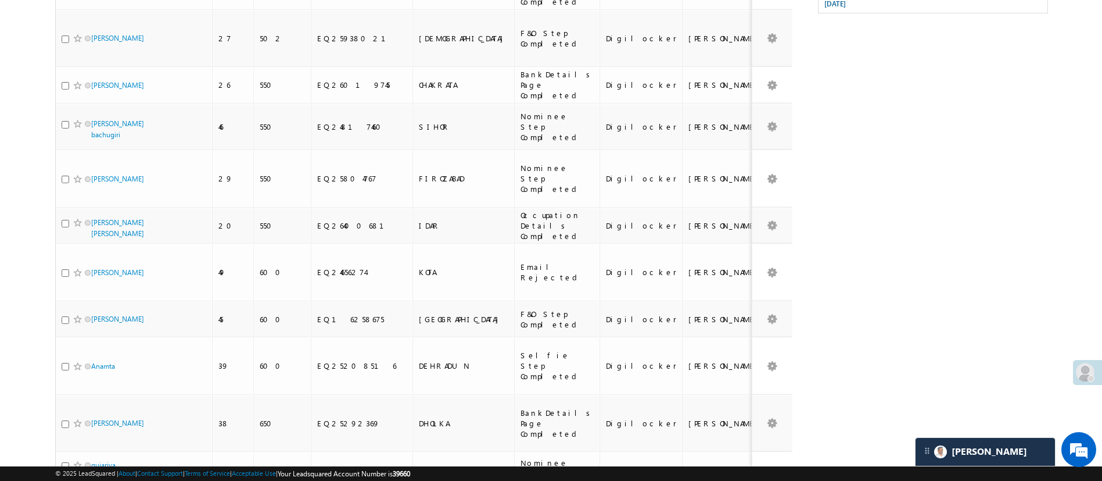
scroll to position [709, 0]
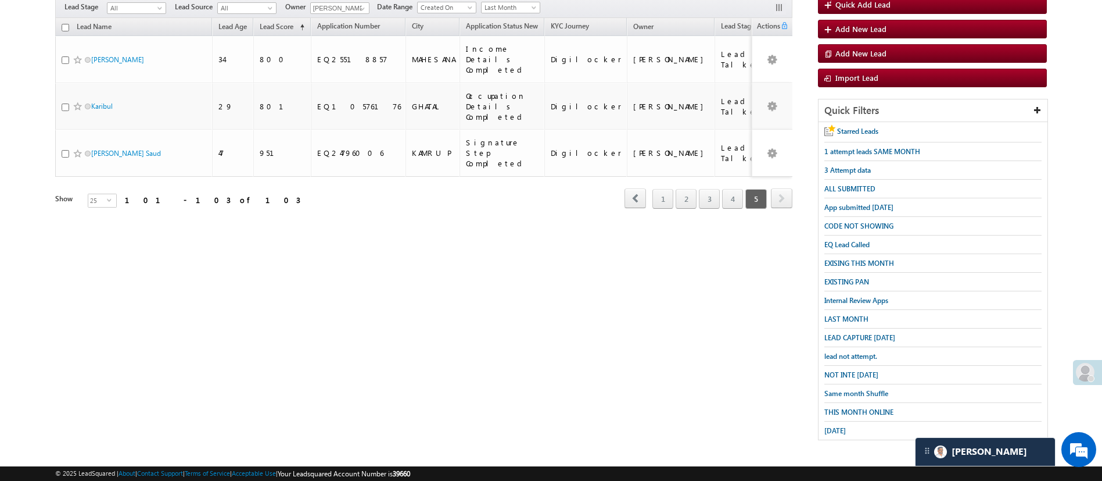
scroll to position [102, 0]
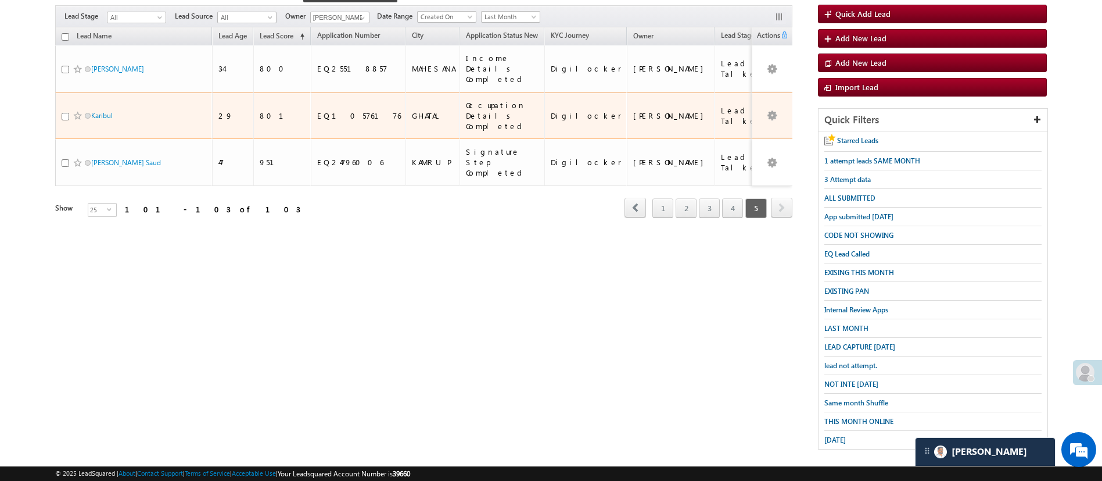
click at [63, 113] on input "checkbox" at bounding box center [66, 117] width 8 height 8
checkbox input "true"
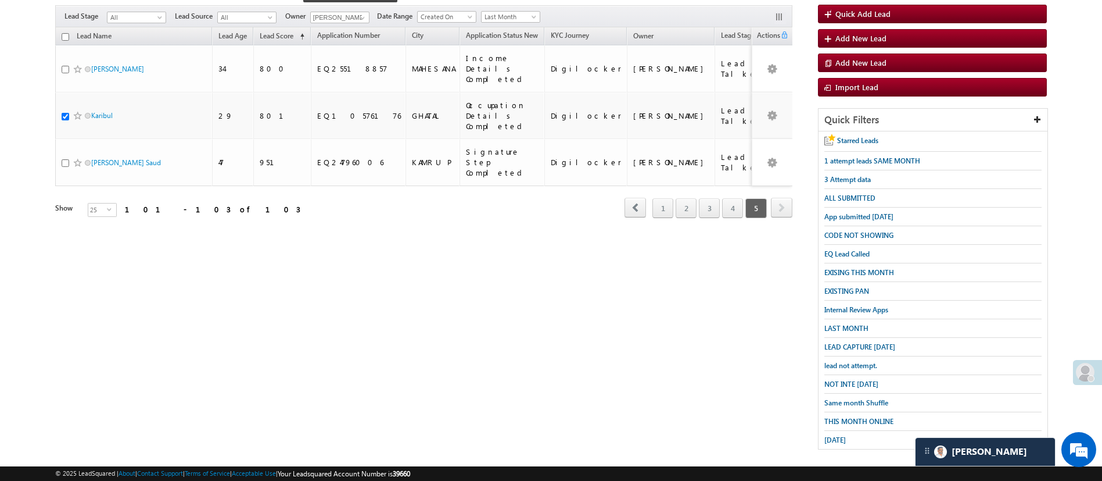
scroll to position [0, 0]
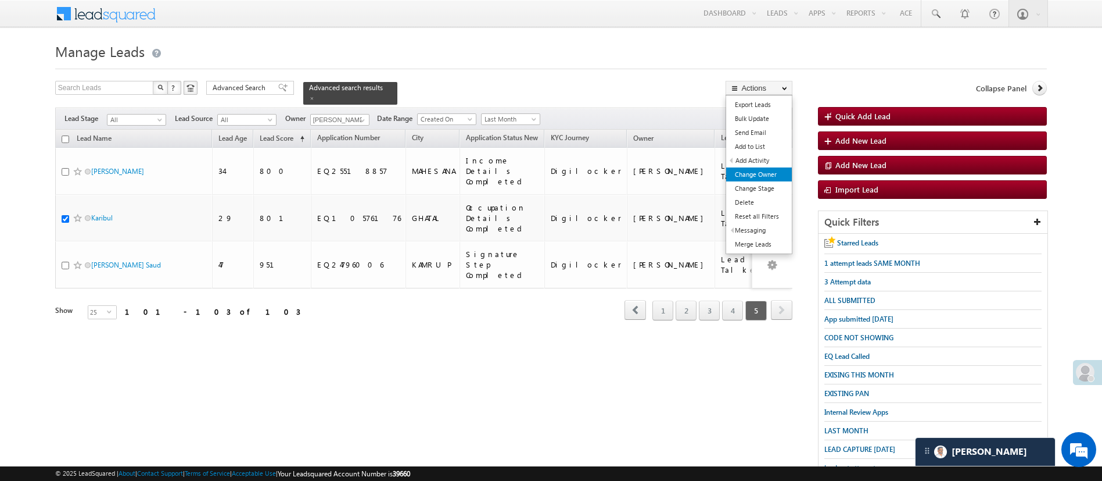
click at [779, 171] on link "Change Owner" at bounding box center [759, 174] width 66 height 14
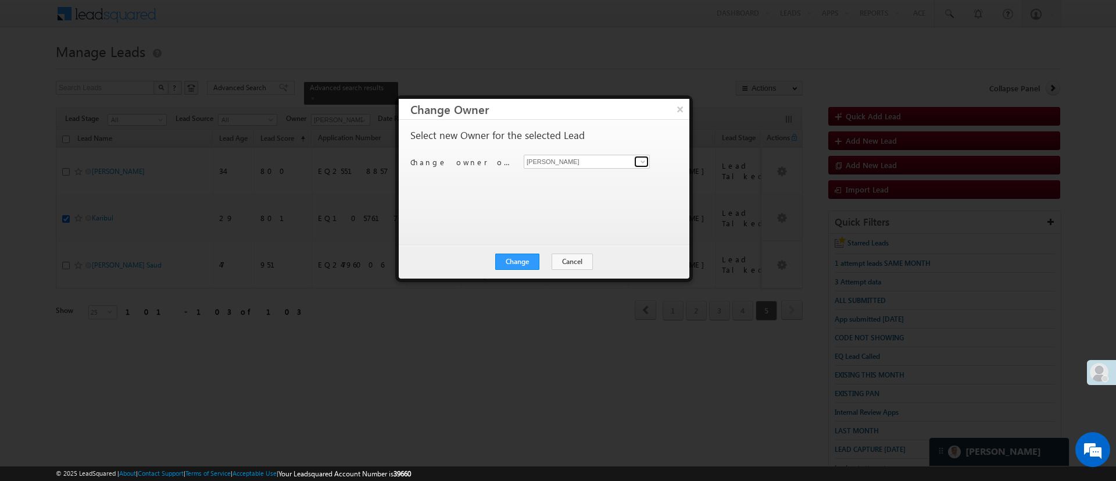
click at [644, 157] on span at bounding box center [642, 161] width 9 height 9
click at [592, 189] on link "Ujjwal 1Gurnani Ujjwal.1Gurnani@angelbroking.com" at bounding box center [587, 200] width 126 height 22
type input "Ujjwal 1Gurnani"
click at [530, 258] on button "Change" at bounding box center [517, 261] width 44 height 16
click at [546, 264] on button "Close" at bounding box center [545, 261] width 37 height 16
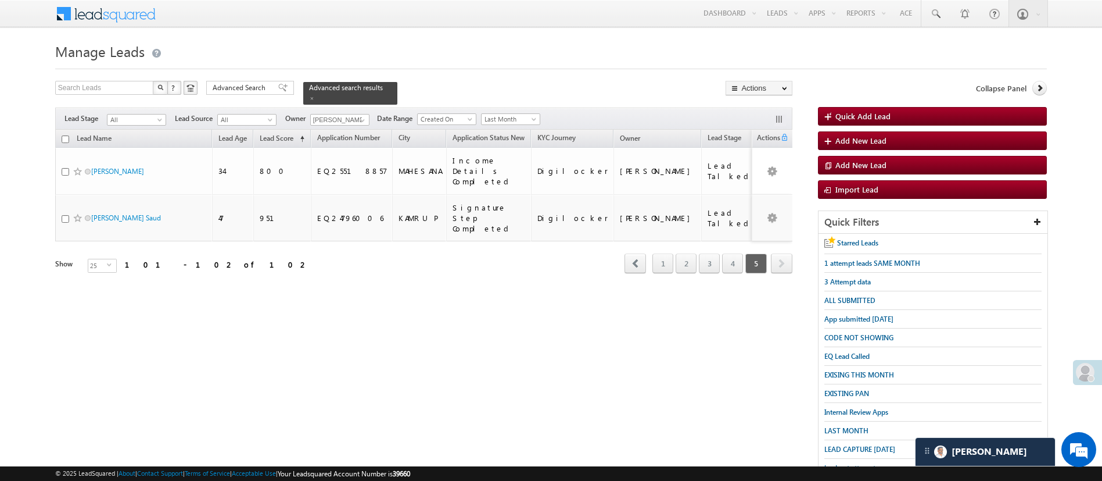
drag, startPoint x: 128, startPoint y: 157, endPoint x: 73, endPoint y: 237, distance: 96.9
click at [73, 259] on div "Show" at bounding box center [66, 264] width 23 height 10
click at [733, 253] on link "4" at bounding box center [732, 263] width 21 height 20
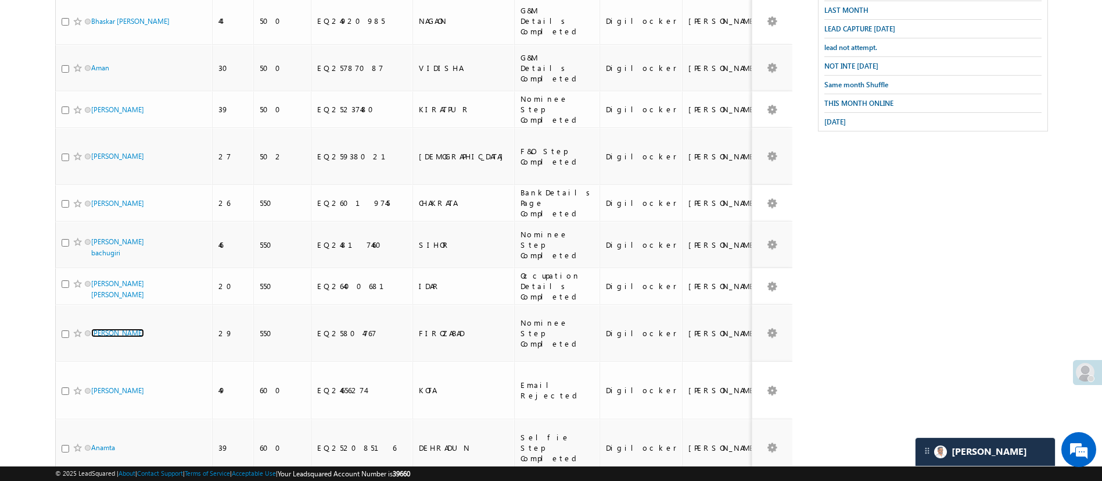
scroll to position [709, 0]
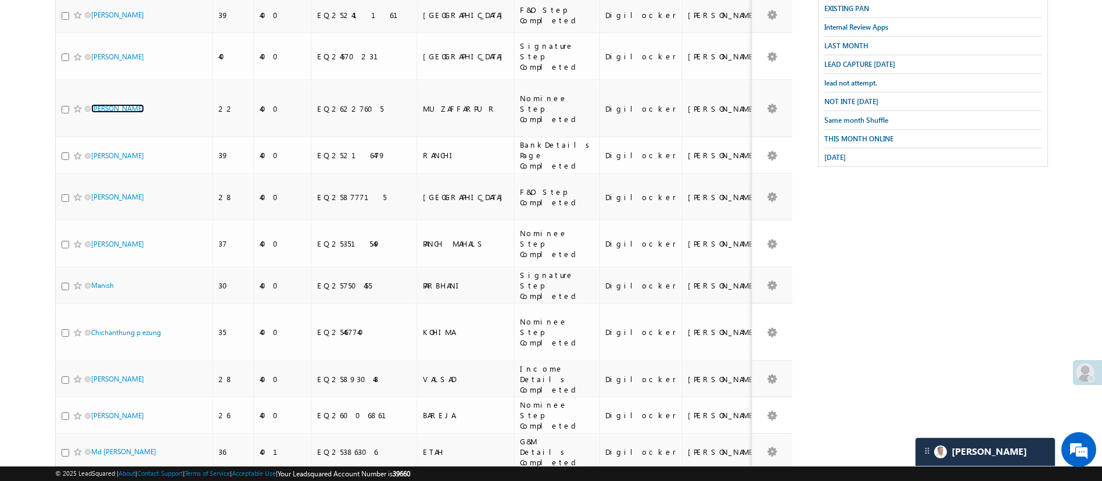
scroll to position [386, 0]
checkbox input "true"
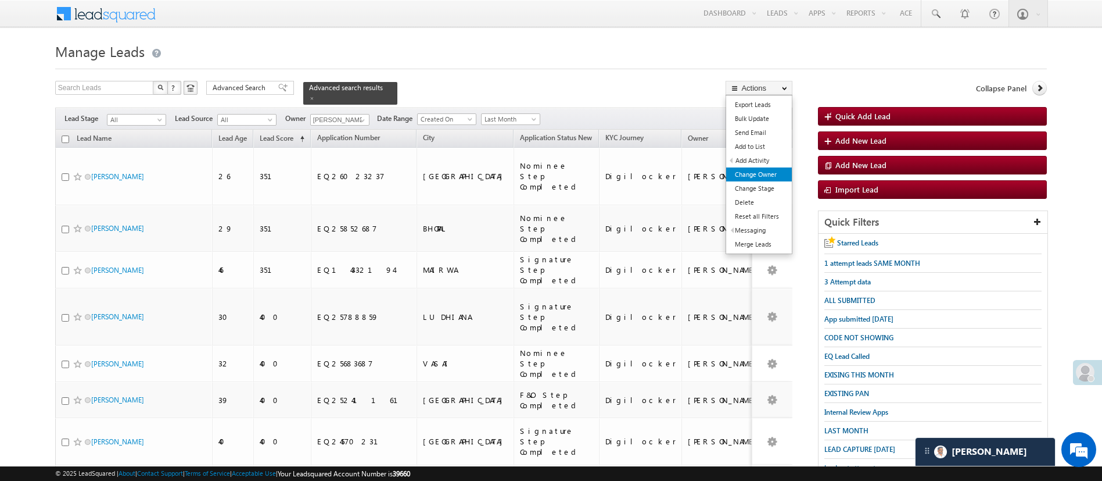
click at [776, 174] on link "Change Owner" at bounding box center [759, 174] width 66 height 14
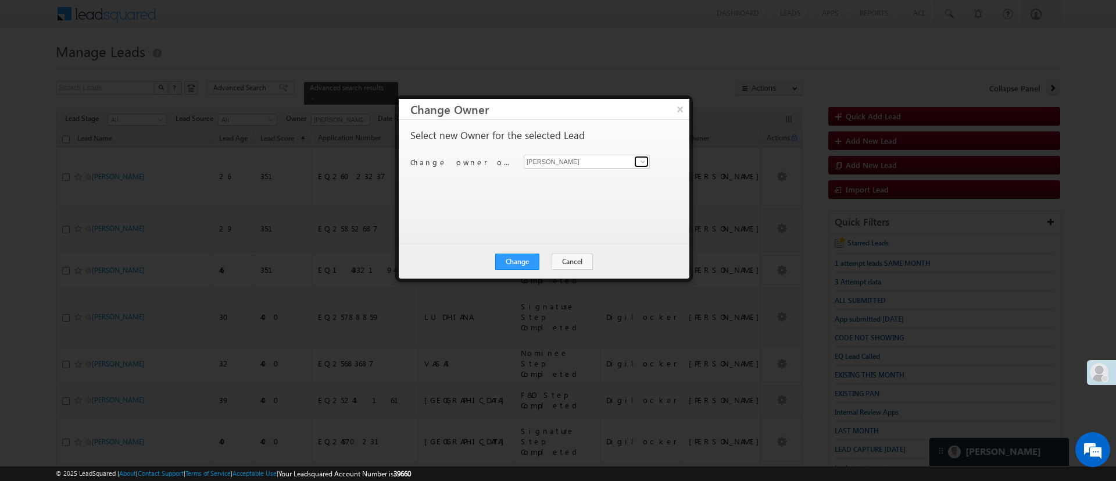
click at [646, 158] on span at bounding box center [642, 161] width 9 height 9
click at [600, 170] on link "MohammedSohail S MohammedSohail.S@angelbroking.com" at bounding box center [587, 180] width 126 height 22
type input "MohammedSohail S"
click at [522, 259] on button "Change" at bounding box center [517, 261] width 44 height 16
click at [549, 261] on button "Close" at bounding box center [545, 261] width 37 height 16
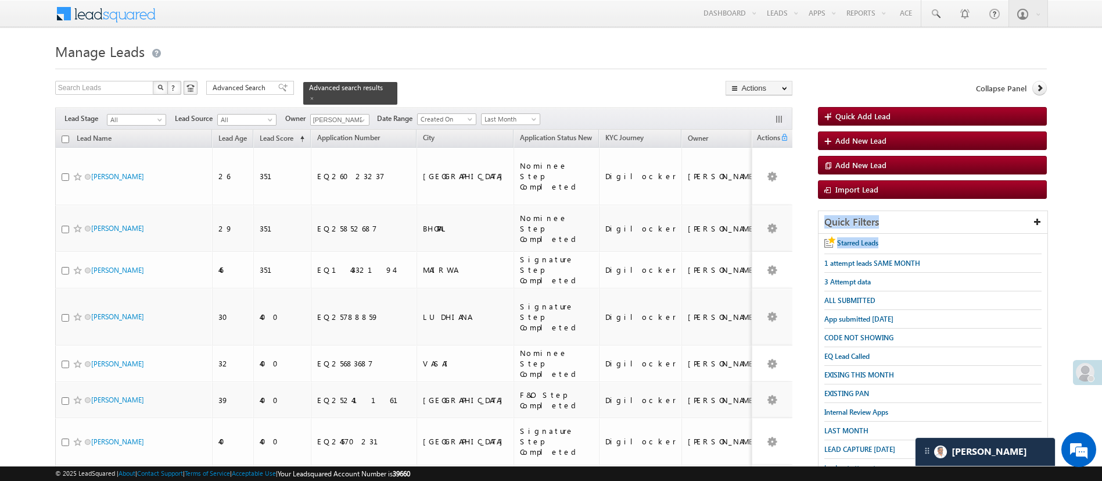
drag, startPoint x: 1075, startPoint y: 181, endPoint x: 1113, endPoint y: 249, distance: 77.8
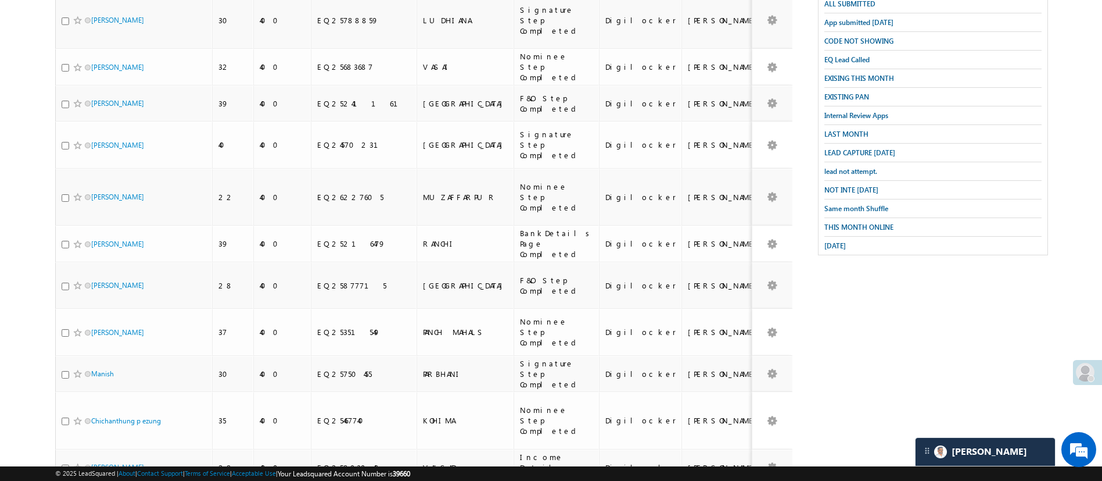
scroll to position [295, 0]
click at [870, 149] on span "LEAD CAPTURE TODAY" at bounding box center [859, 153] width 71 height 9
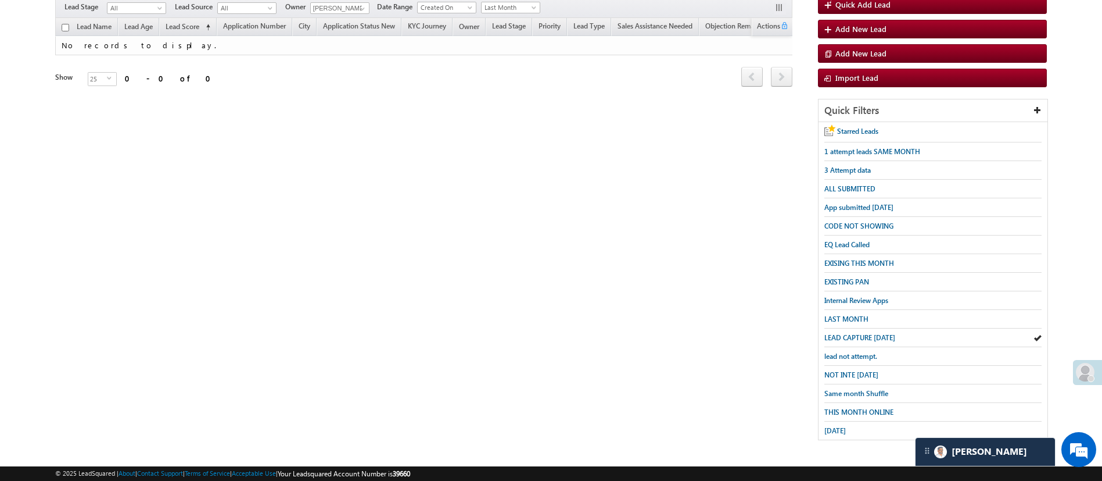
scroll to position [102, 0]
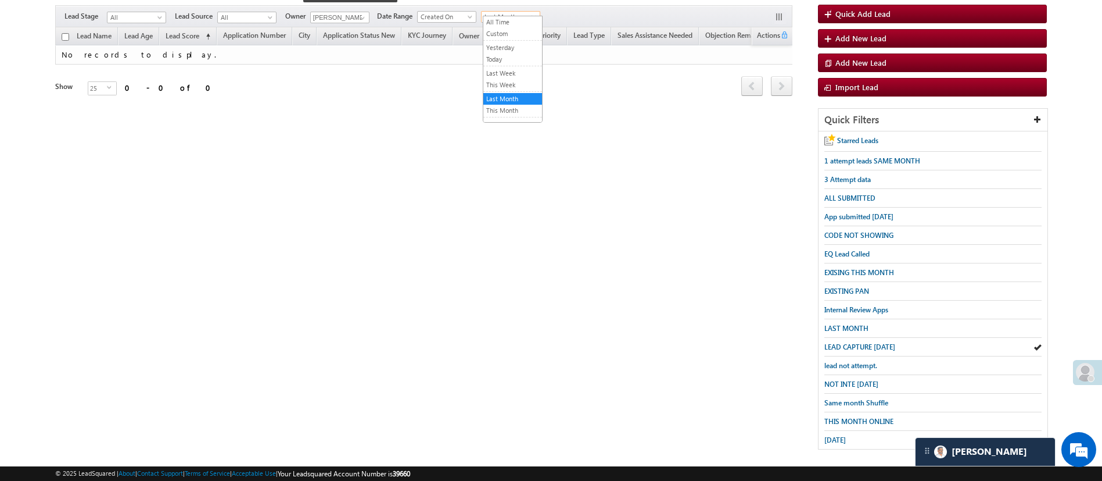
click at [532, 15] on span at bounding box center [534, 19] width 9 height 9
click at [521, 20] on link "All Time" at bounding box center [512, 22] width 59 height 10
click at [860, 379] on span "NOT INTE TODAY" at bounding box center [851, 383] width 54 height 9
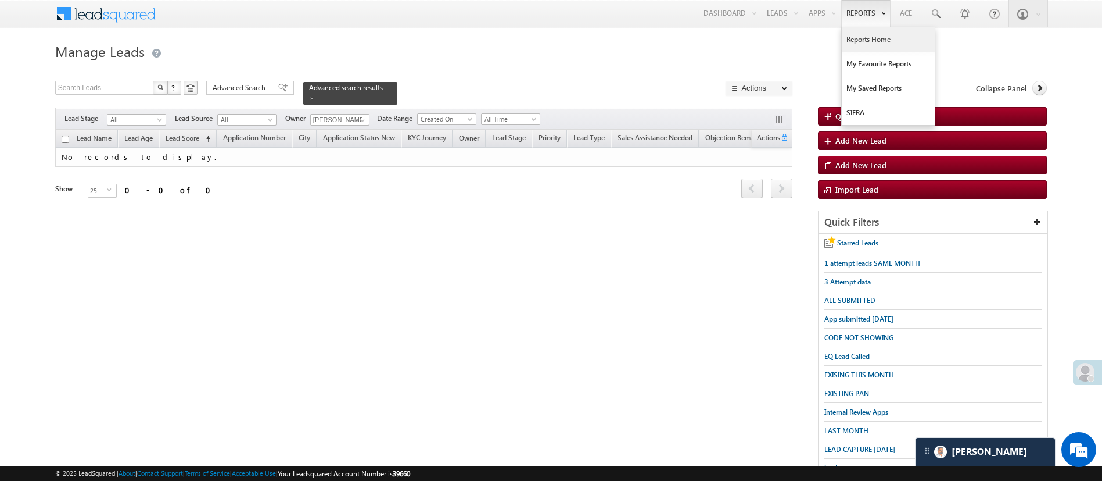
click at [874, 34] on link "Reports Home" at bounding box center [888, 39] width 93 height 24
